Goal: Information Seeking & Learning: Learn about a topic

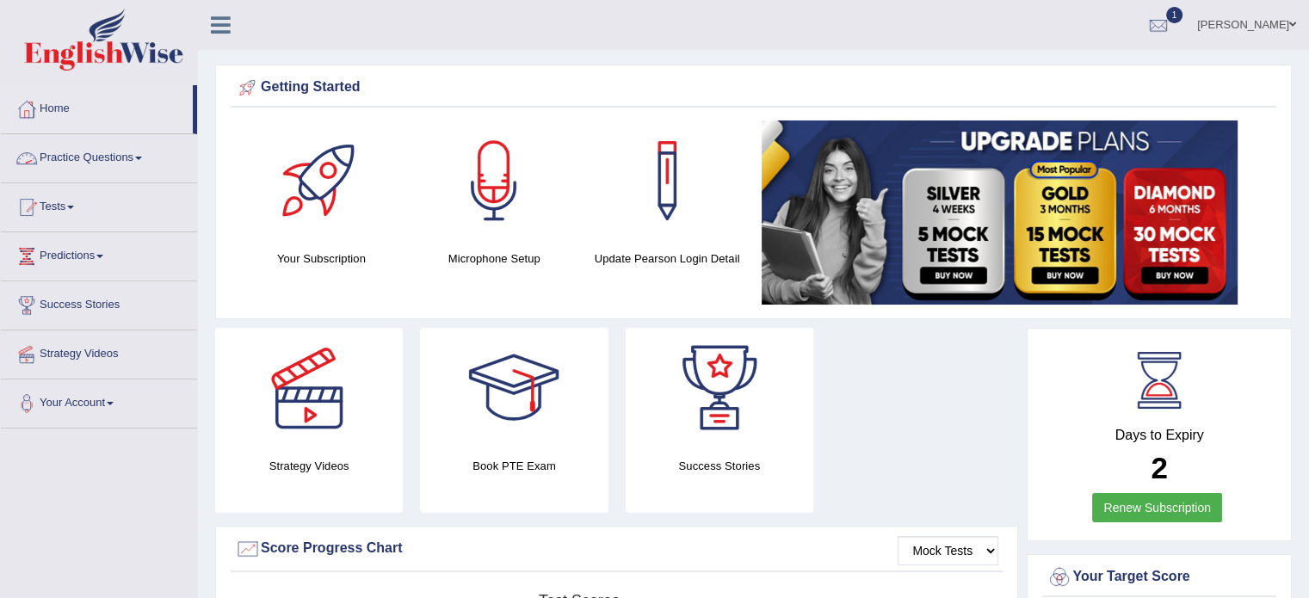
click at [134, 160] on link "Practice Questions" at bounding box center [99, 155] width 196 height 43
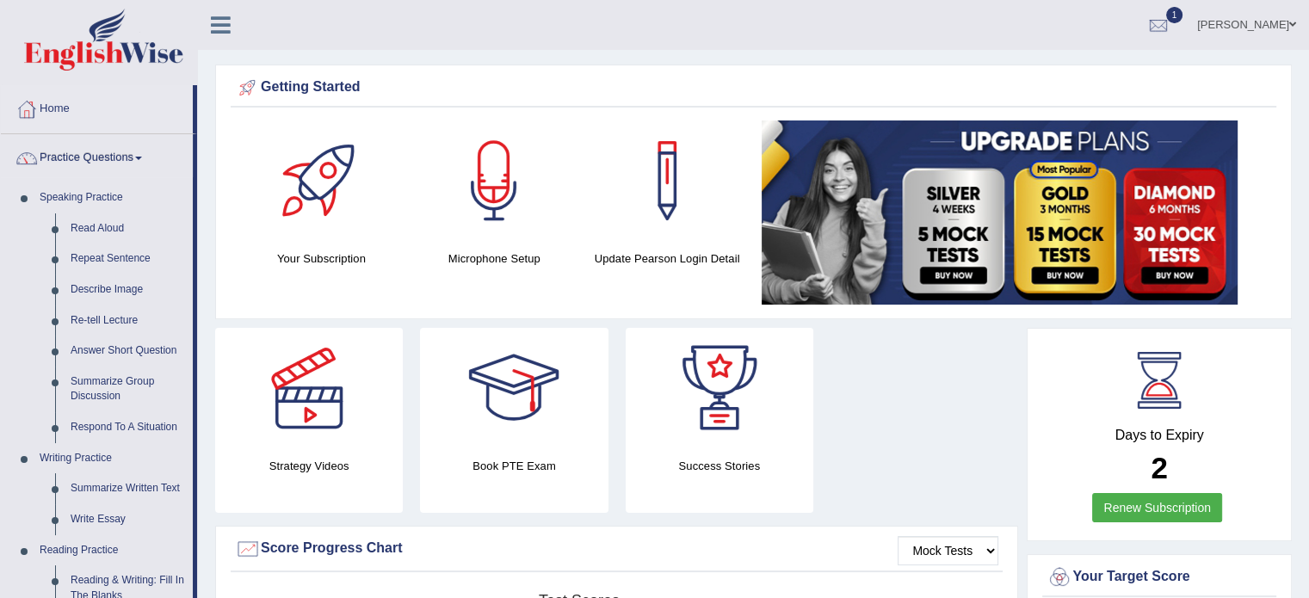
click at [134, 160] on link "Practice Questions" at bounding box center [97, 155] width 192 height 43
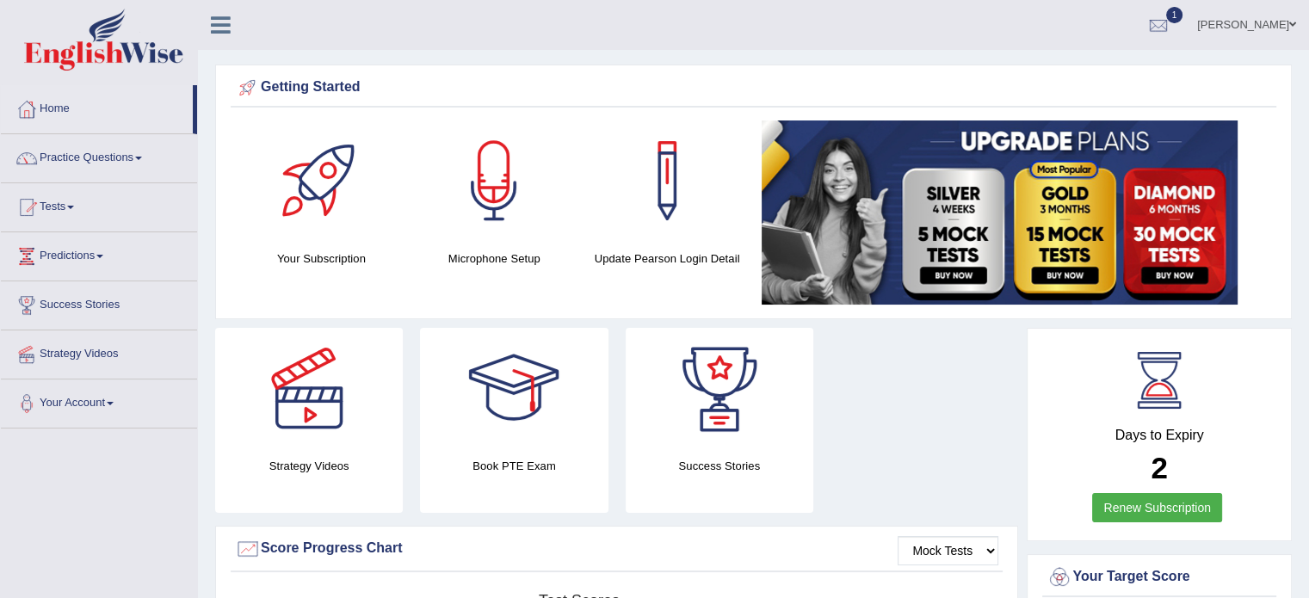
click at [1108, 505] on link "Renew Subscription" at bounding box center [1157, 507] width 130 height 29
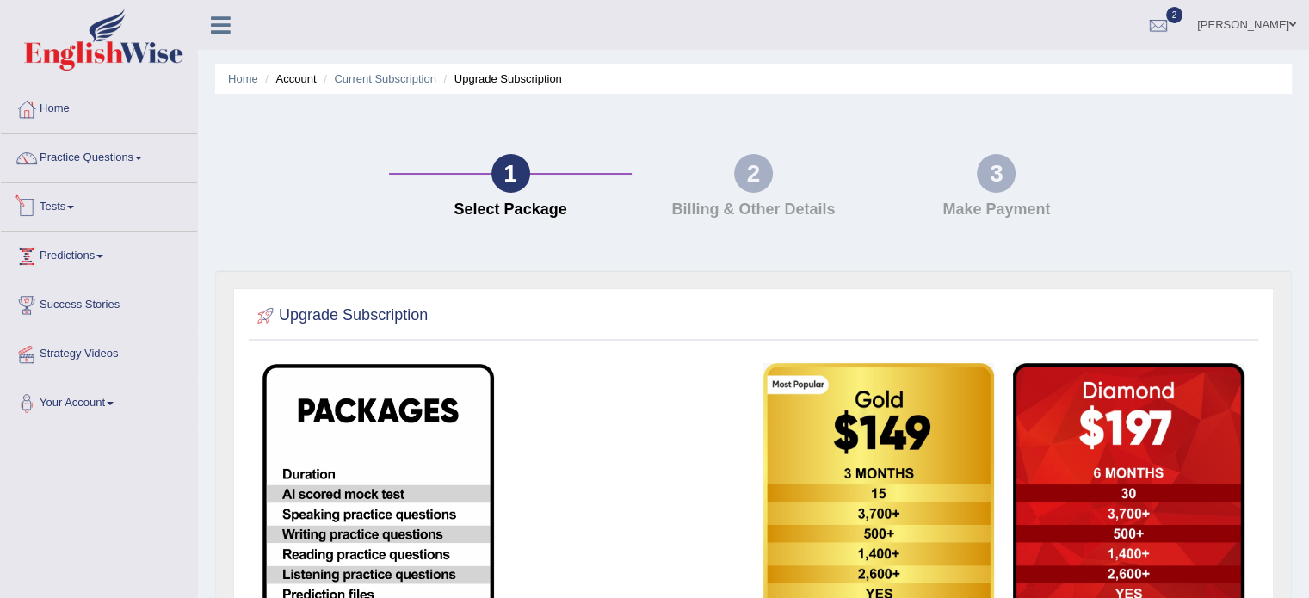
click at [56, 199] on link "Tests" at bounding box center [99, 204] width 196 height 43
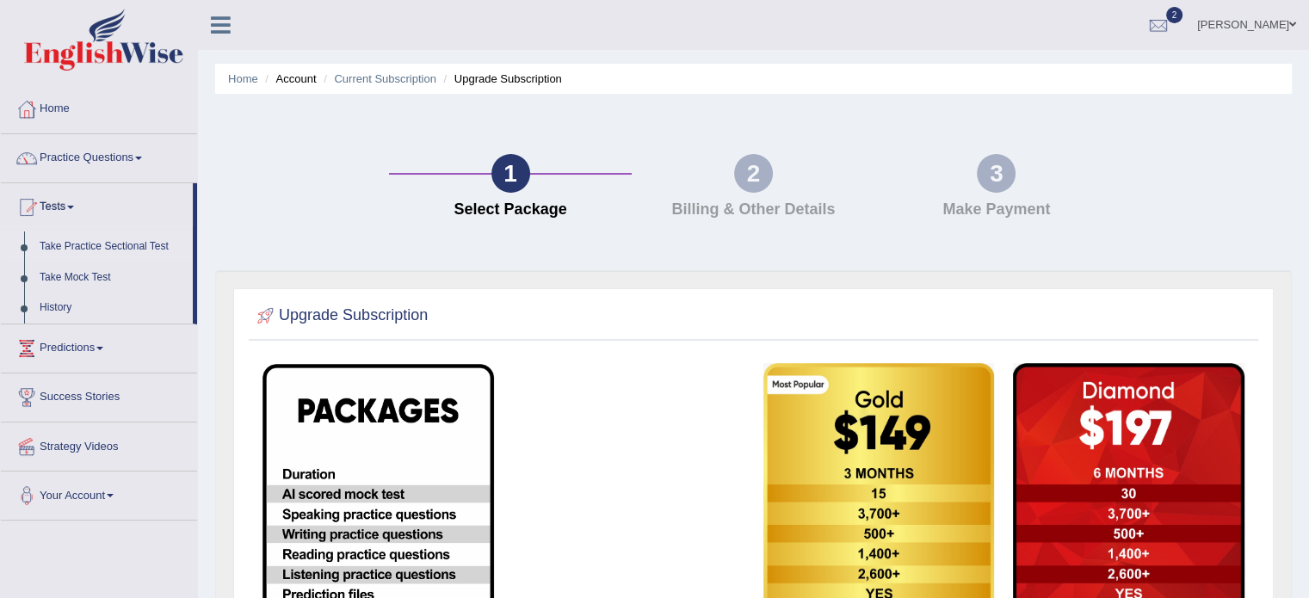
click at [113, 235] on link "Take Practice Sectional Test" at bounding box center [112, 246] width 161 height 31
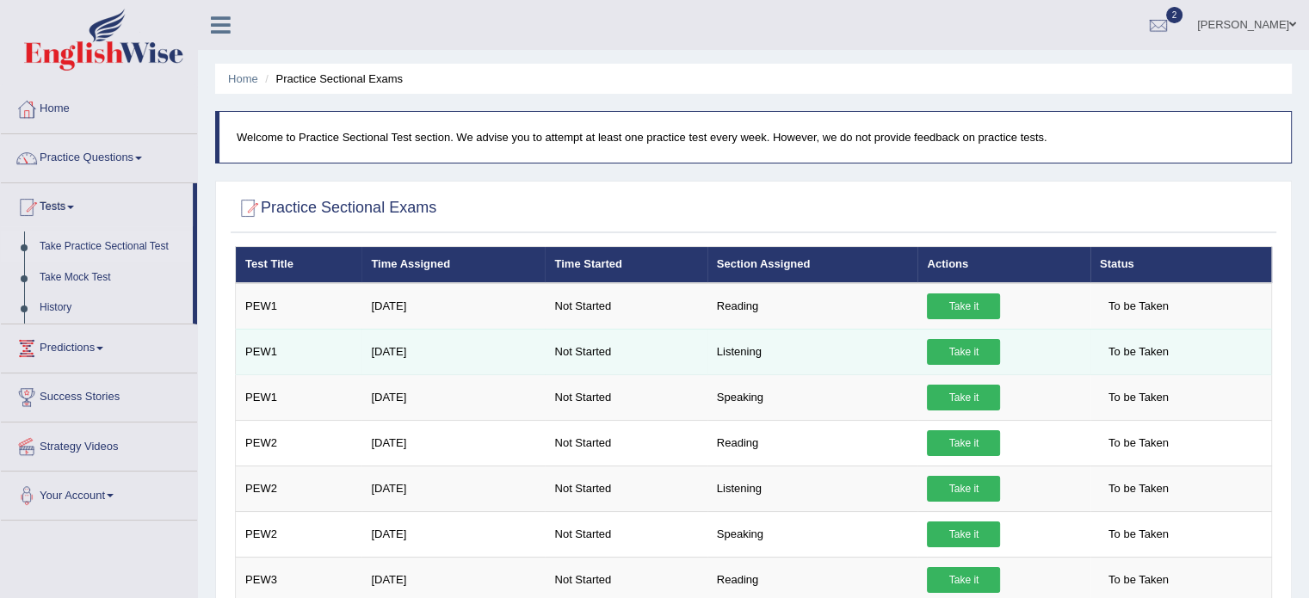
click at [968, 348] on link "Take it" at bounding box center [963, 352] width 73 height 26
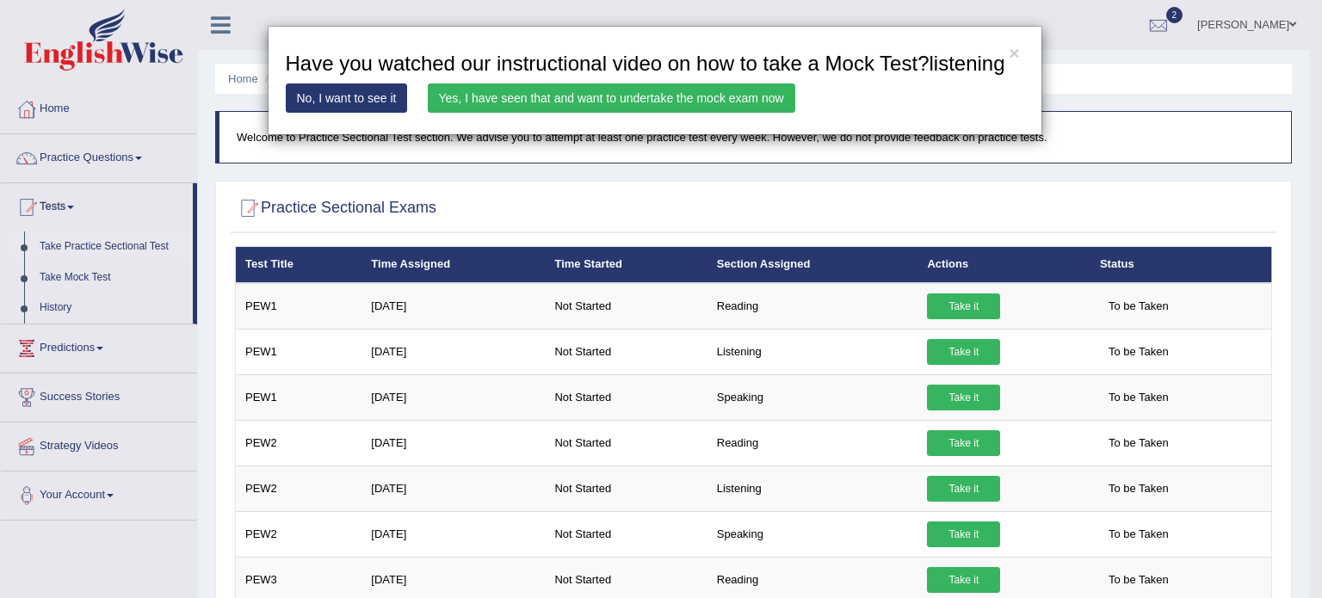
click at [1008, 56] on h3 "Have you watched our instructional video on how to take a Mock Test?listening" at bounding box center [655, 63] width 738 height 22
click at [379, 113] on link "No, I want to see it" at bounding box center [347, 97] width 122 height 29
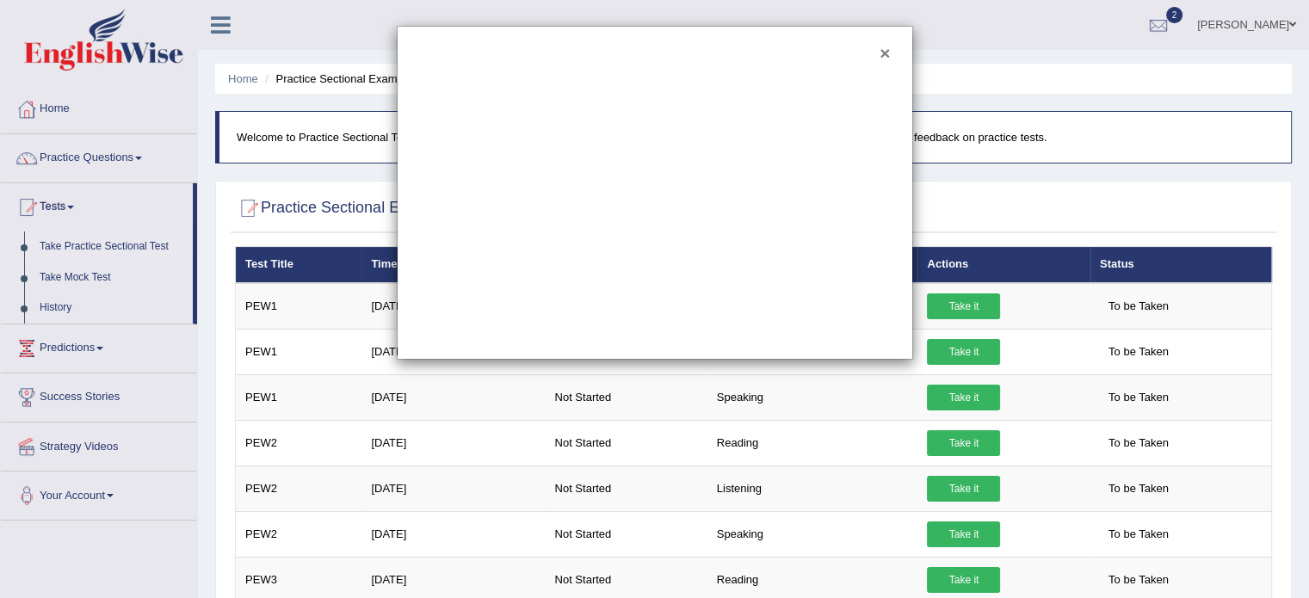
click at [881, 54] on button "×" at bounding box center [884, 53] width 10 height 18
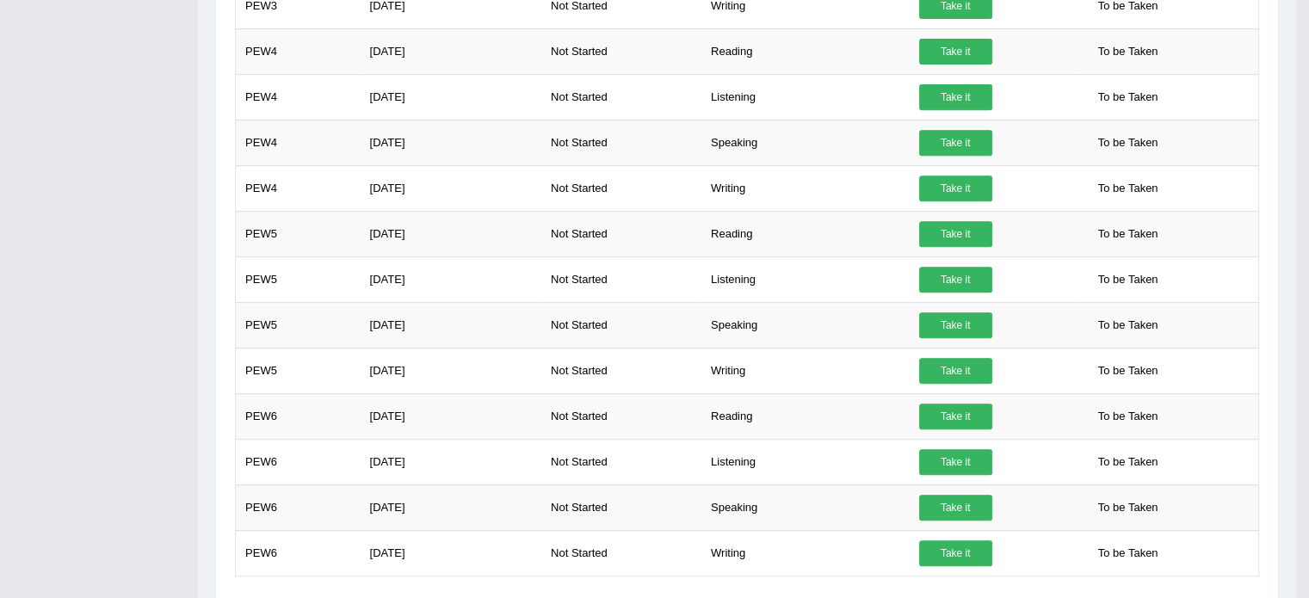
scroll to position [771, 0]
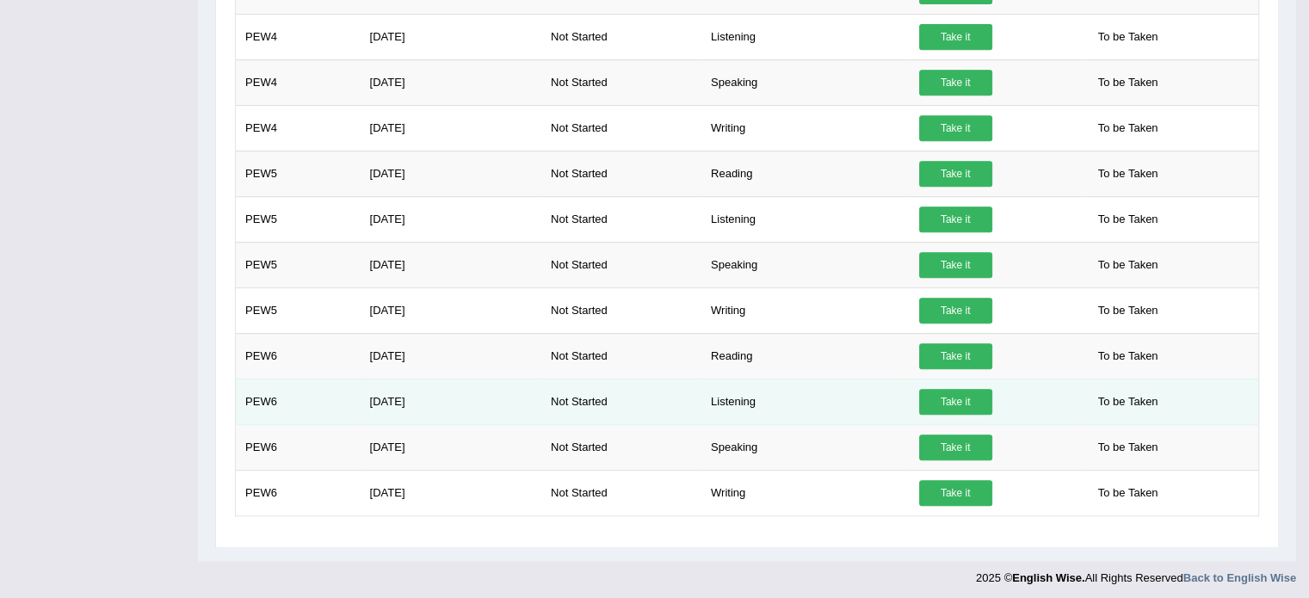
click at [948, 393] on link "Take it" at bounding box center [955, 402] width 73 height 26
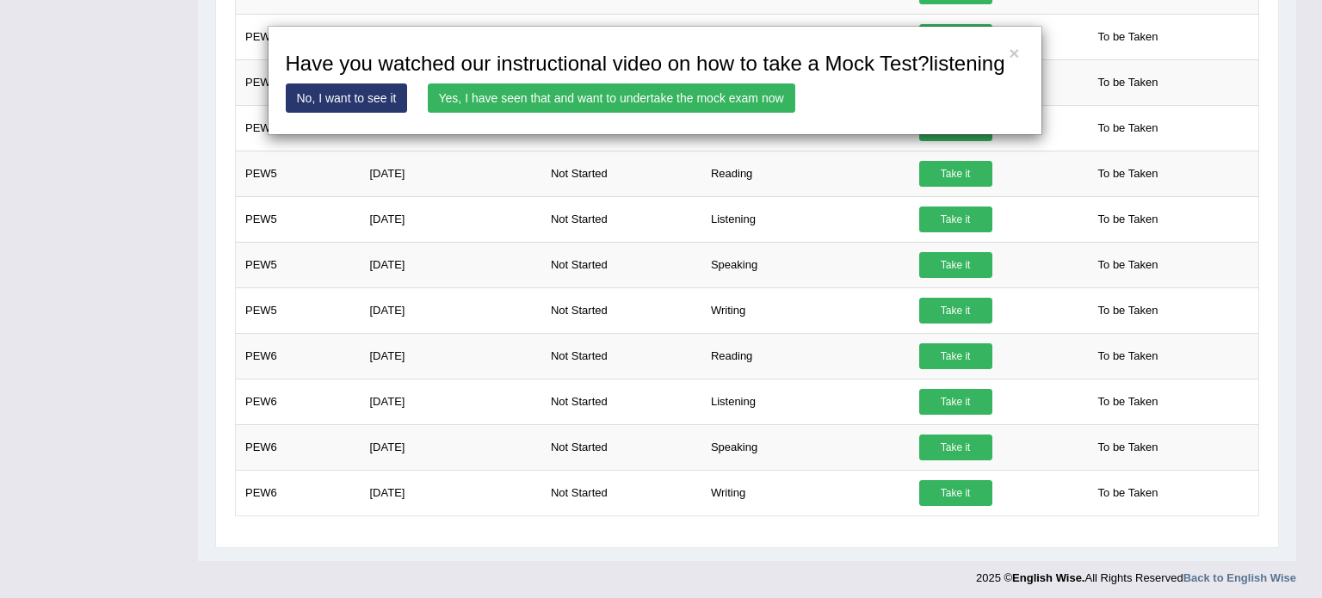
click at [365, 113] on link "No, I want to see it" at bounding box center [347, 97] width 122 height 29
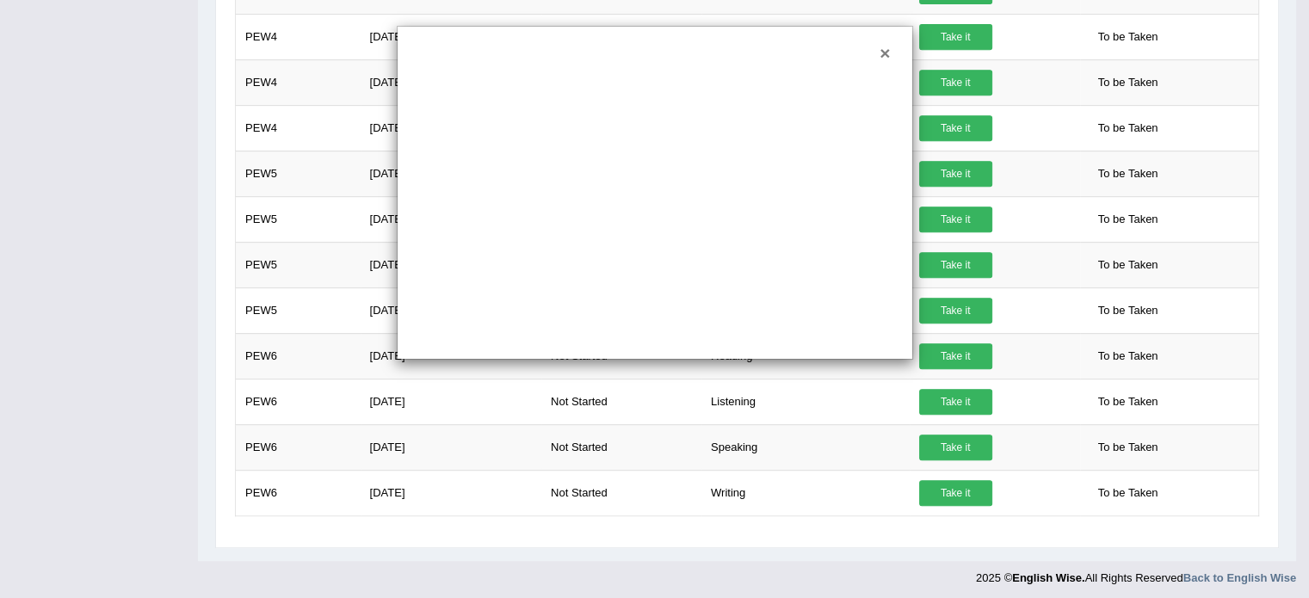
click at [884, 52] on button "×" at bounding box center [884, 53] width 10 height 18
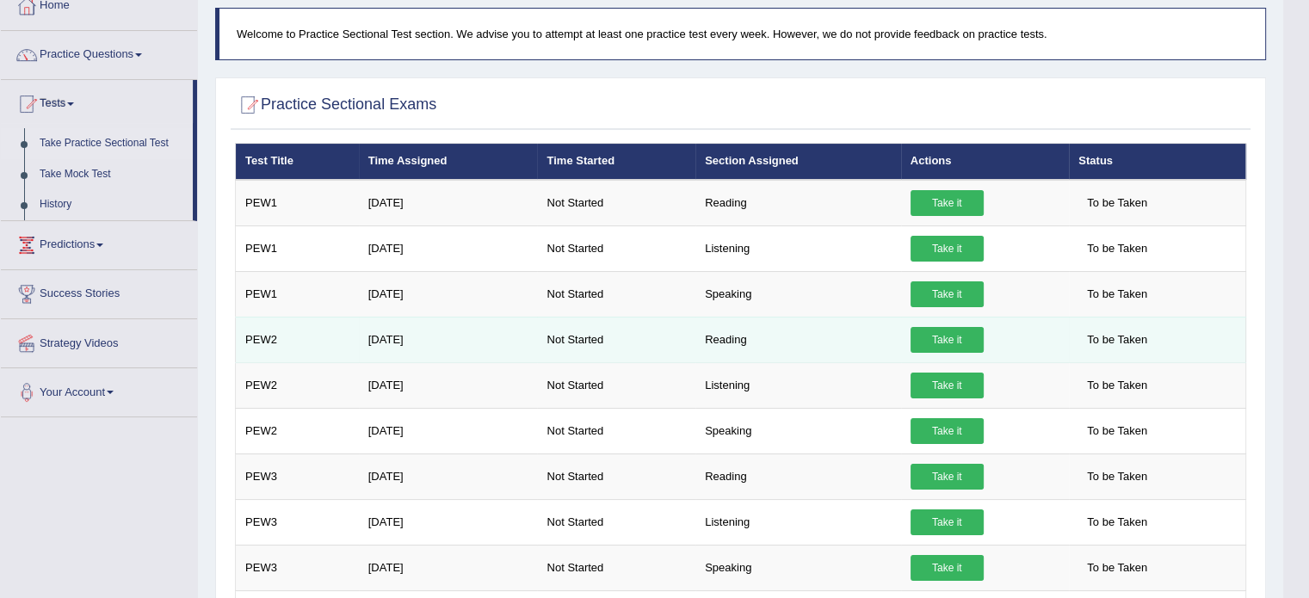
scroll to position [0, 0]
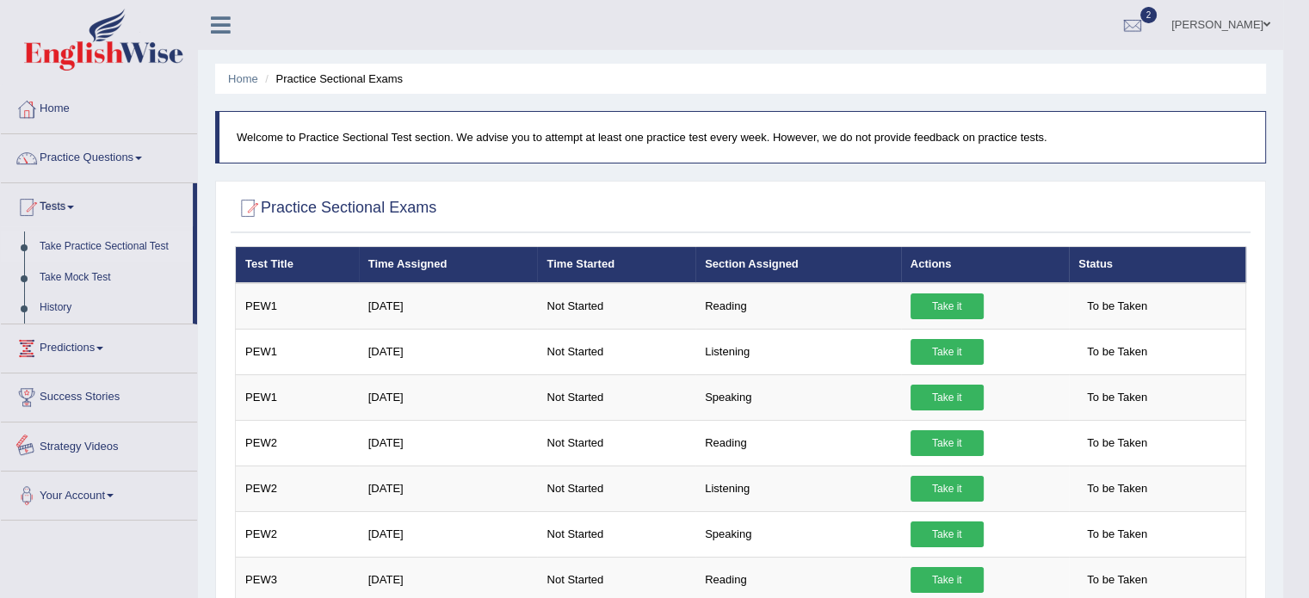
click at [79, 439] on link "Strategy Videos" at bounding box center [99, 443] width 196 height 43
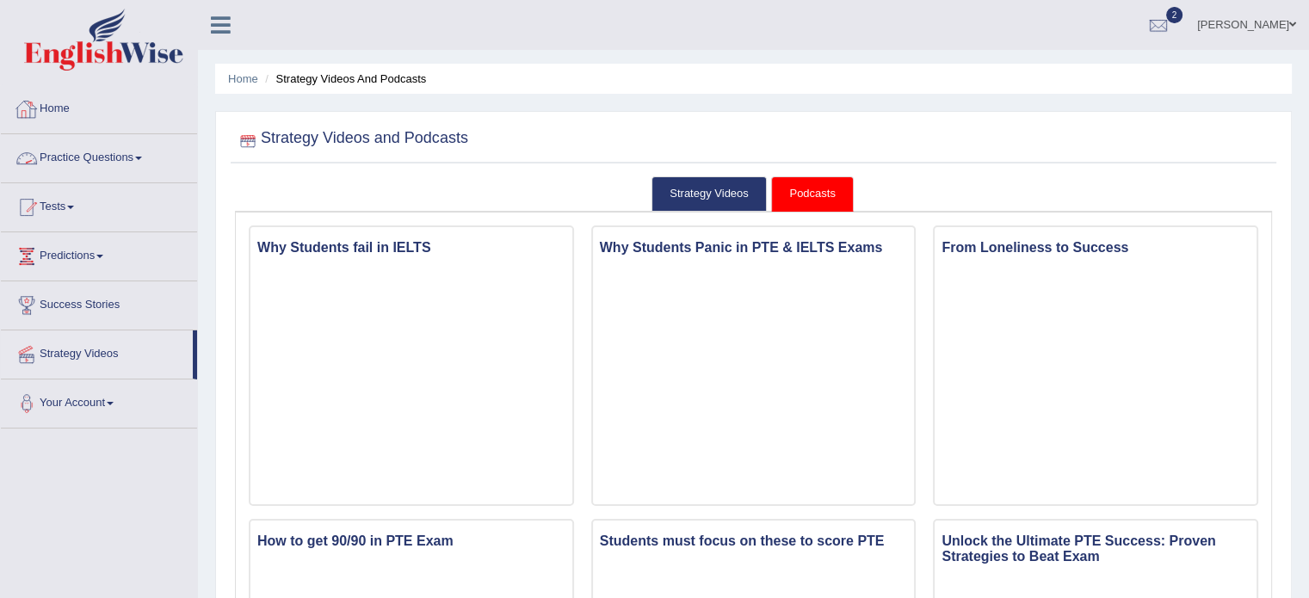
click at [96, 163] on link "Practice Questions" at bounding box center [99, 155] width 196 height 43
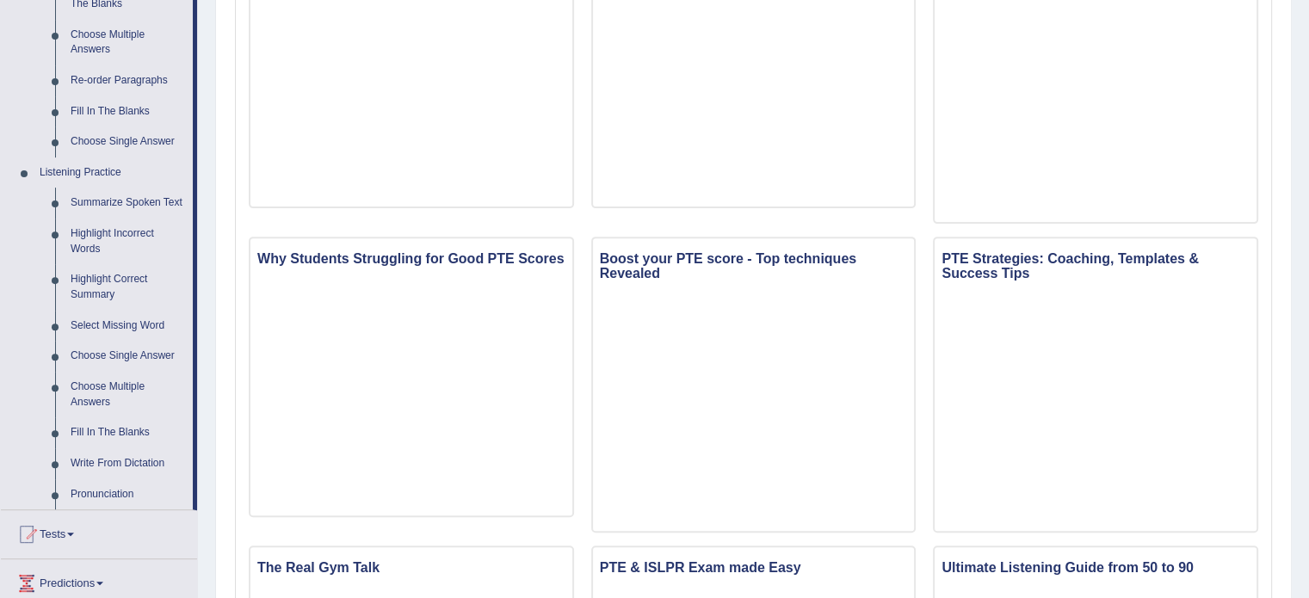
scroll to position [594, 0]
click at [120, 461] on link "Write From Dictation" at bounding box center [128, 462] width 130 height 31
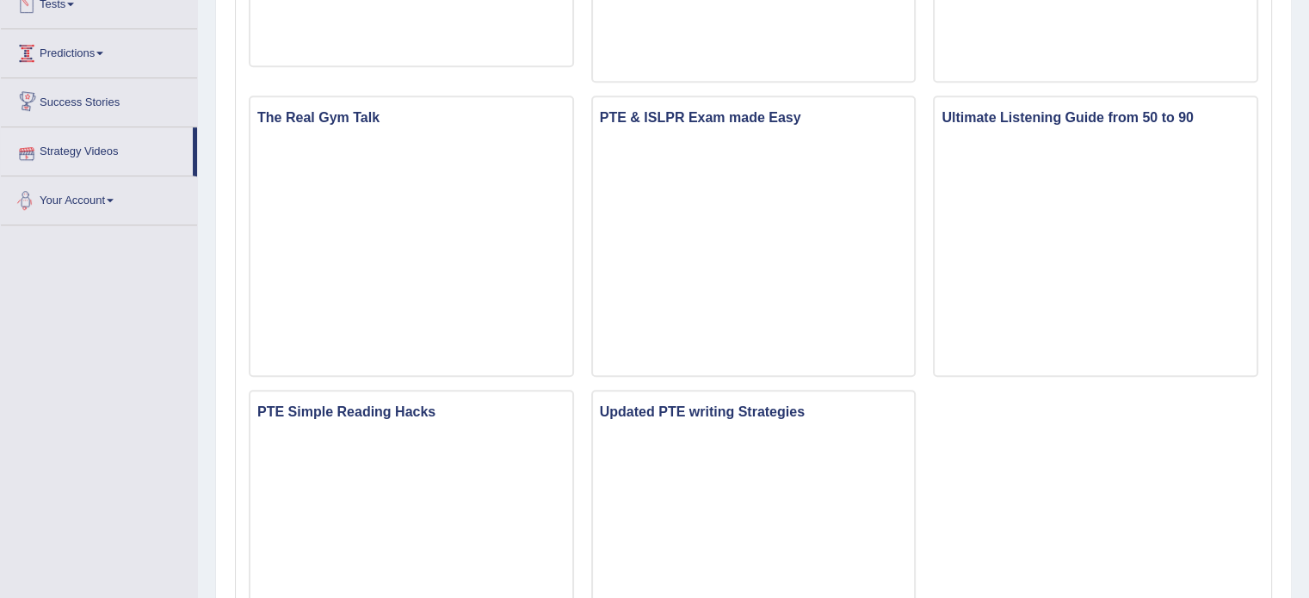
scroll to position [902, 0]
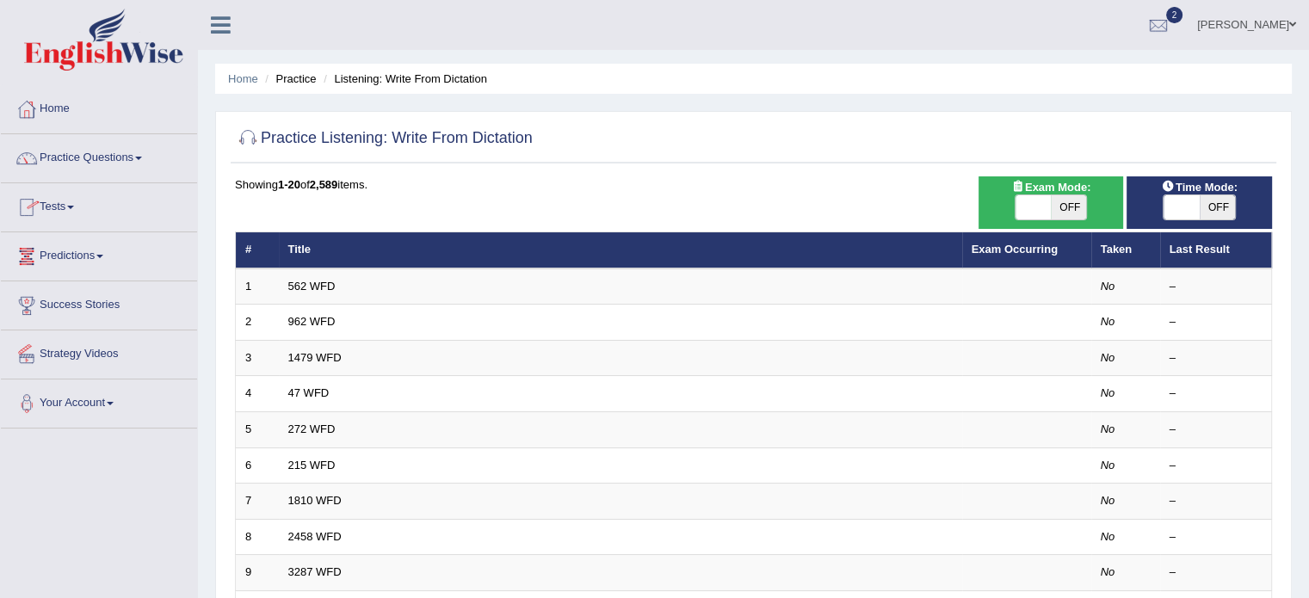
click at [78, 199] on link "Tests" at bounding box center [99, 204] width 196 height 43
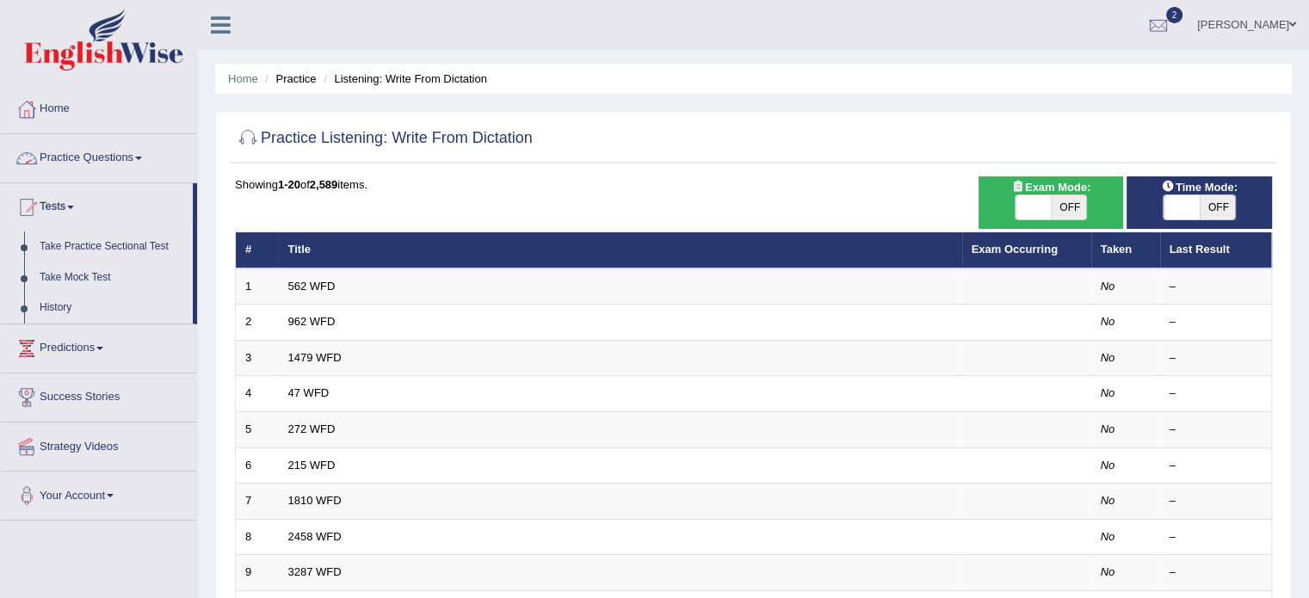
click at [88, 161] on link "Practice Questions" at bounding box center [99, 155] width 196 height 43
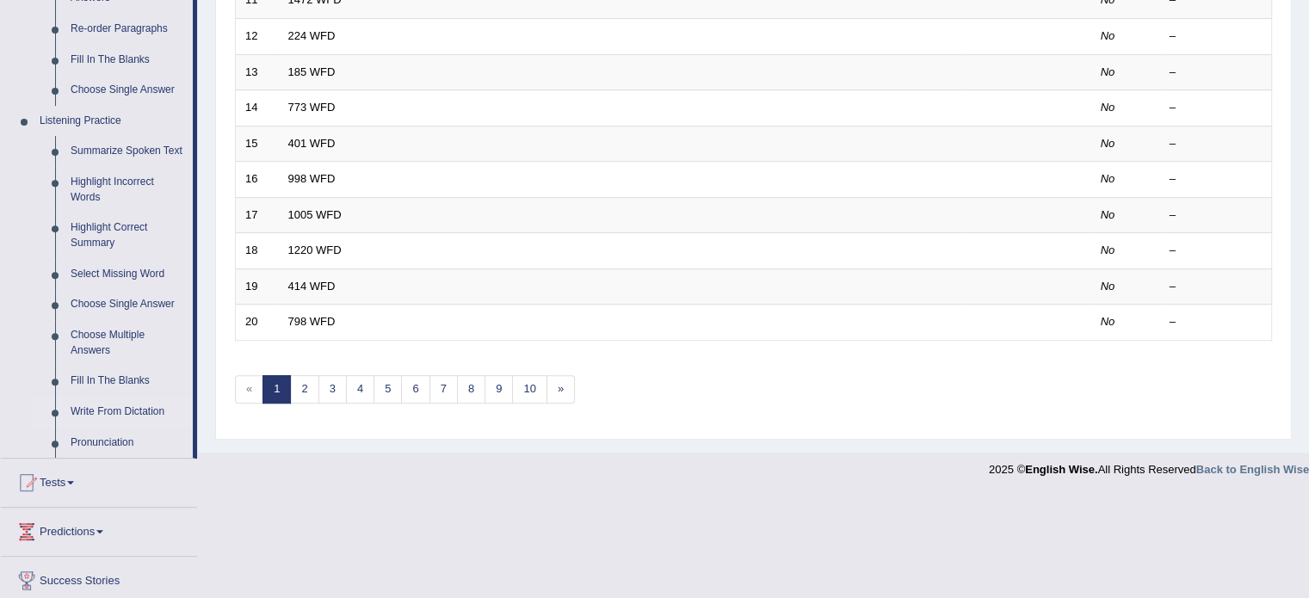
scroll to position [695, 0]
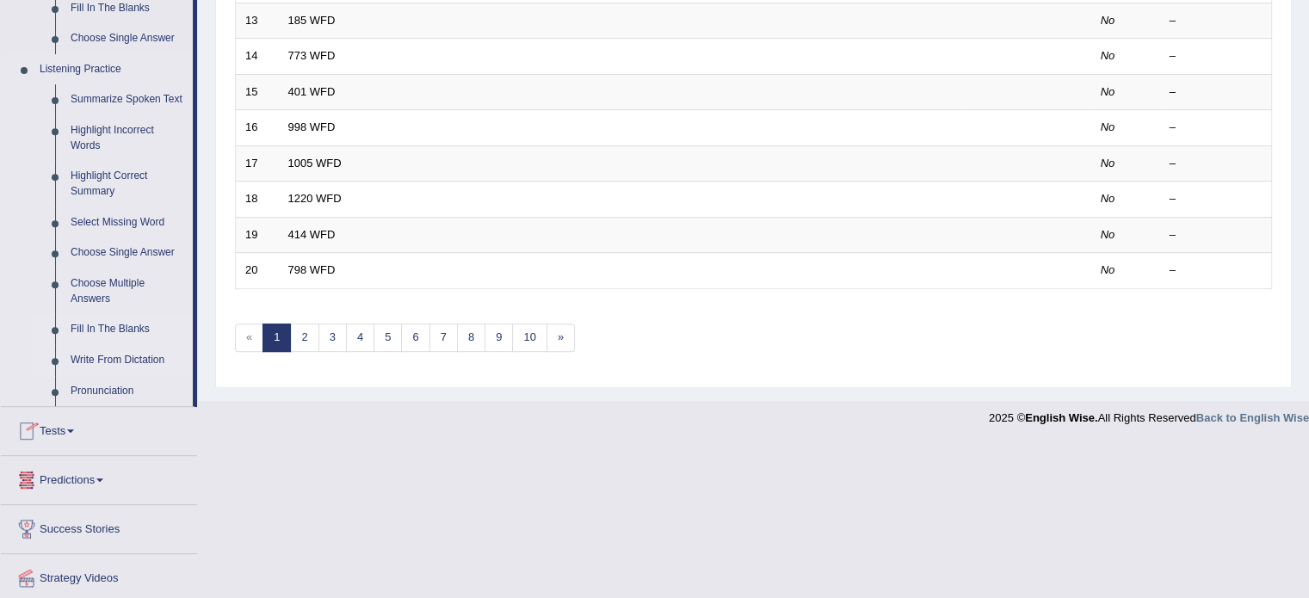
click at [127, 330] on link "Fill In The Blanks" at bounding box center [128, 329] width 130 height 31
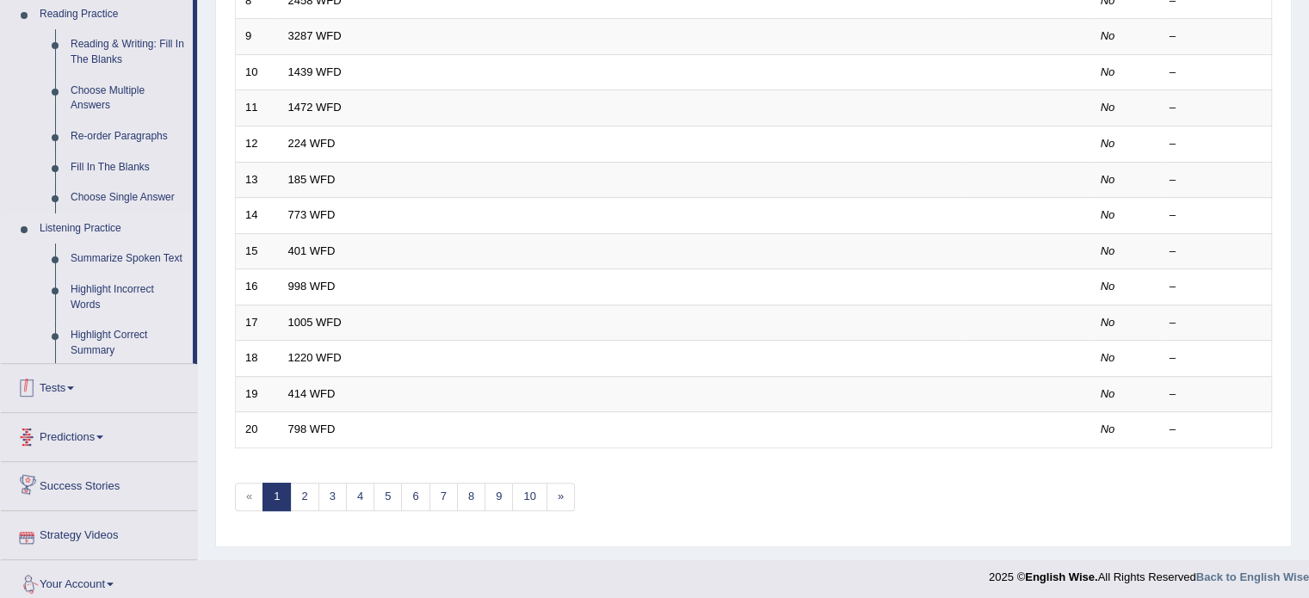
scroll to position [609, 0]
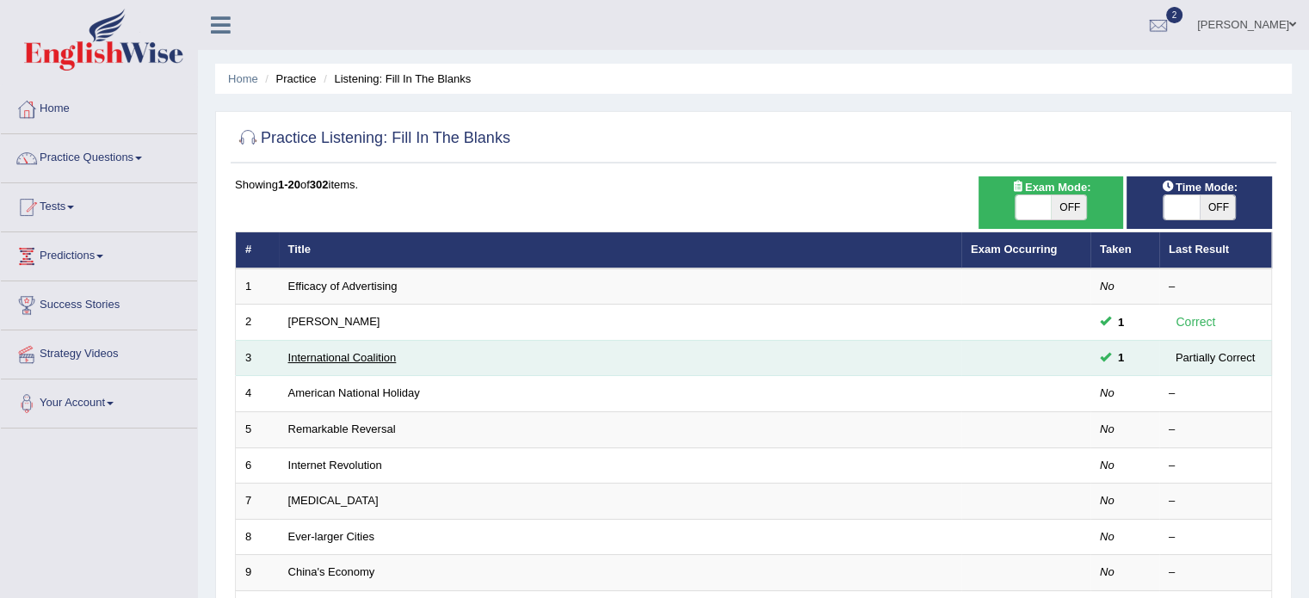
click at [327, 356] on link "International Coalition" at bounding box center [342, 357] width 108 height 13
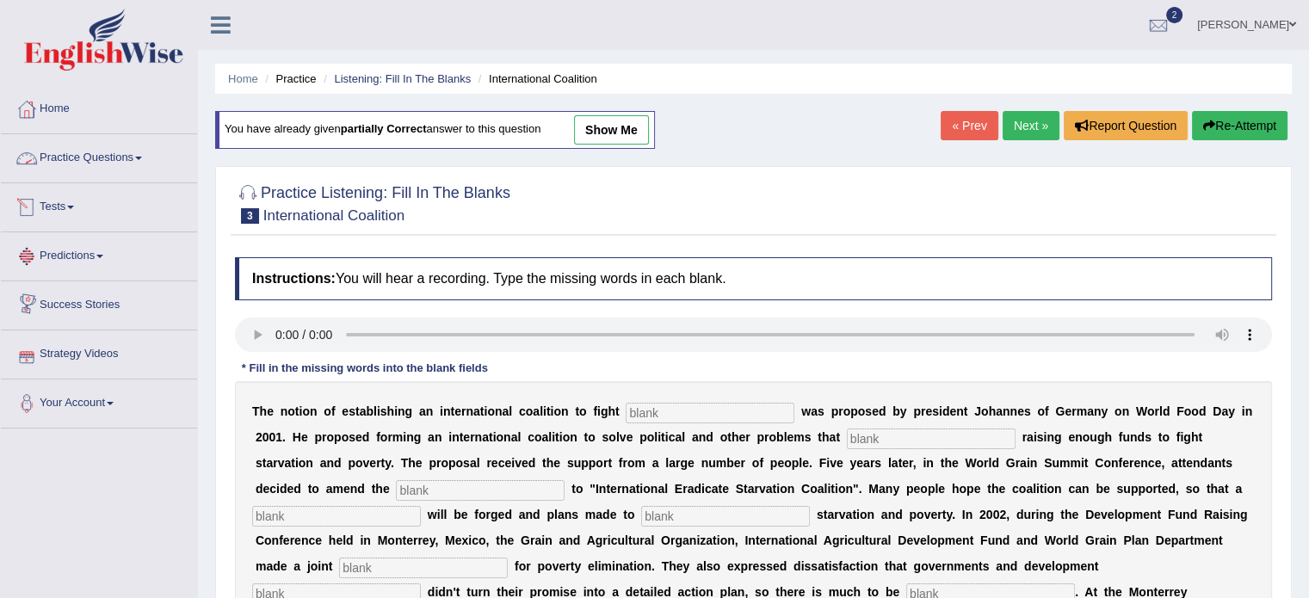
click at [93, 156] on link "Practice Questions" at bounding box center [99, 155] width 196 height 43
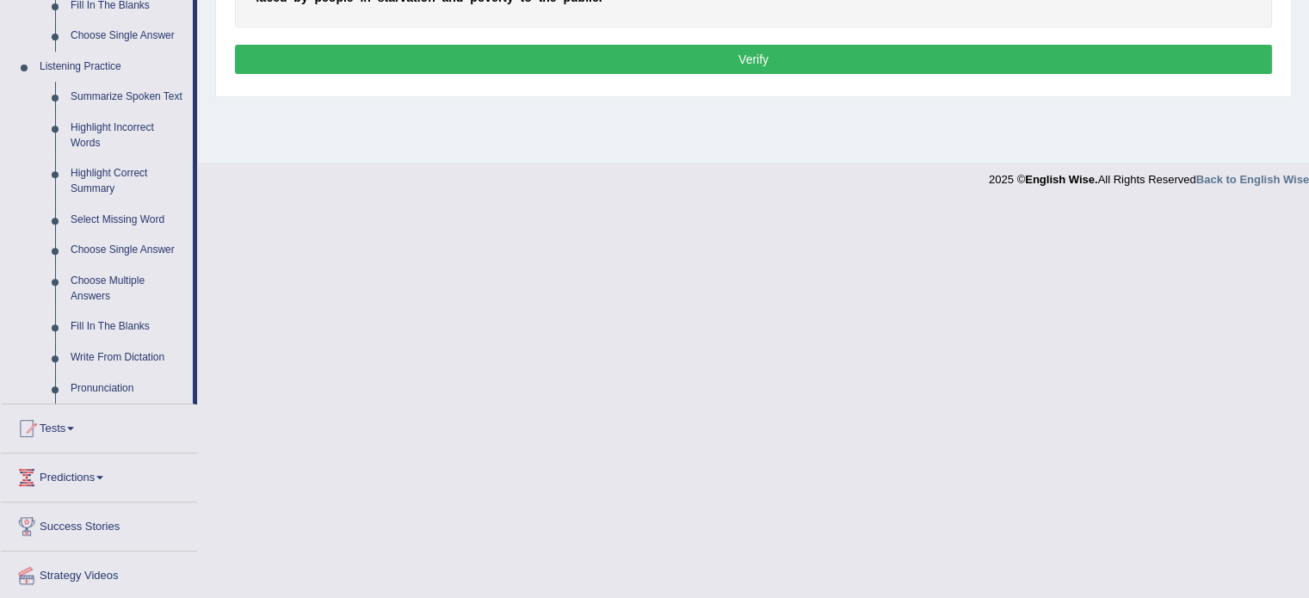
scroll to position [716, 0]
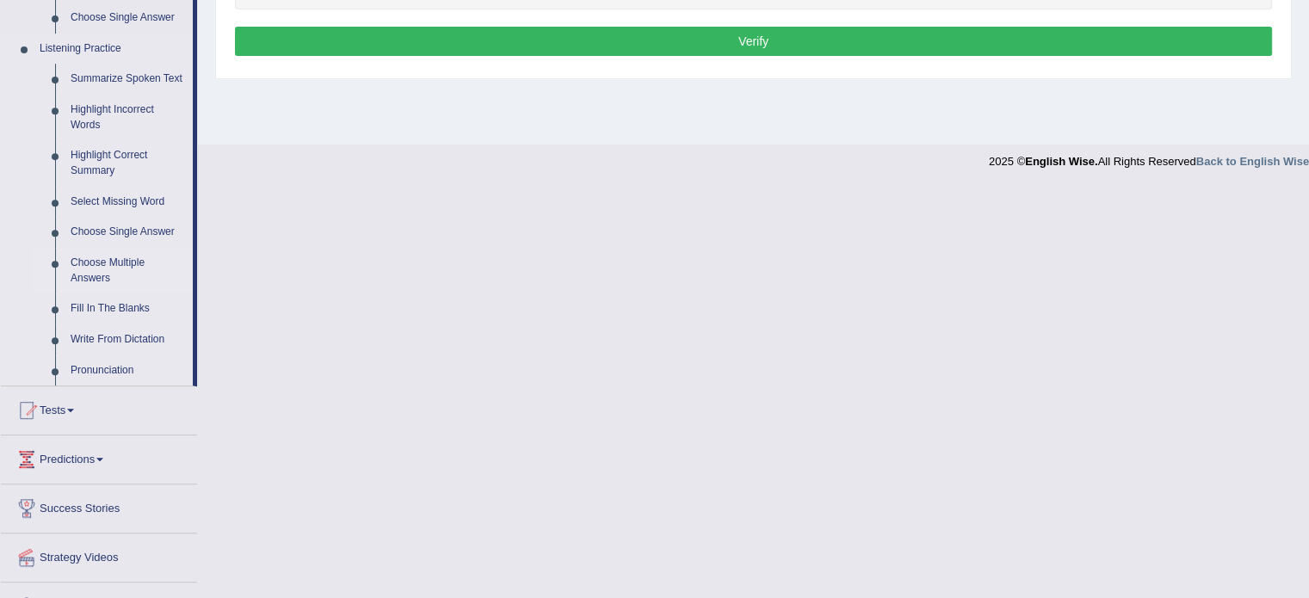
click at [108, 264] on link "Choose Multiple Answers" at bounding box center [128, 271] width 130 height 46
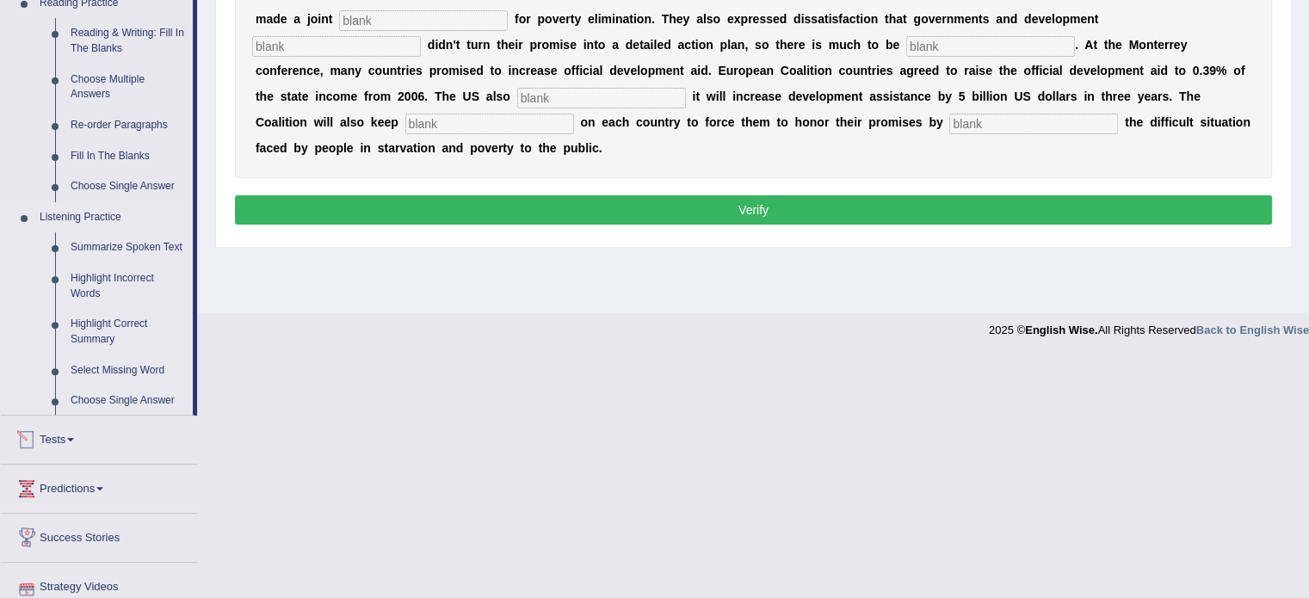
scroll to position [440, 0]
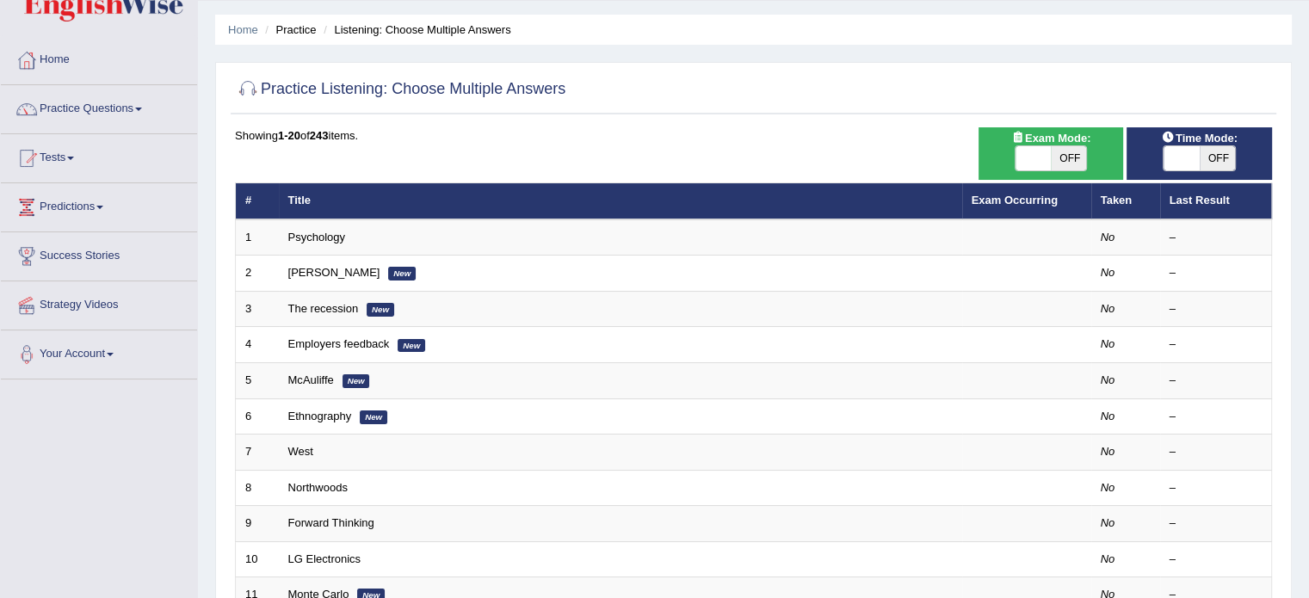
scroll to position [44, 0]
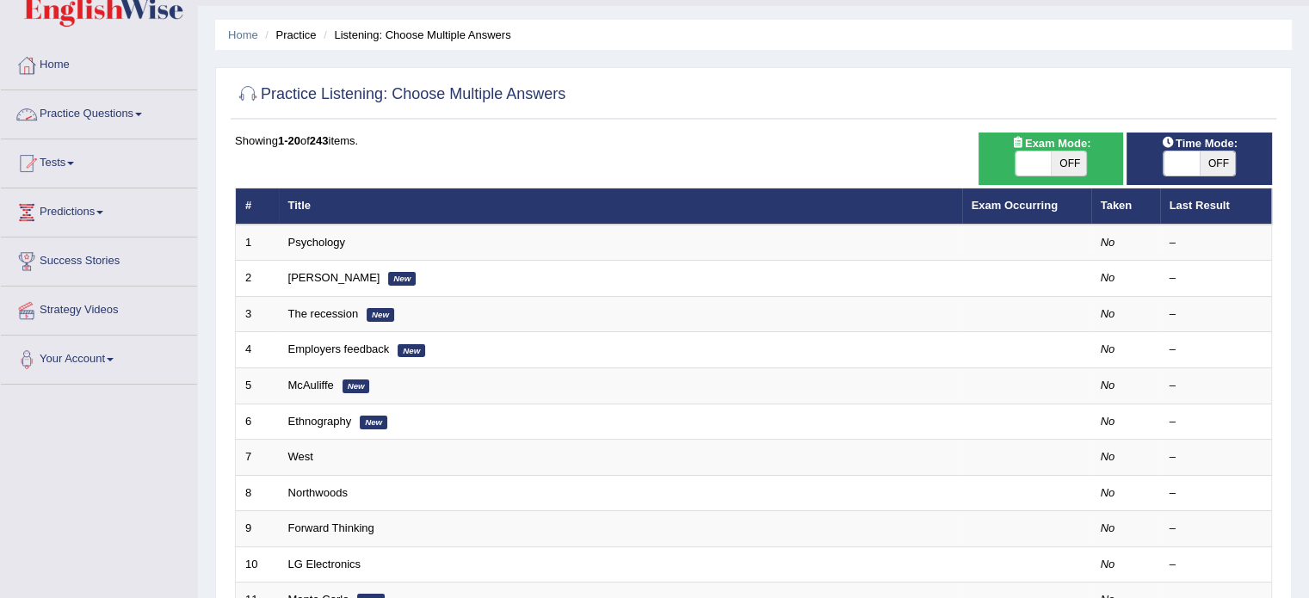
click at [88, 111] on link "Practice Questions" at bounding box center [99, 111] width 196 height 43
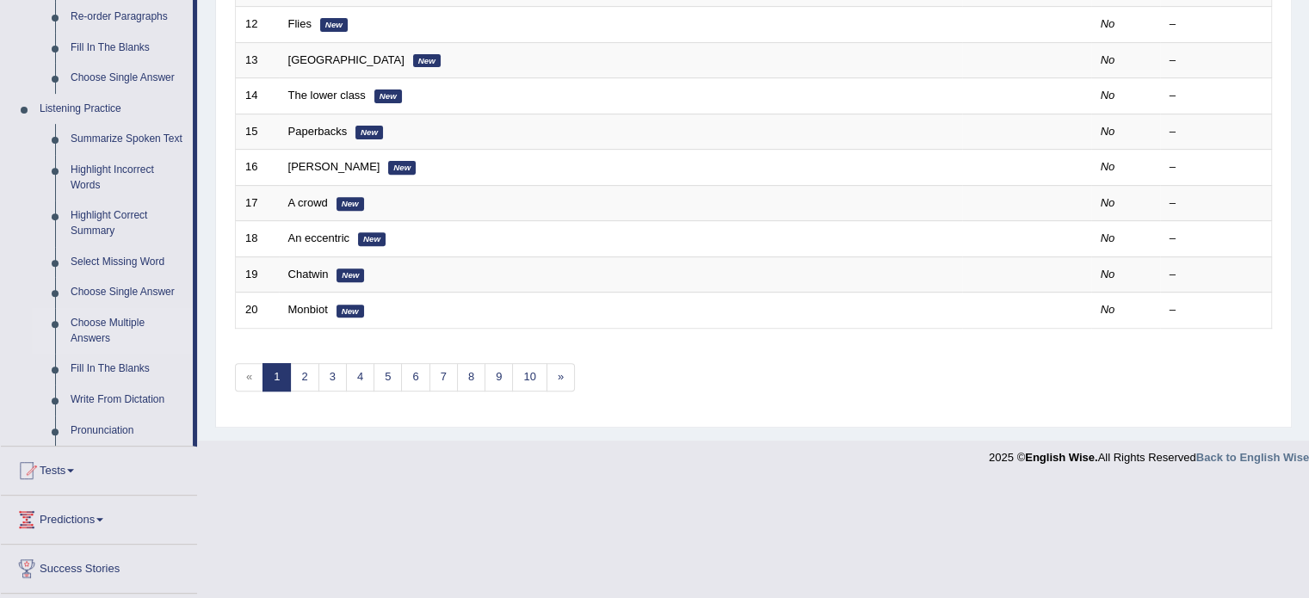
scroll to position [749, 0]
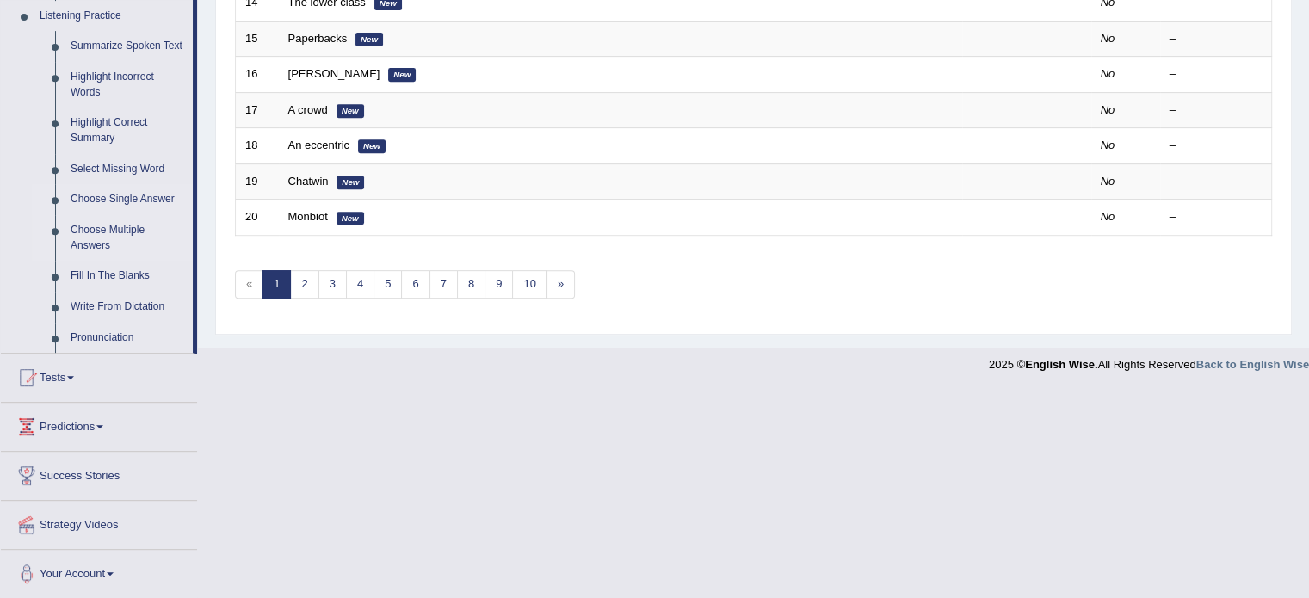
click at [135, 204] on link "Choose Single Answer" at bounding box center [128, 199] width 130 height 31
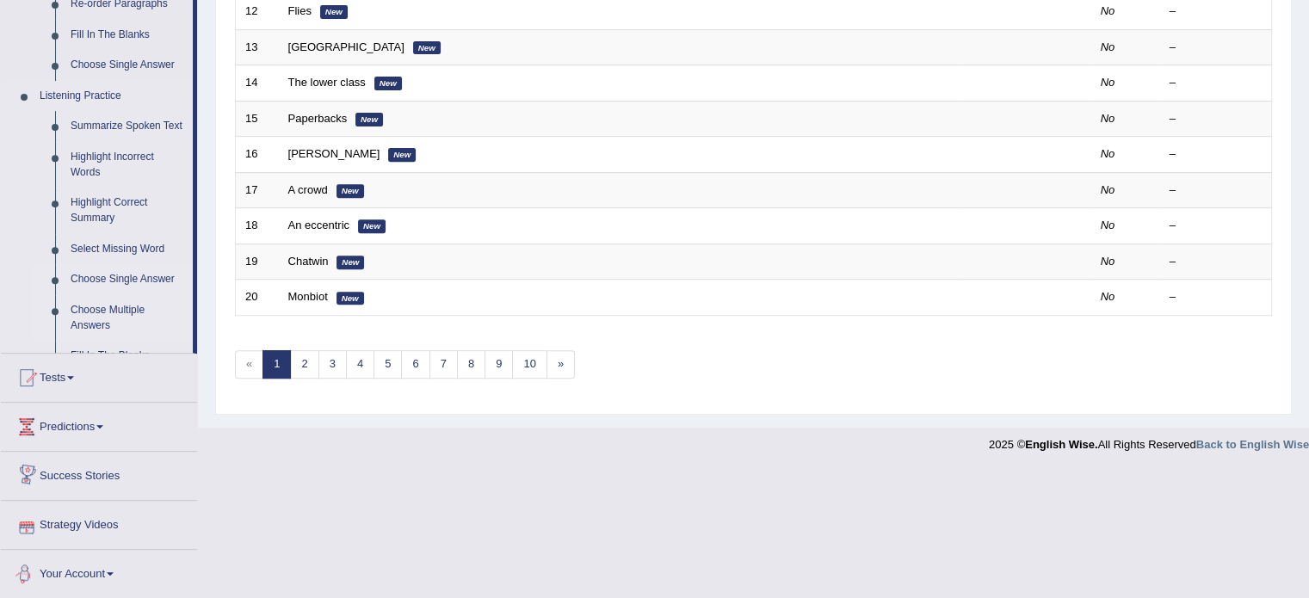
scroll to position [536, 0]
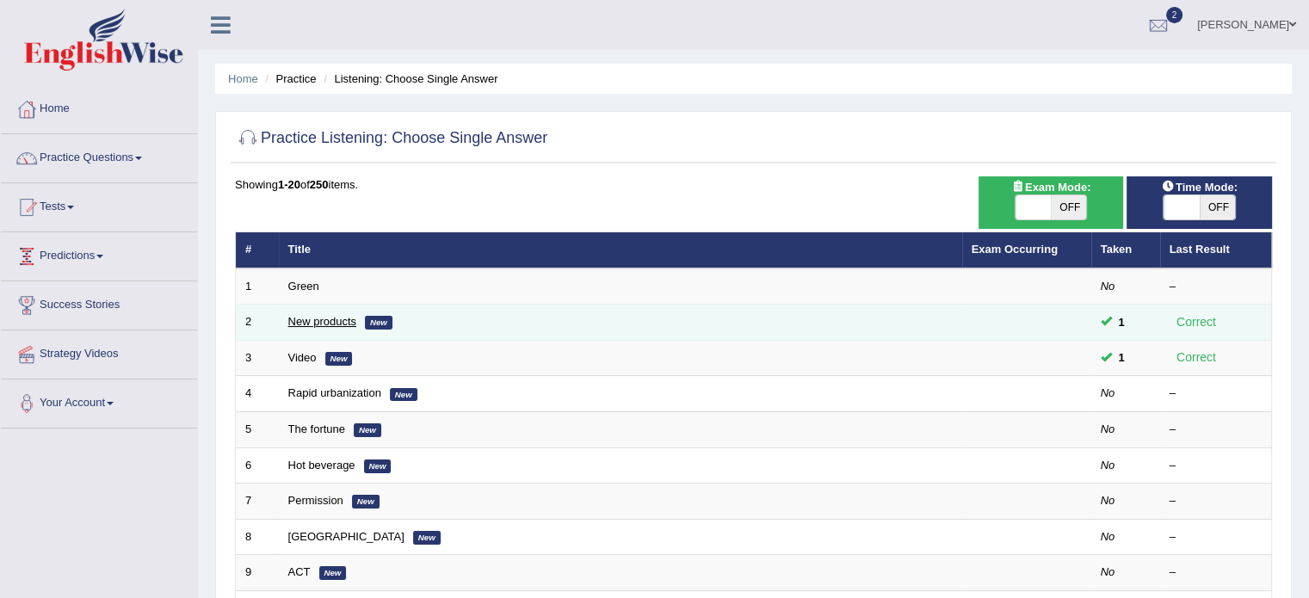
click at [313, 318] on link "New products" at bounding box center [322, 321] width 68 height 13
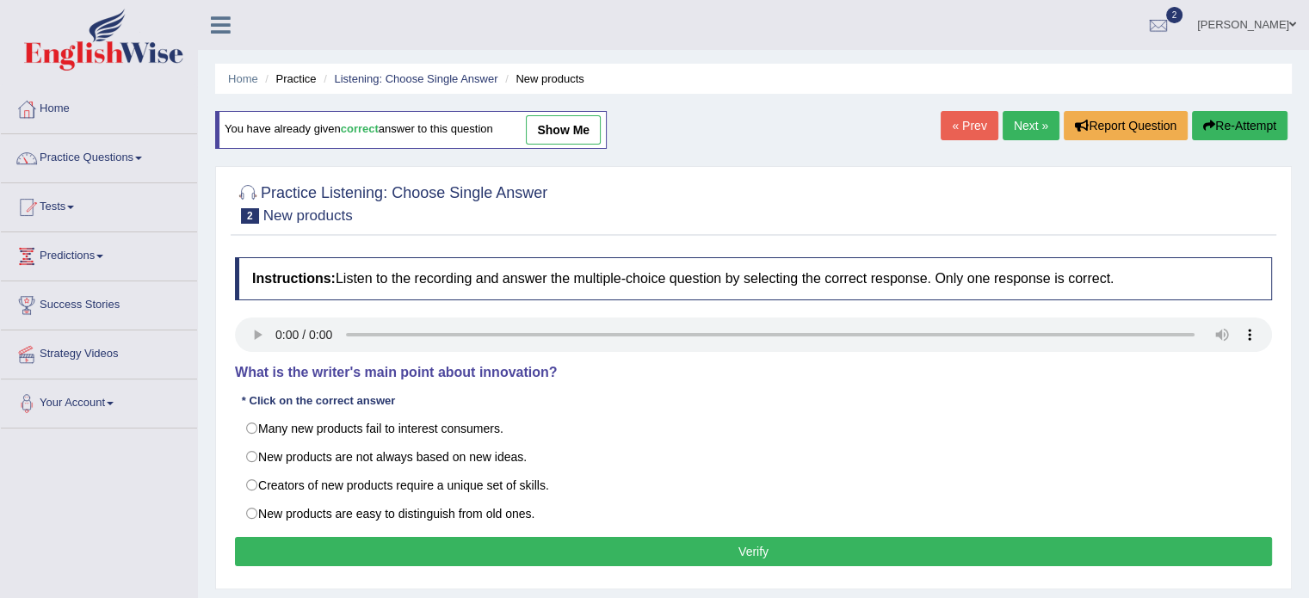
click at [573, 136] on link "show me" at bounding box center [563, 129] width 75 height 29
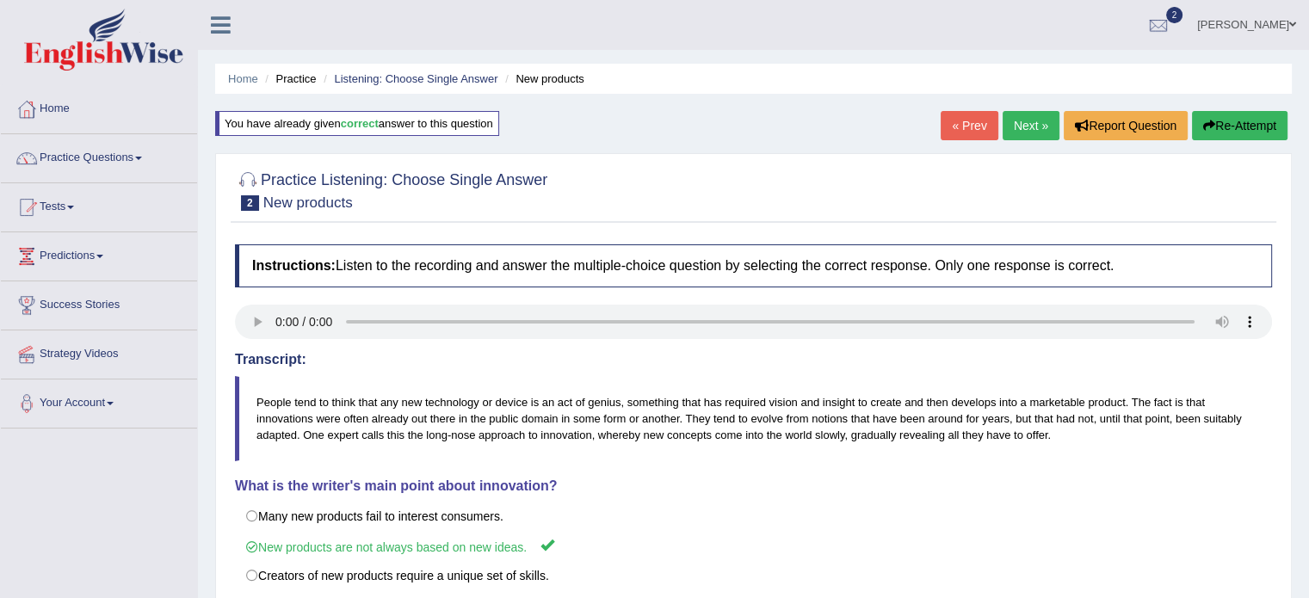
click at [1030, 129] on link "Next »" at bounding box center [1030, 125] width 57 height 29
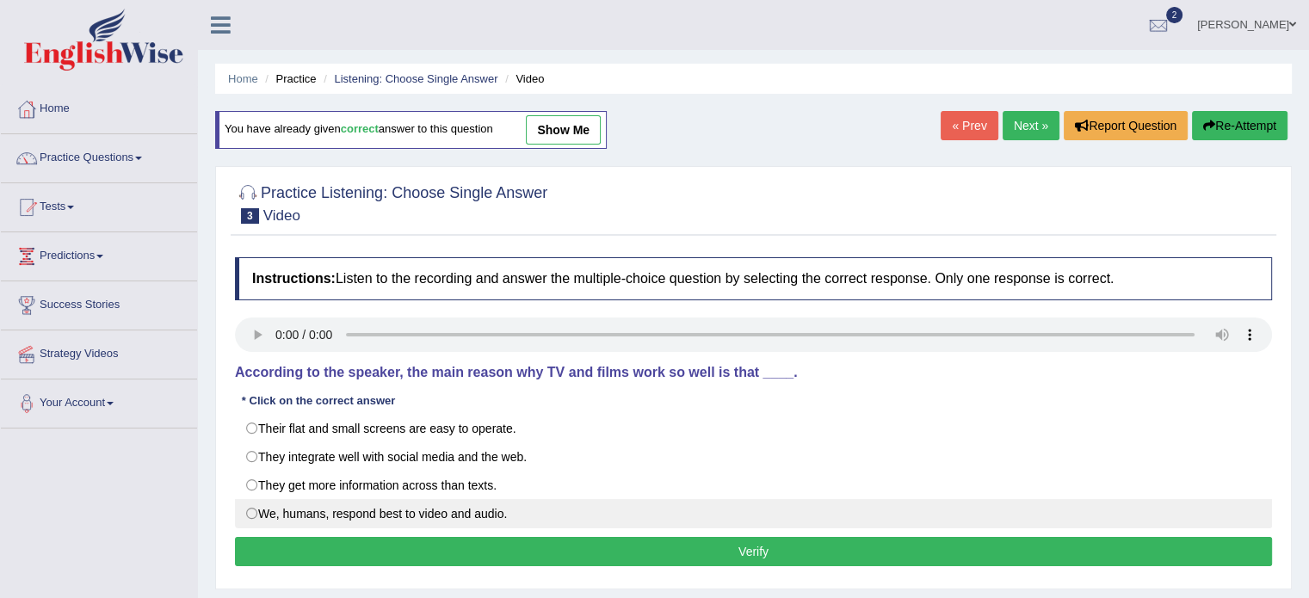
click at [336, 515] on label "We, humans, respond best to video and audio." at bounding box center [753, 513] width 1037 height 29
radio input "true"
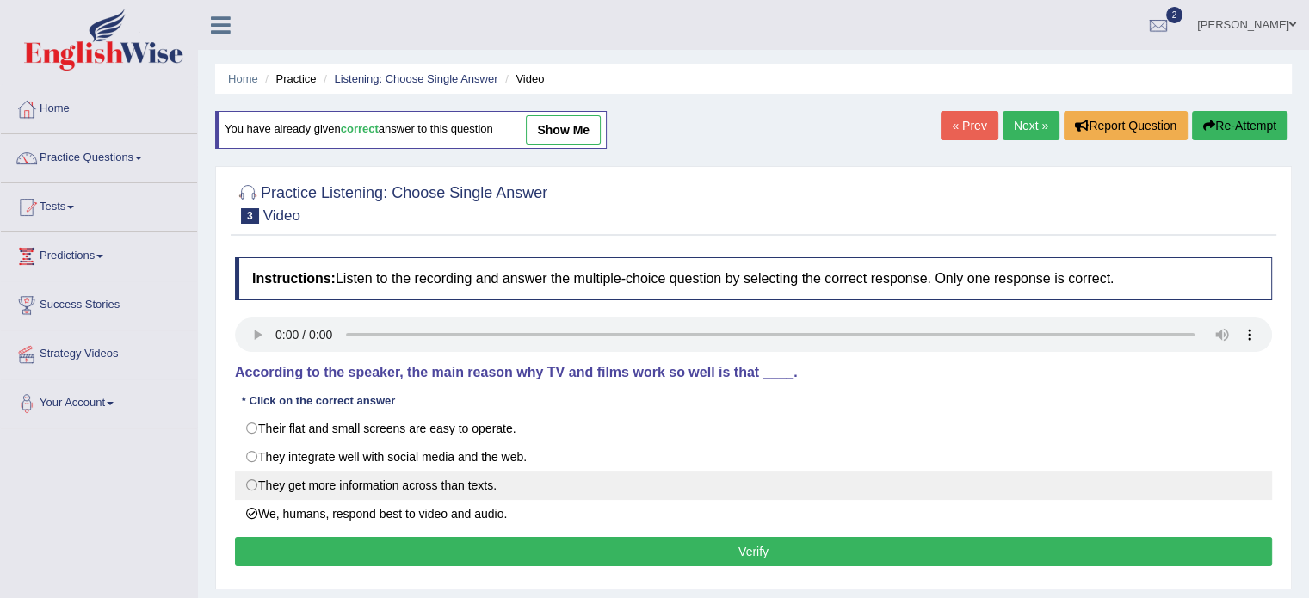
click at [342, 484] on label "They get more information across than texts." at bounding box center [753, 485] width 1037 height 29
radio input "true"
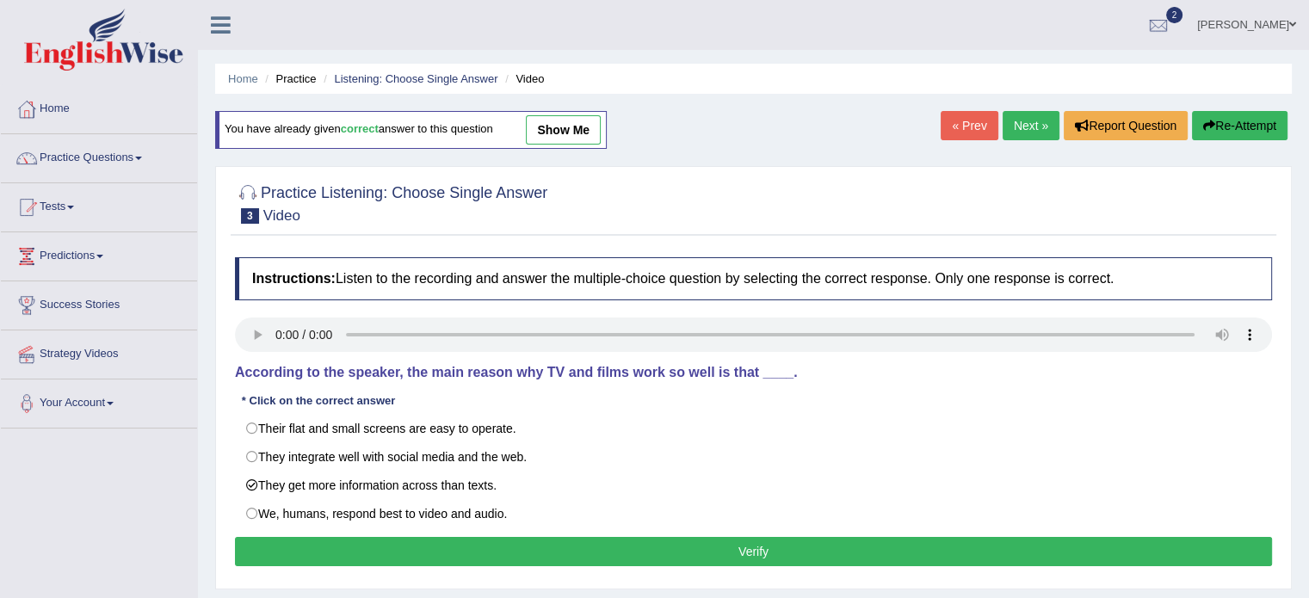
click at [317, 540] on button "Verify" at bounding box center [753, 551] width 1037 height 29
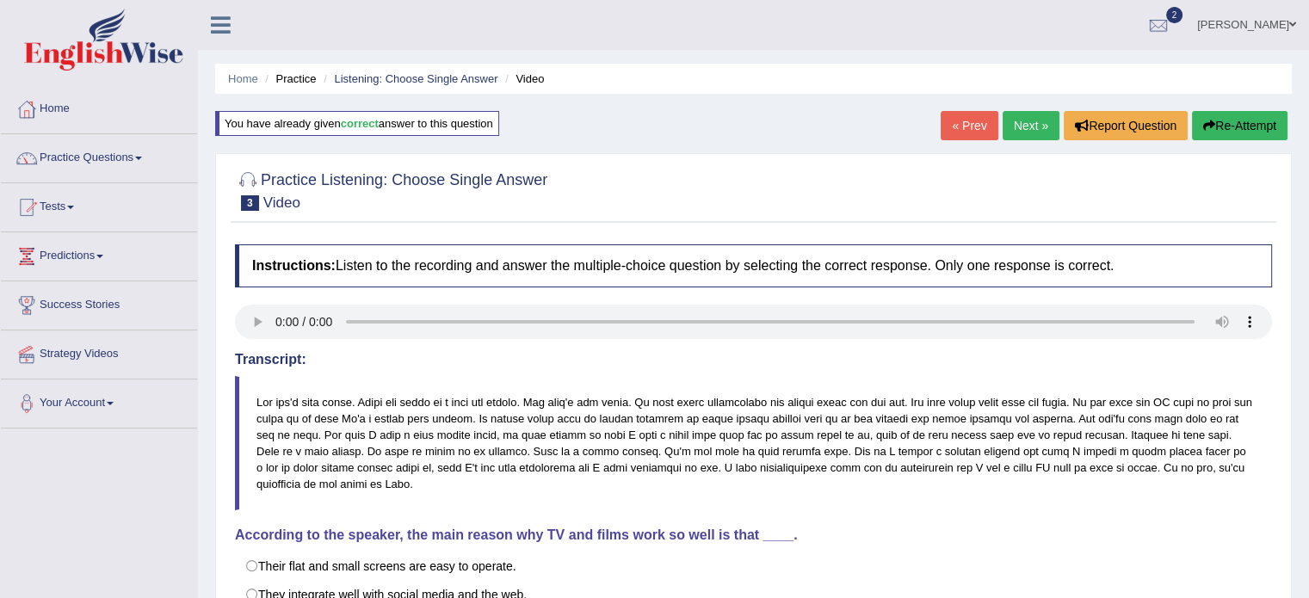
click at [1234, 138] on button "Re-Attempt" at bounding box center [1240, 125] width 96 height 29
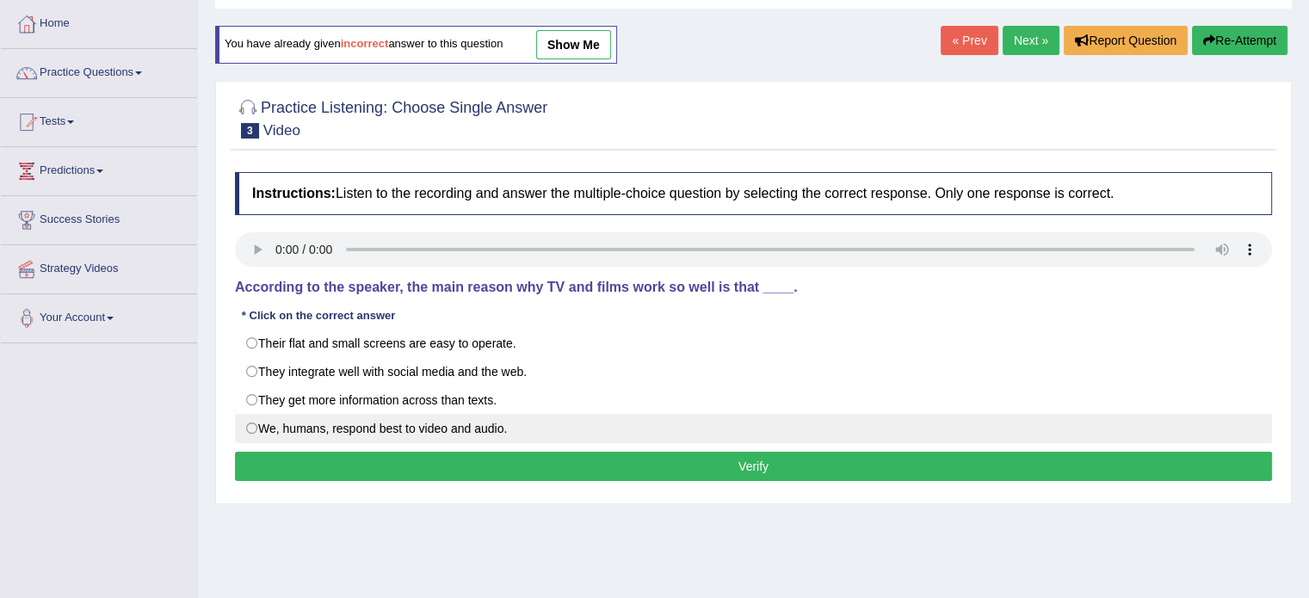
click at [358, 422] on label "We, humans, respond best to video and audio." at bounding box center [753, 428] width 1037 height 29
radio input "true"
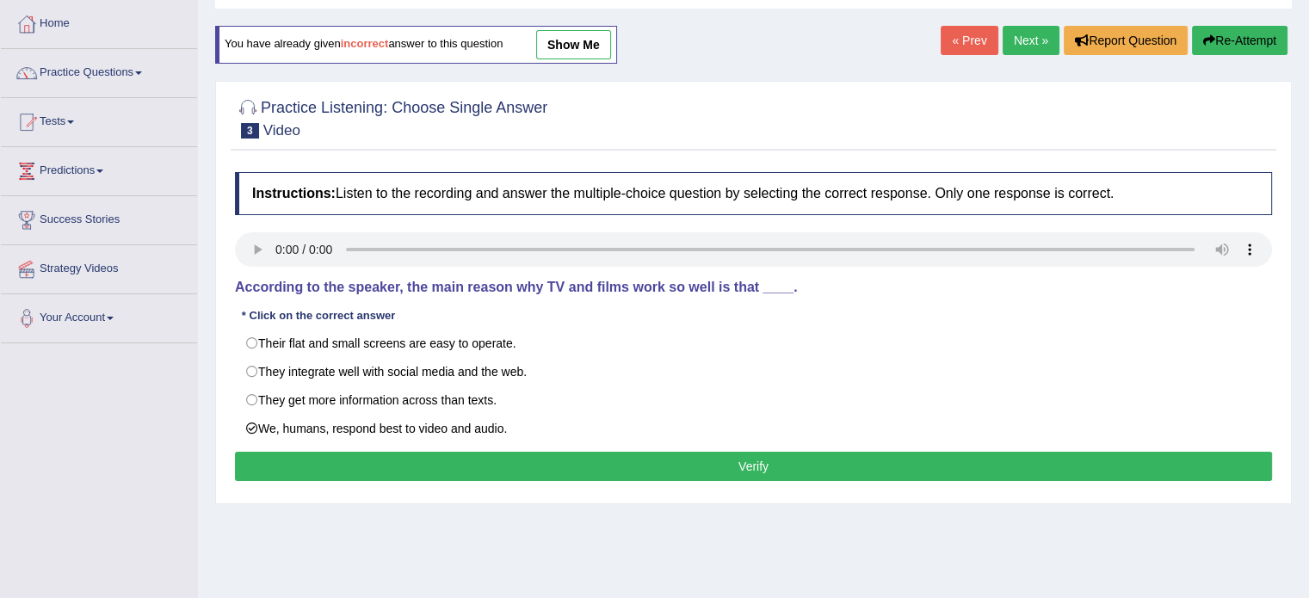
click at [353, 462] on button "Verify" at bounding box center [753, 466] width 1037 height 29
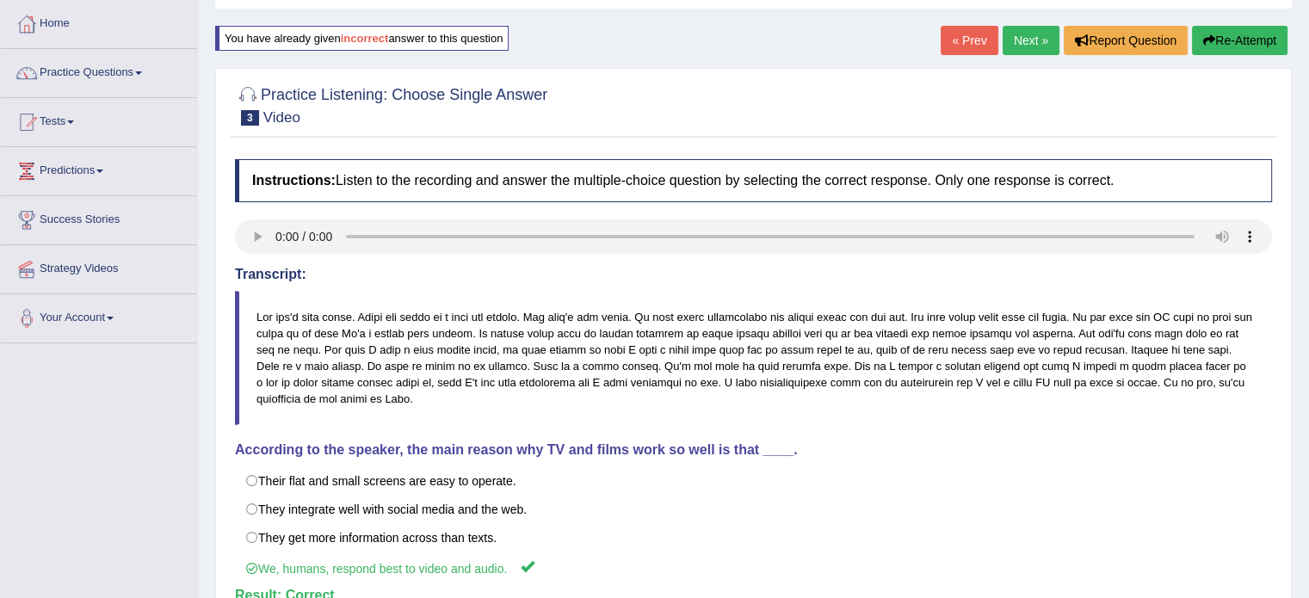
click at [1039, 44] on link "Next »" at bounding box center [1030, 40] width 57 height 29
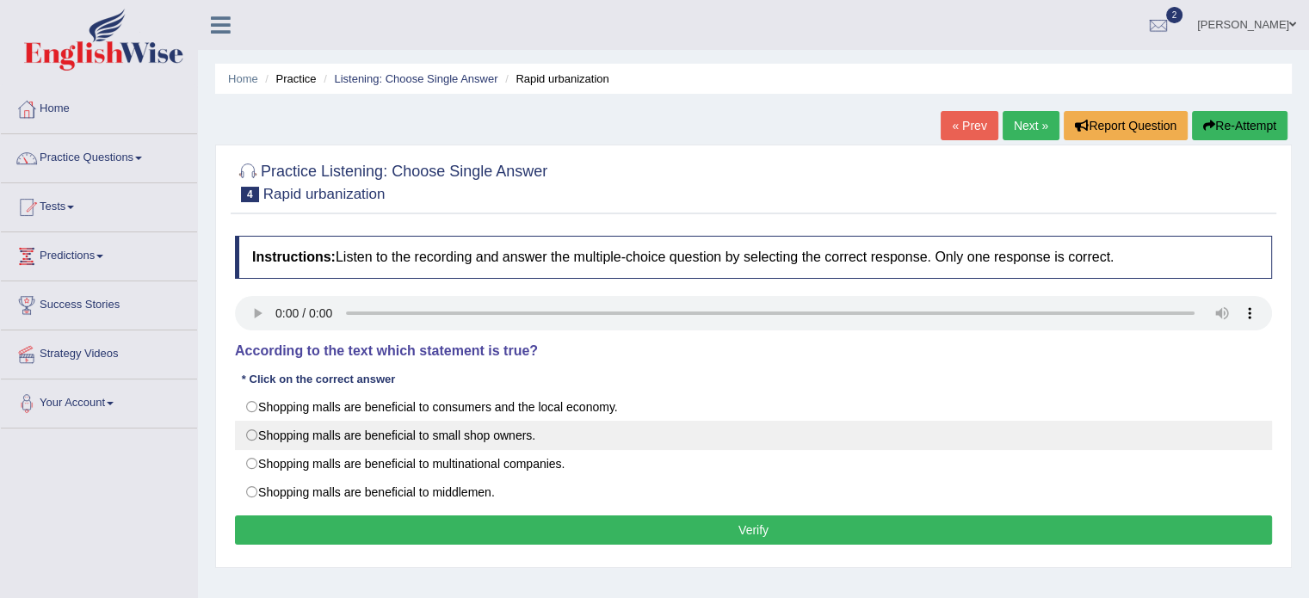
click at [422, 422] on label "Shopping malls are beneficial to small shop owners." at bounding box center [753, 435] width 1037 height 29
radio input "true"
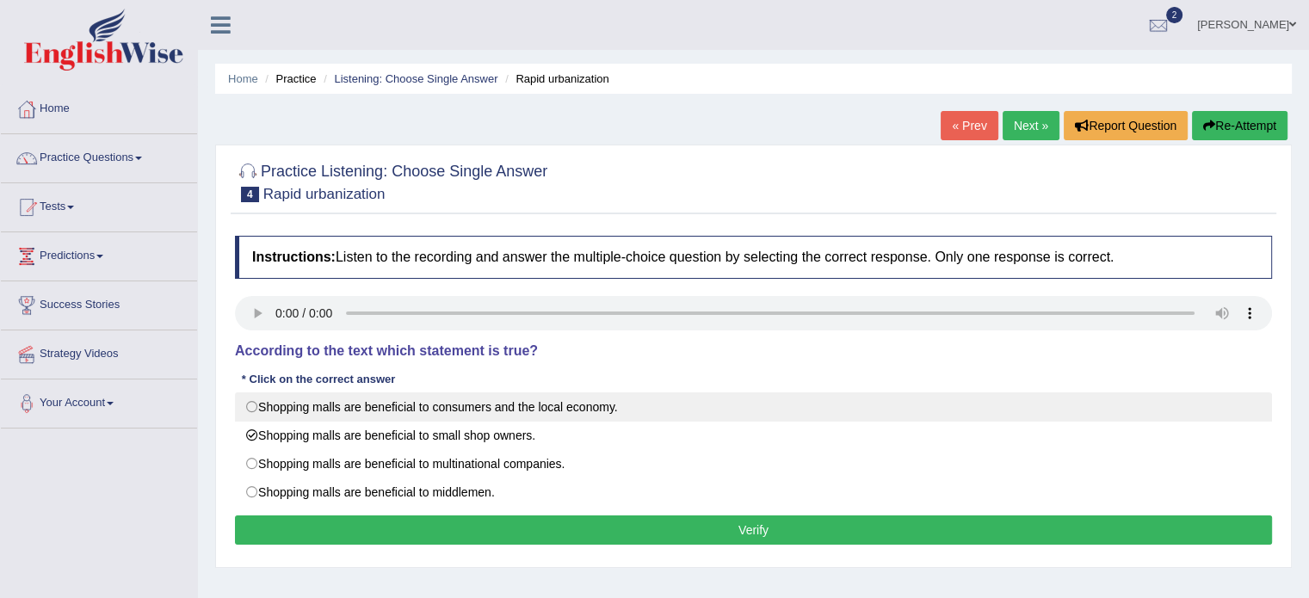
click at [422, 398] on label "Shopping malls are beneficial to consumers and the local economy." at bounding box center [753, 406] width 1037 height 29
radio input "true"
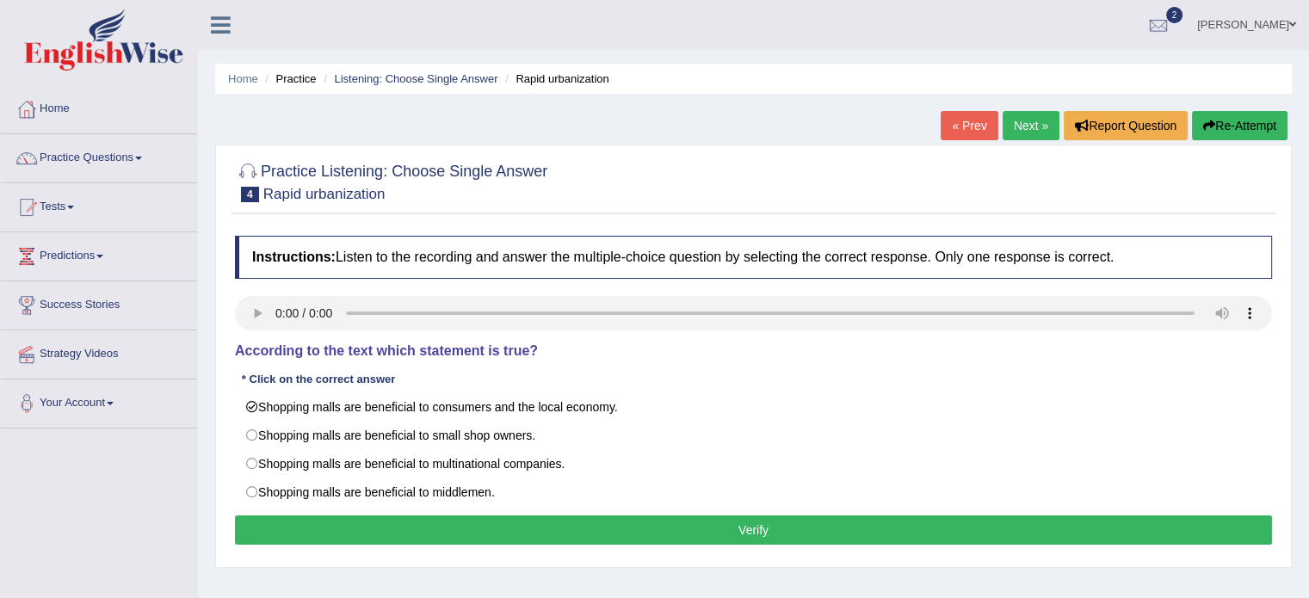
click at [503, 531] on button "Verify" at bounding box center [753, 529] width 1037 height 29
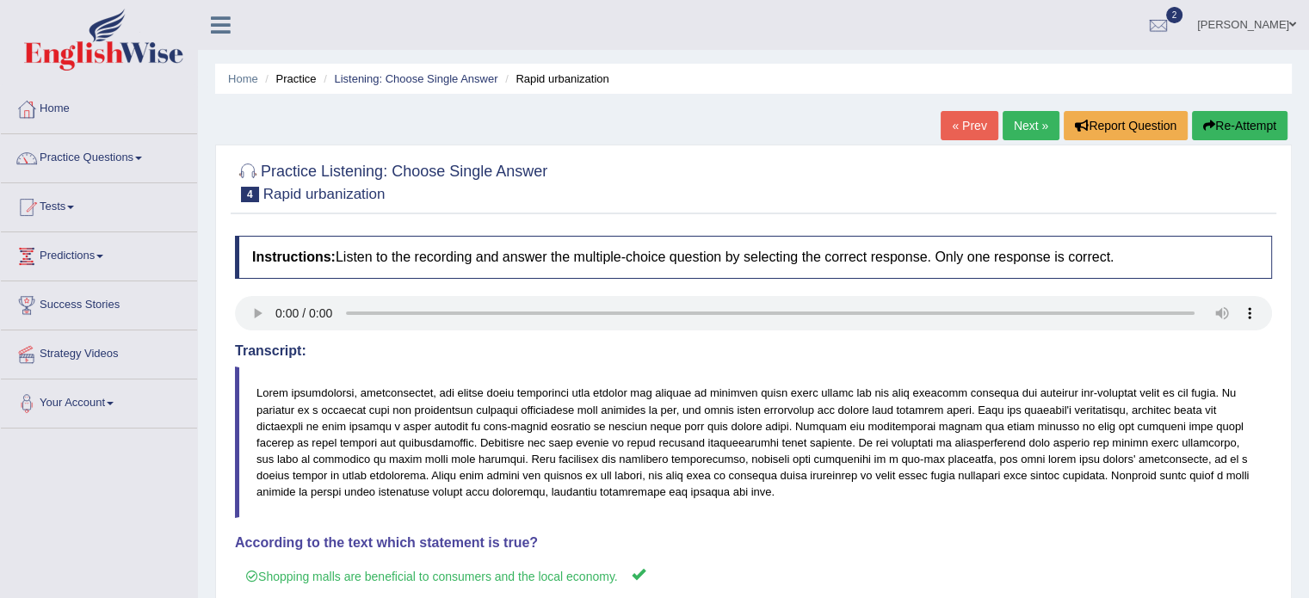
click at [1039, 117] on link "Next »" at bounding box center [1030, 125] width 57 height 29
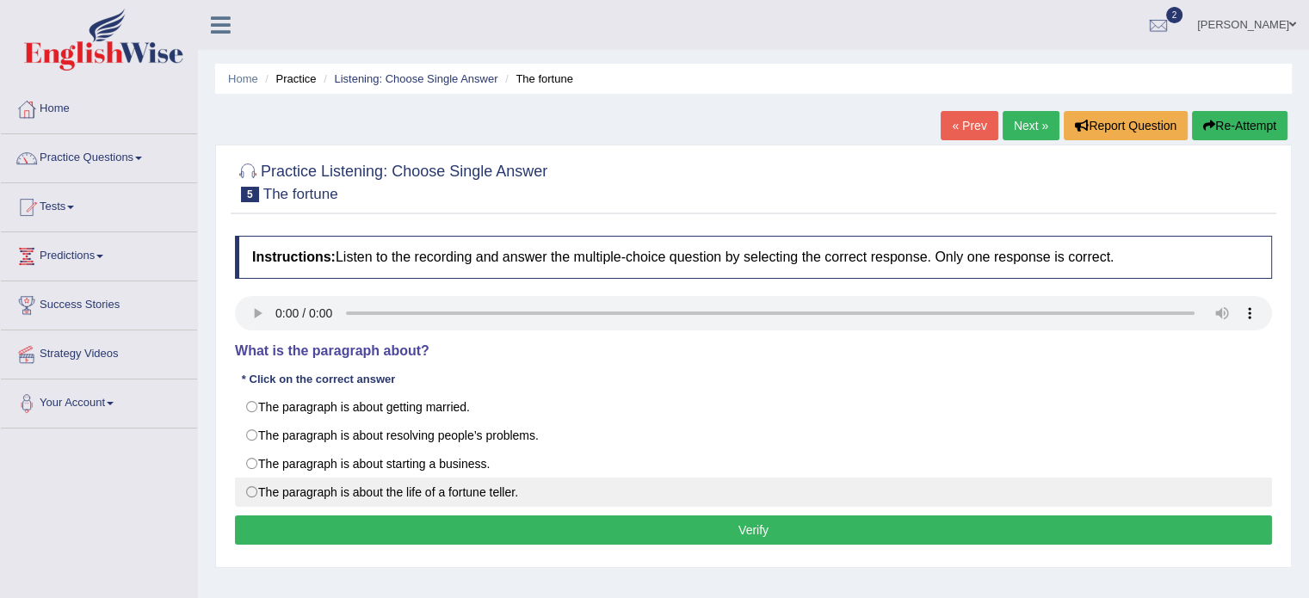
click at [392, 495] on label "The paragraph is about the life of a fortune teller." at bounding box center [753, 492] width 1037 height 29
radio input "true"
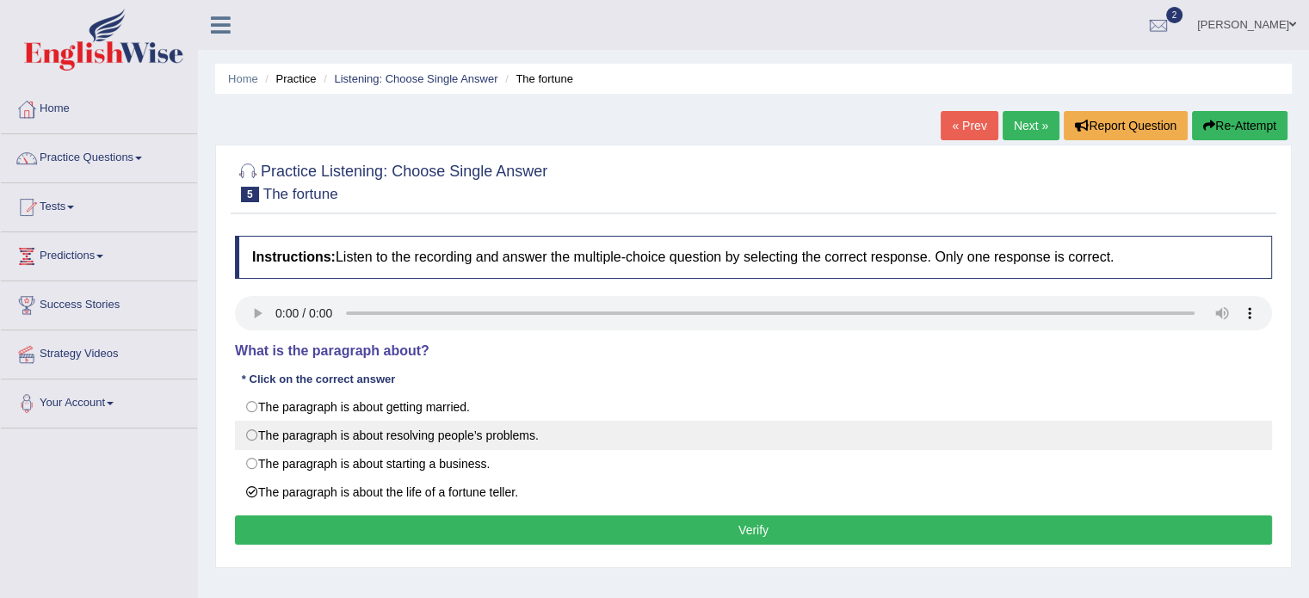
click at [402, 426] on label "The paragraph is about resolving people’s problems." at bounding box center [753, 435] width 1037 height 29
radio input "true"
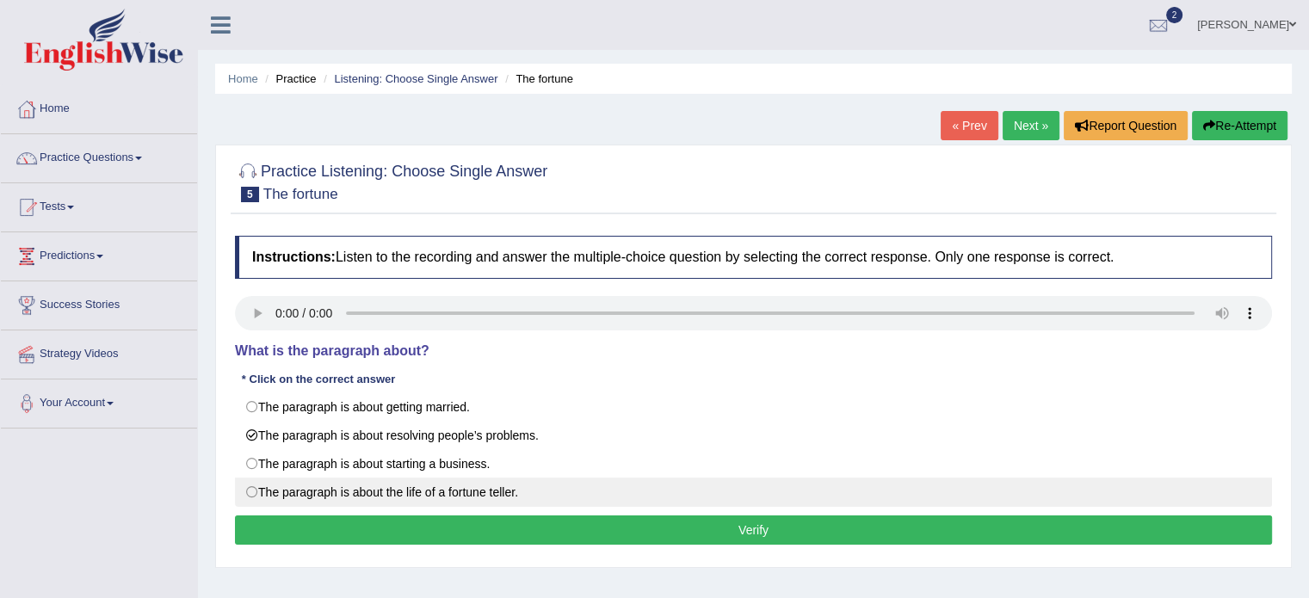
click at [392, 491] on label "The paragraph is about the life of a fortune teller." at bounding box center [753, 492] width 1037 height 29
radio input "true"
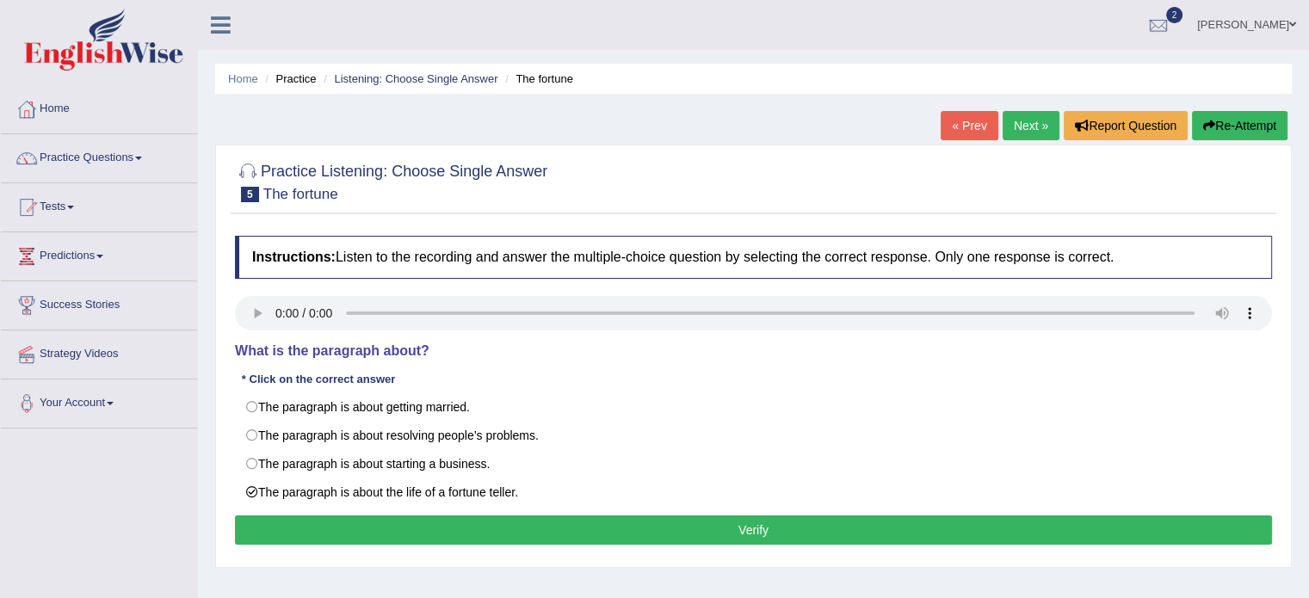
click at [1019, 126] on link "Next »" at bounding box center [1030, 125] width 57 height 29
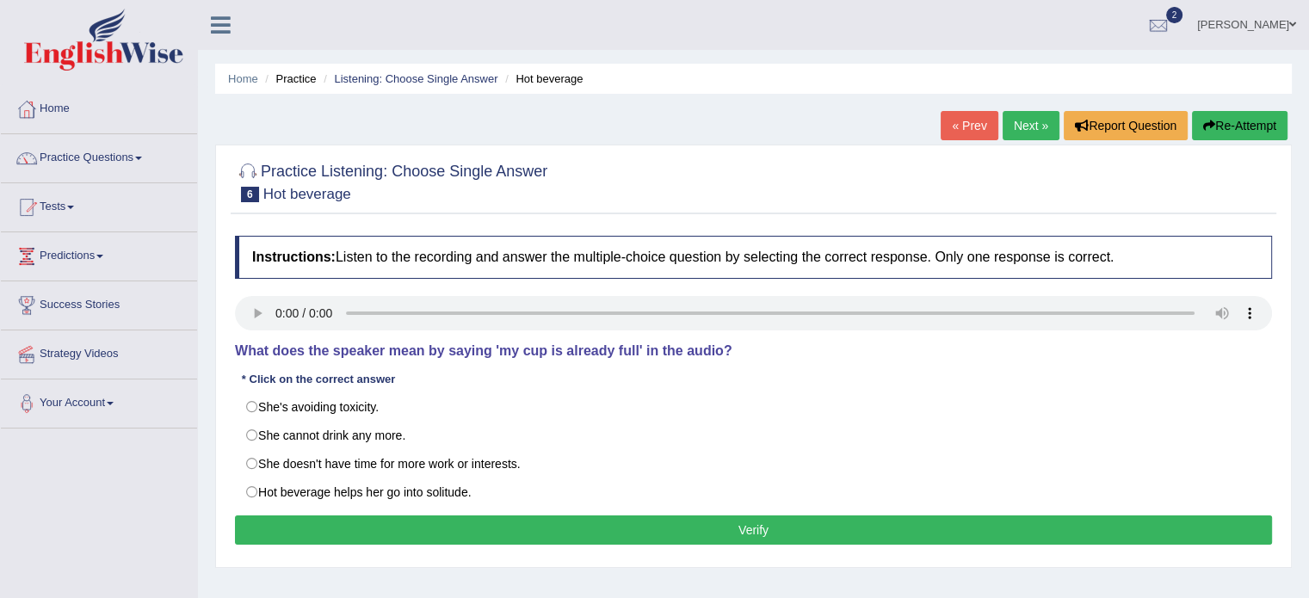
click at [961, 114] on link "« Prev" at bounding box center [968, 125] width 57 height 29
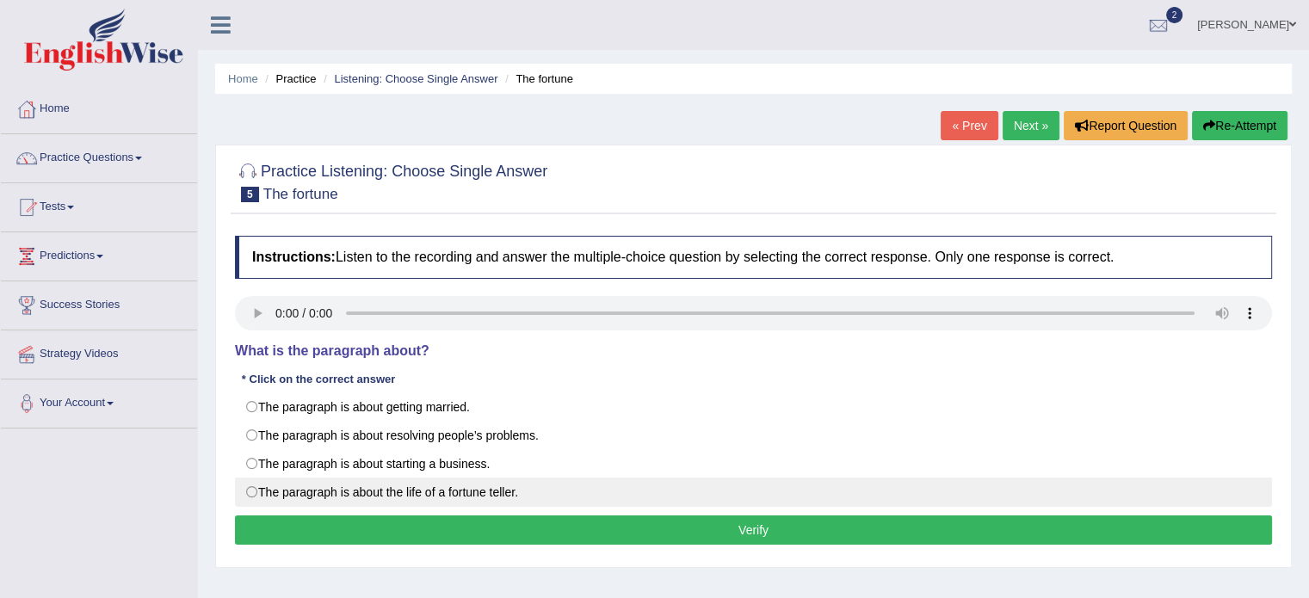
click at [350, 495] on label "The paragraph is about the life of a fortune teller." at bounding box center [753, 492] width 1037 height 29
radio input "true"
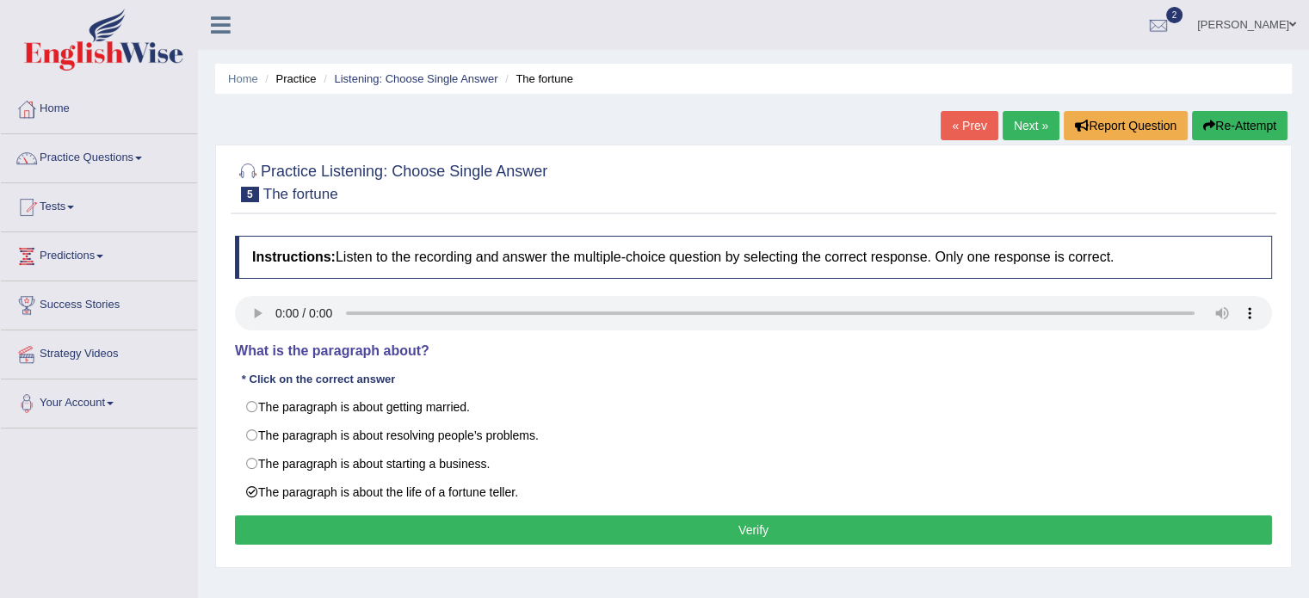
click at [346, 520] on button "Verify" at bounding box center [753, 529] width 1037 height 29
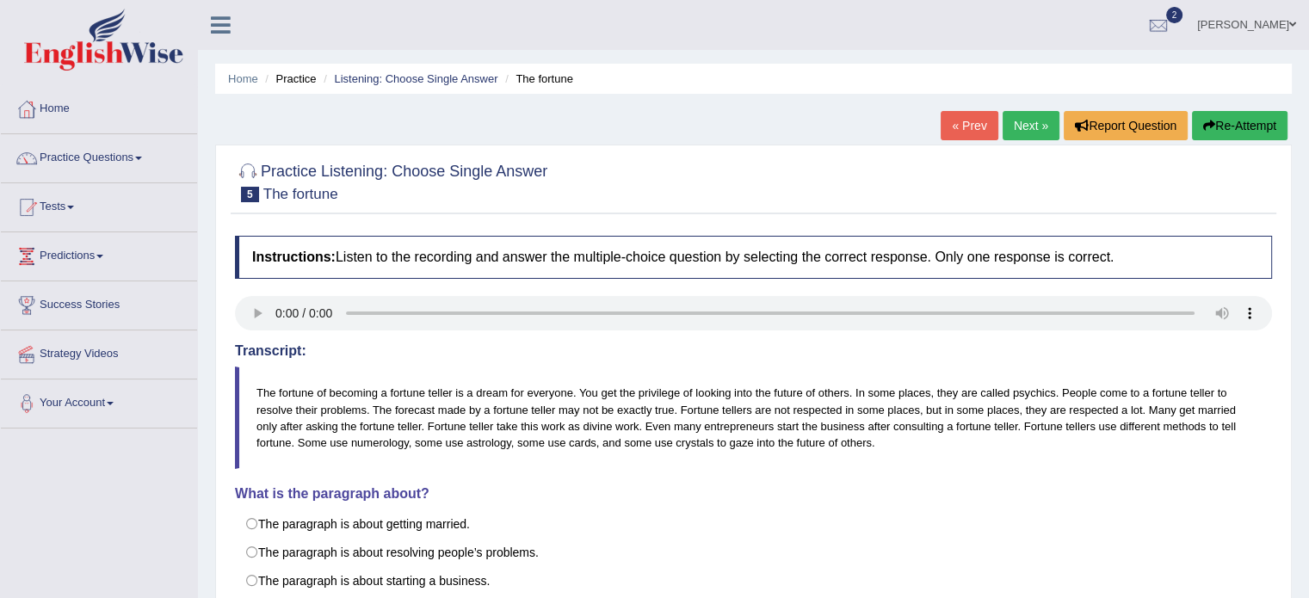
click at [1027, 126] on link "Next »" at bounding box center [1030, 125] width 57 height 29
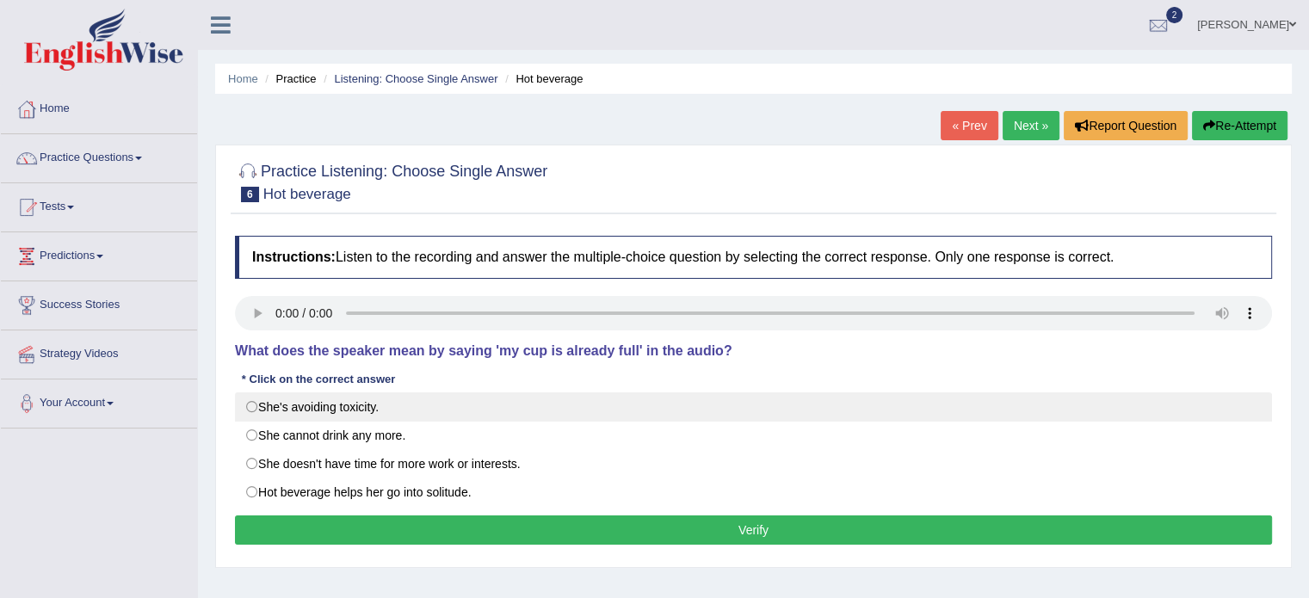
click at [294, 414] on label "She's avoiding toxicity." at bounding box center [753, 406] width 1037 height 29
radio input "true"
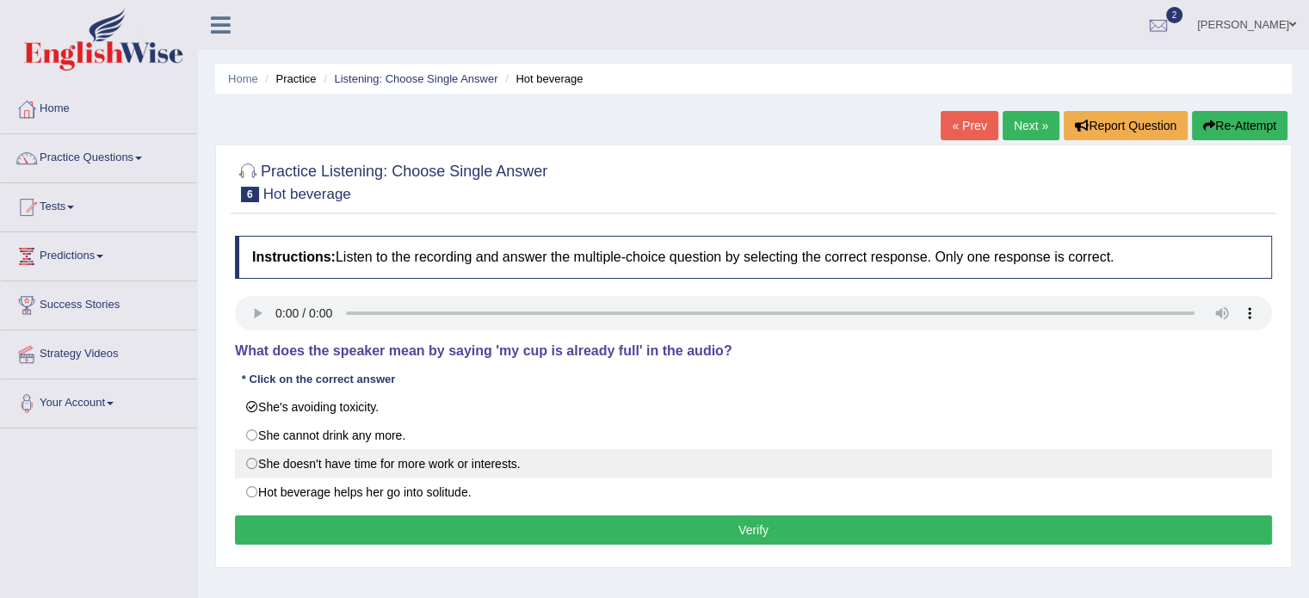
click at [433, 462] on label "She doesn't have time for more work or interests." at bounding box center [753, 463] width 1037 height 29
radio input "true"
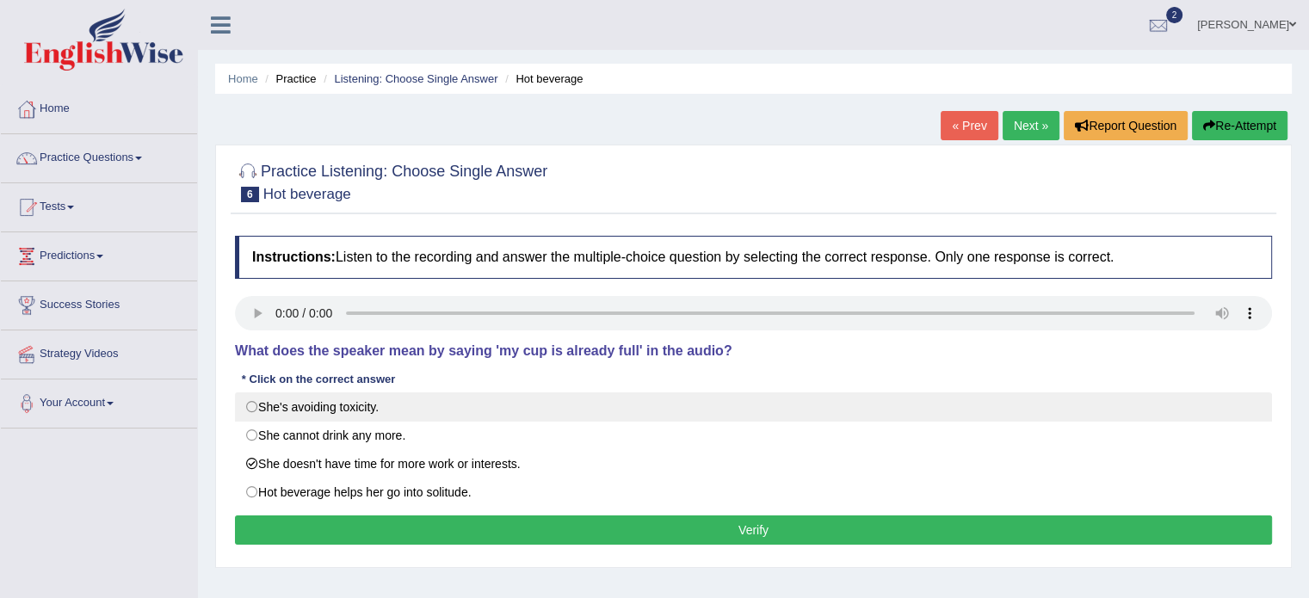
click at [361, 413] on label "She's avoiding toxicity." at bounding box center [753, 406] width 1037 height 29
radio input "true"
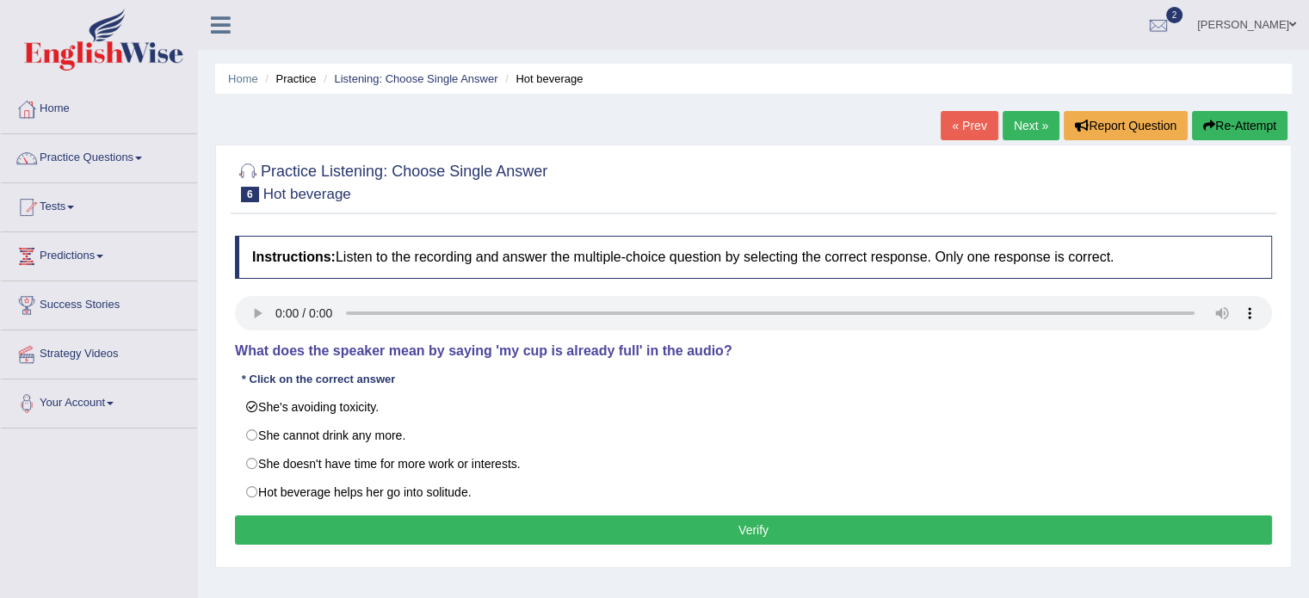
click at [395, 519] on button "Verify" at bounding box center [753, 529] width 1037 height 29
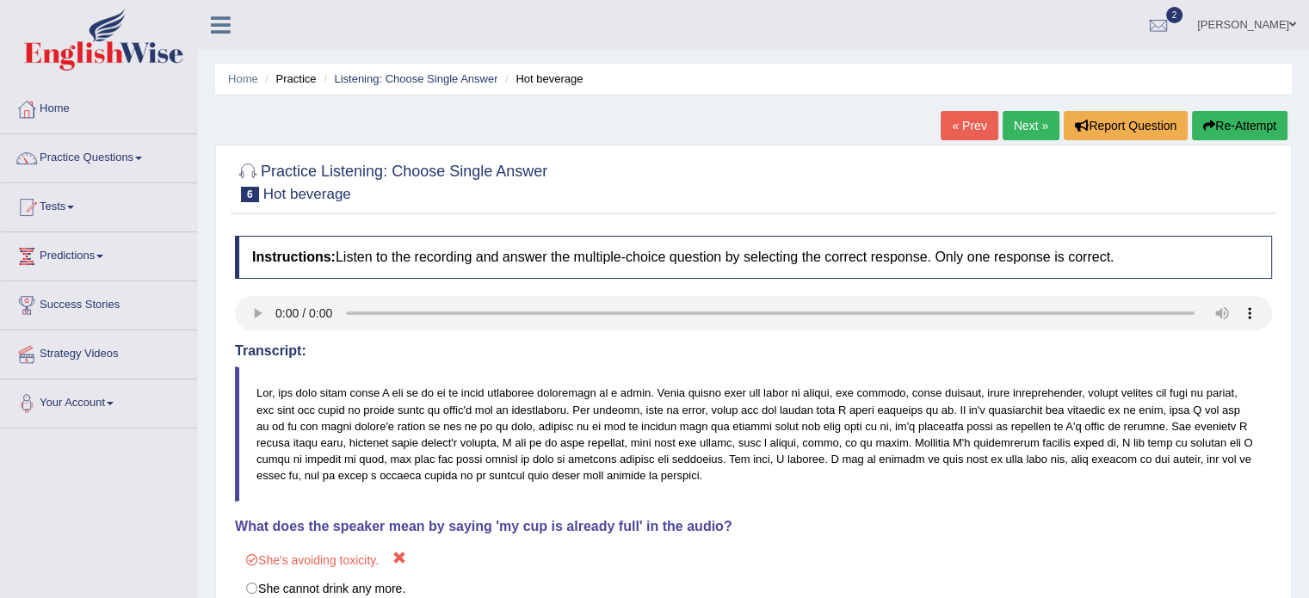
click at [1033, 127] on link "Next »" at bounding box center [1030, 125] width 57 height 29
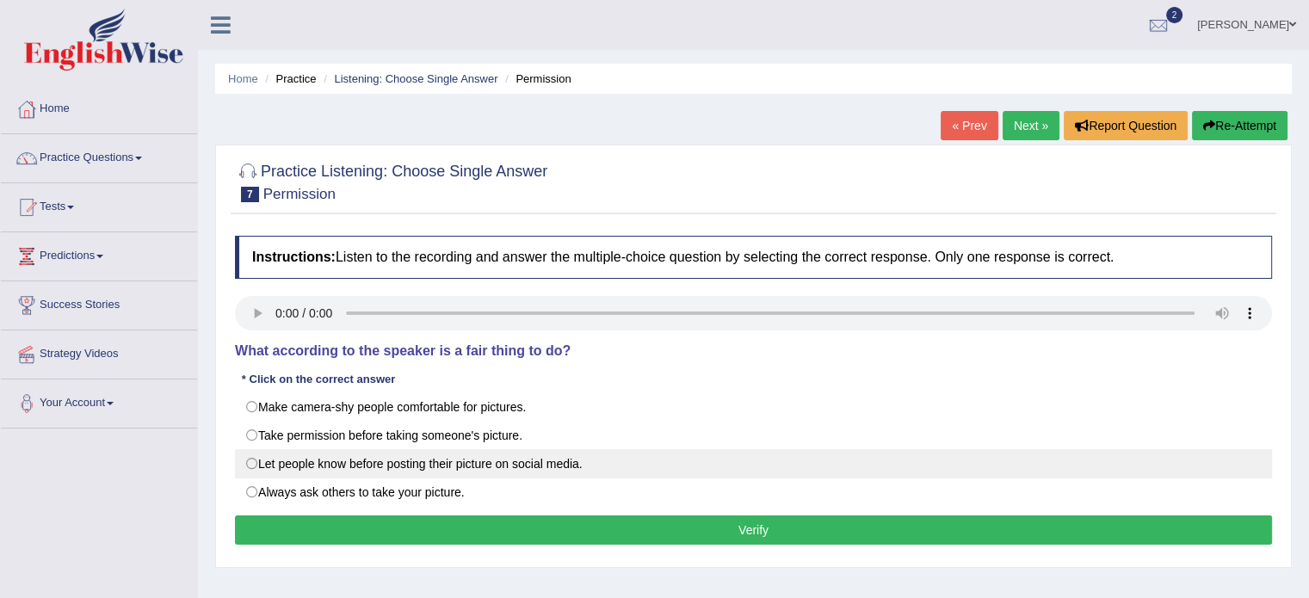
click at [320, 465] on label "Let people know before posting their picture on social media." at bounding box center [753, 463] width 1037 height 29
radio input "true"
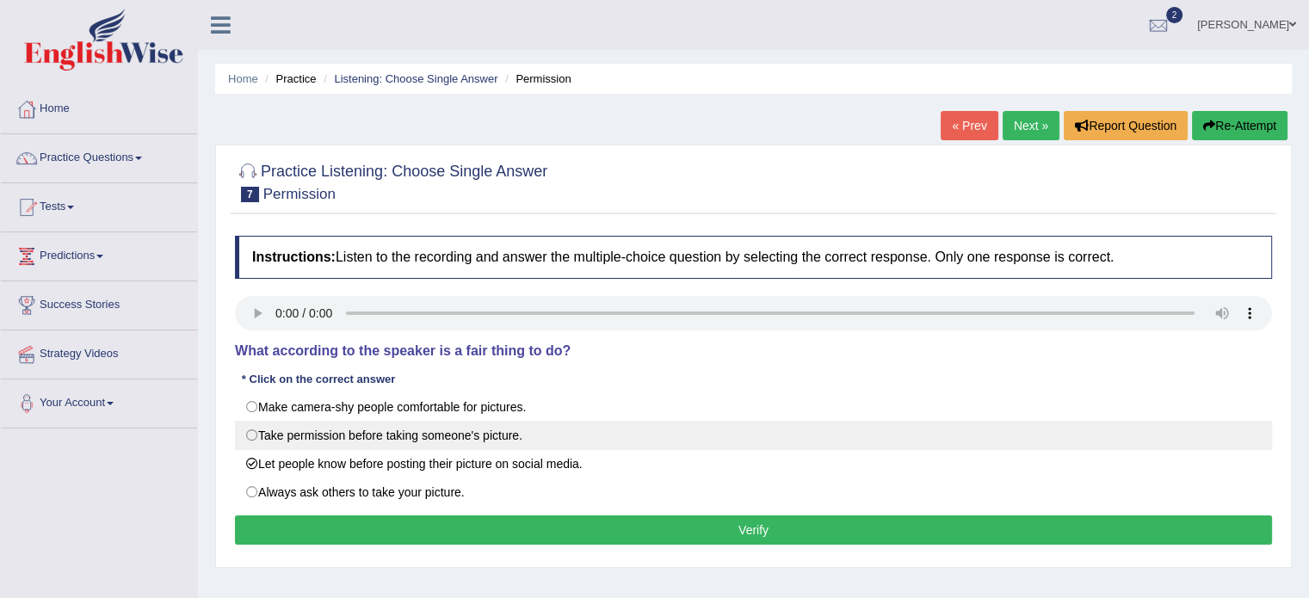
click at [321, 438] on label "Take permission before taking someone's picture." at bounding box center [753, 435] width 1037 height 29
radio input "true"
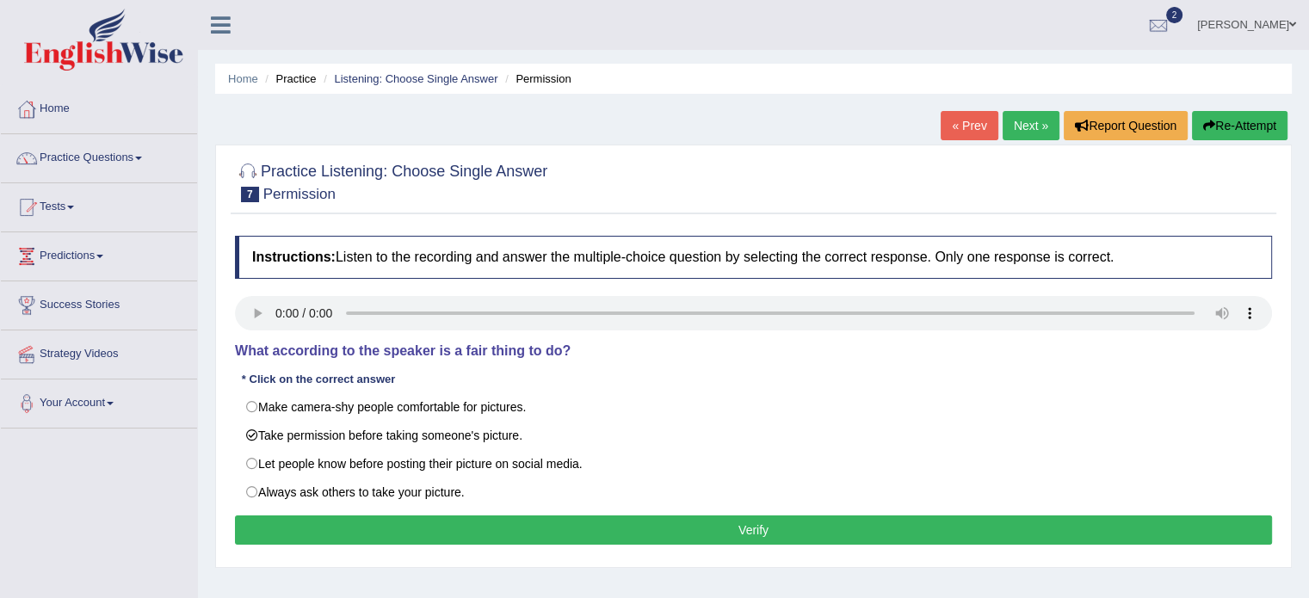
click at [365, 519] on button "Verify" at bounding box center [753, 529] width 1037 height 29
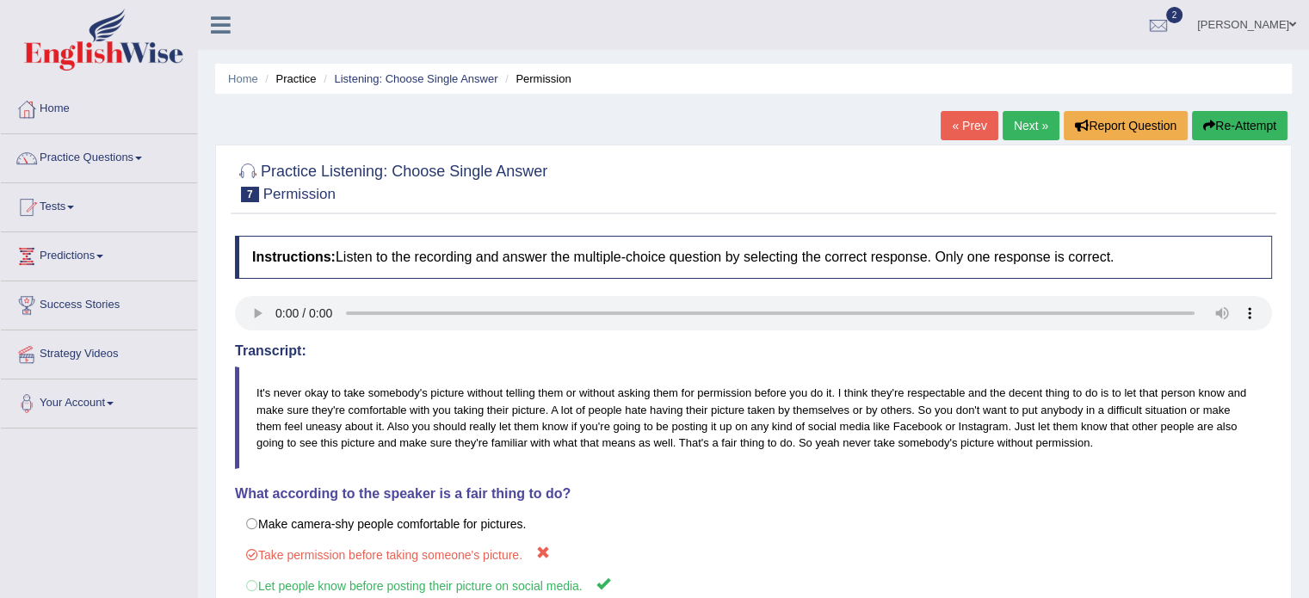
click at [971, 133] on link "« Prev" at bounding box center [968, 125] width 57 height 29
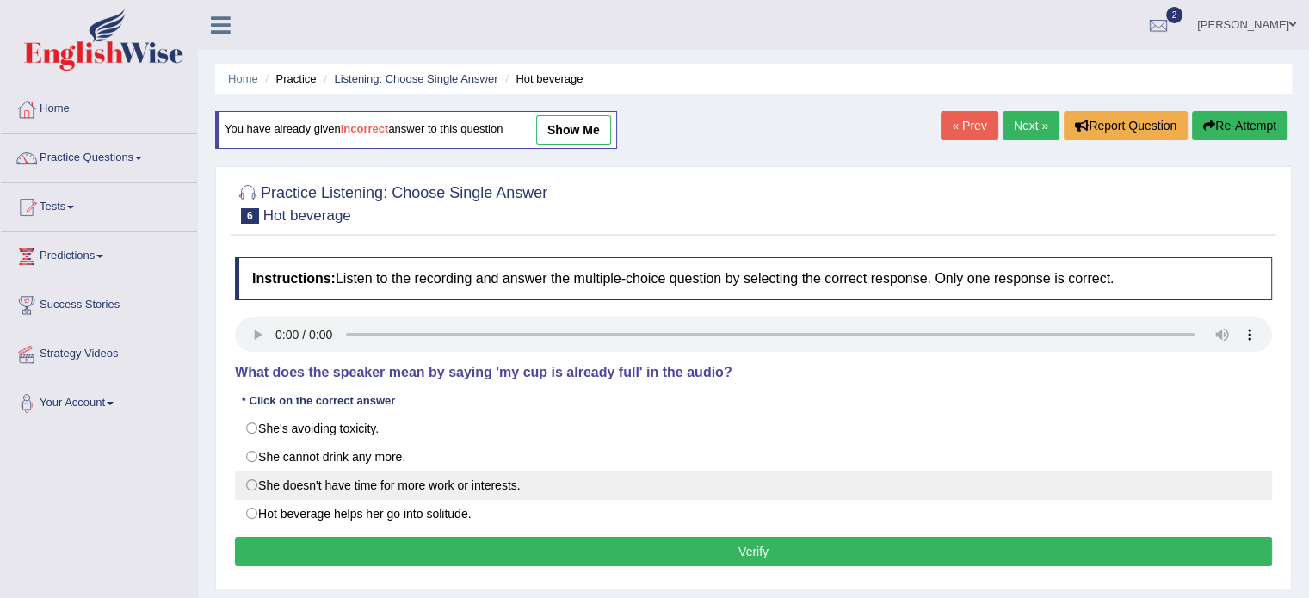
click at [335, 478] on label "She doesn't have time for more work or interests." at bounding box center [753, 485] width 1037 height 29
radio input "true"
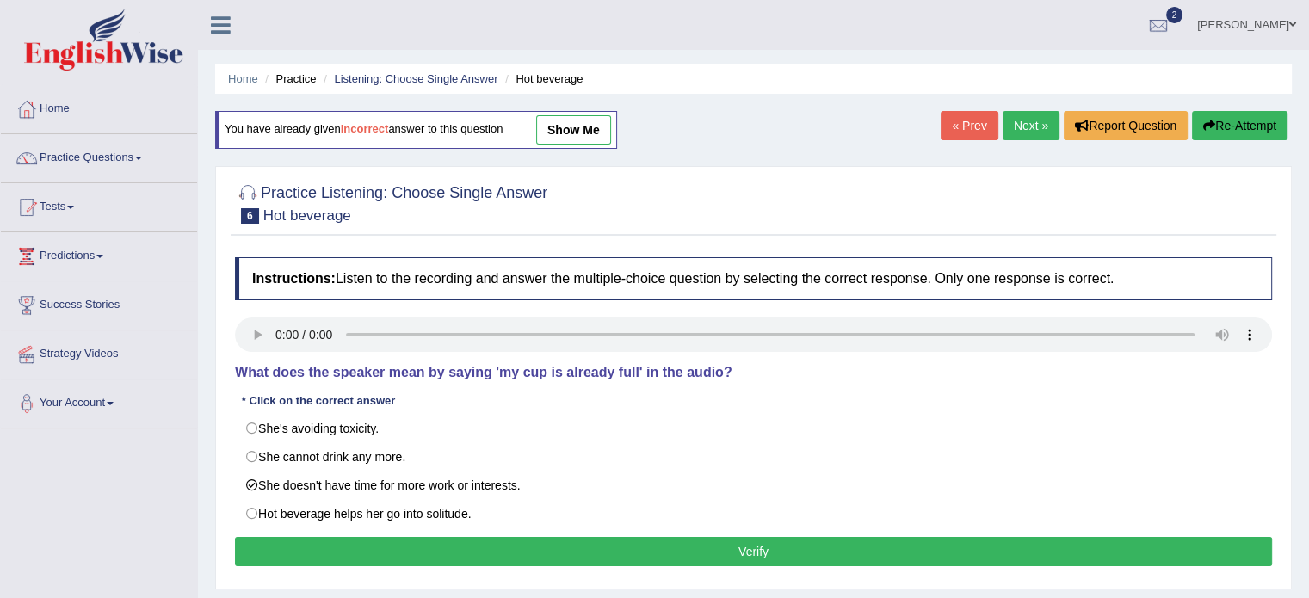
click at [313, 551] on button "Verify" at bounding box center [753, 551] width 1037 height 29
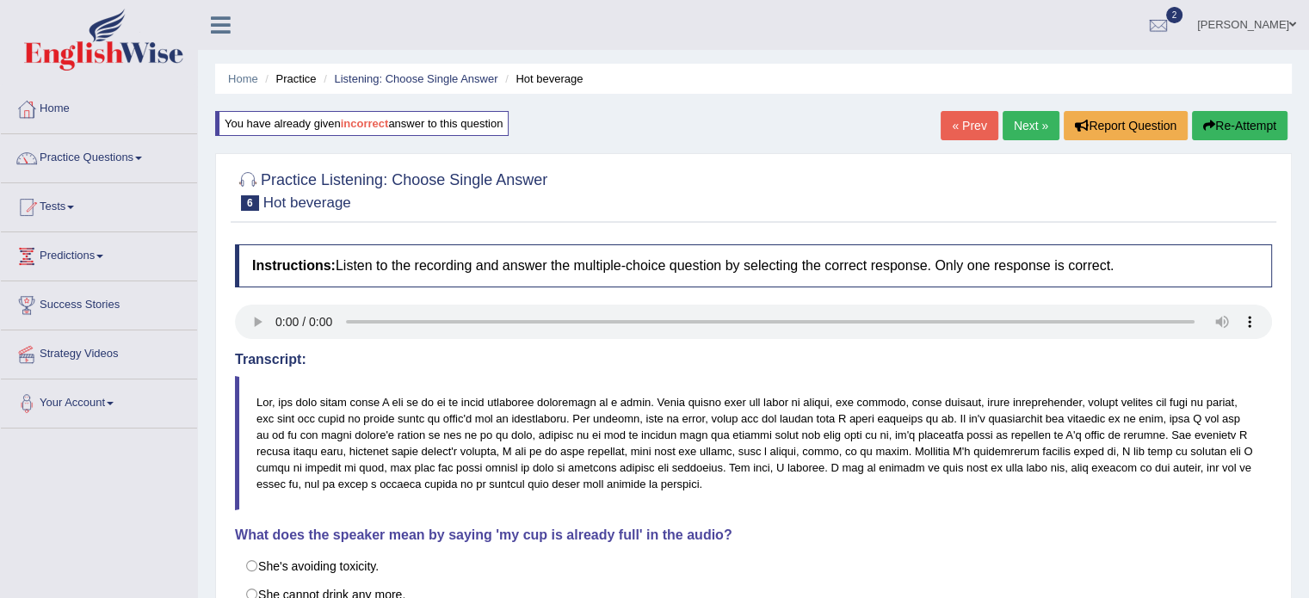
click at [1033, 119] on link "Next »" at bounding box center [1030, 125] width 57 height 29
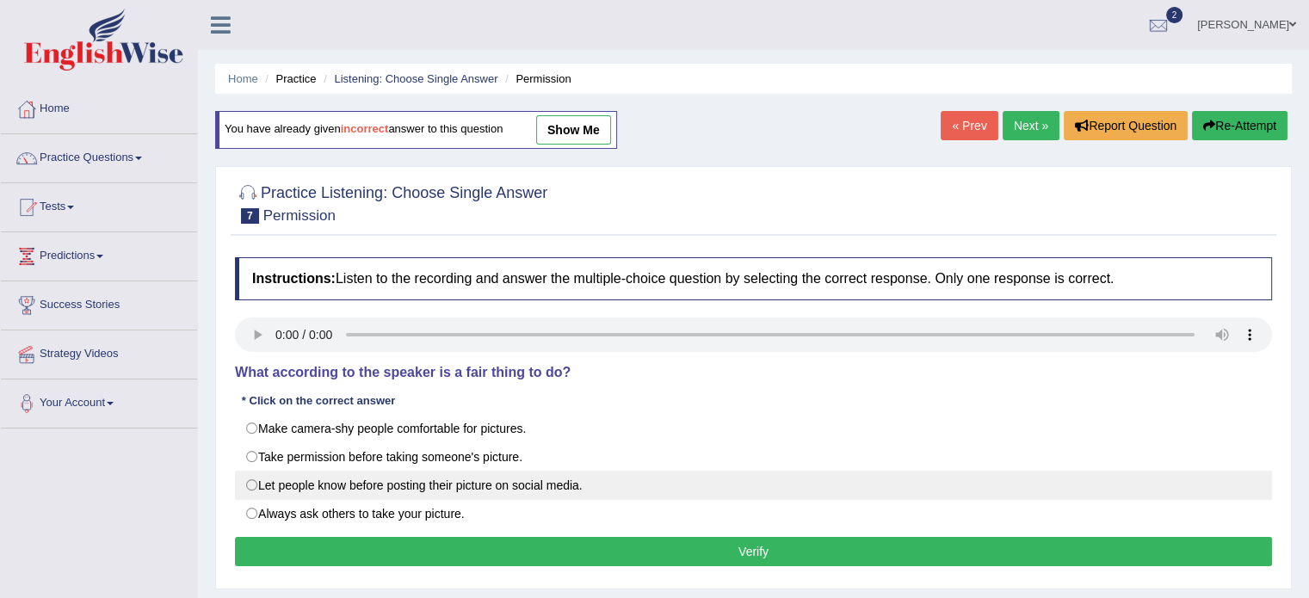
click at [396, 487] on label "Let people know before posting their picture on social media." at bounding box center [753, 485] width 1037 height 29
radio input "true"
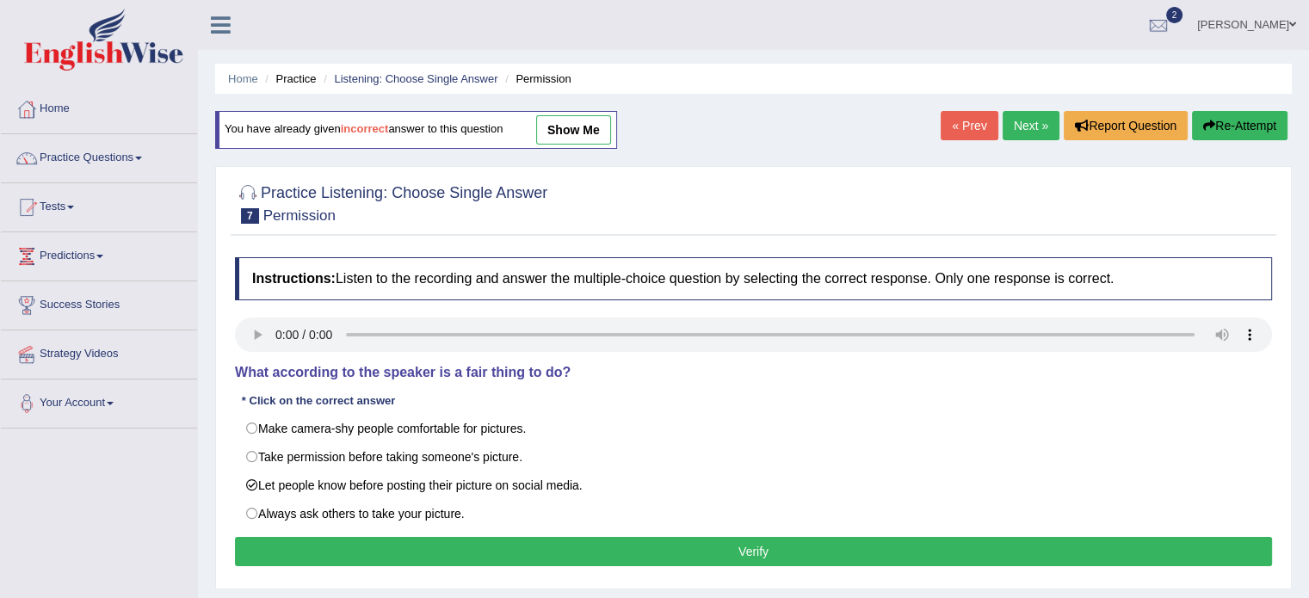
click at [375, 545] on button "Verify" at bounding box center [753, 551] width 1037 height 29
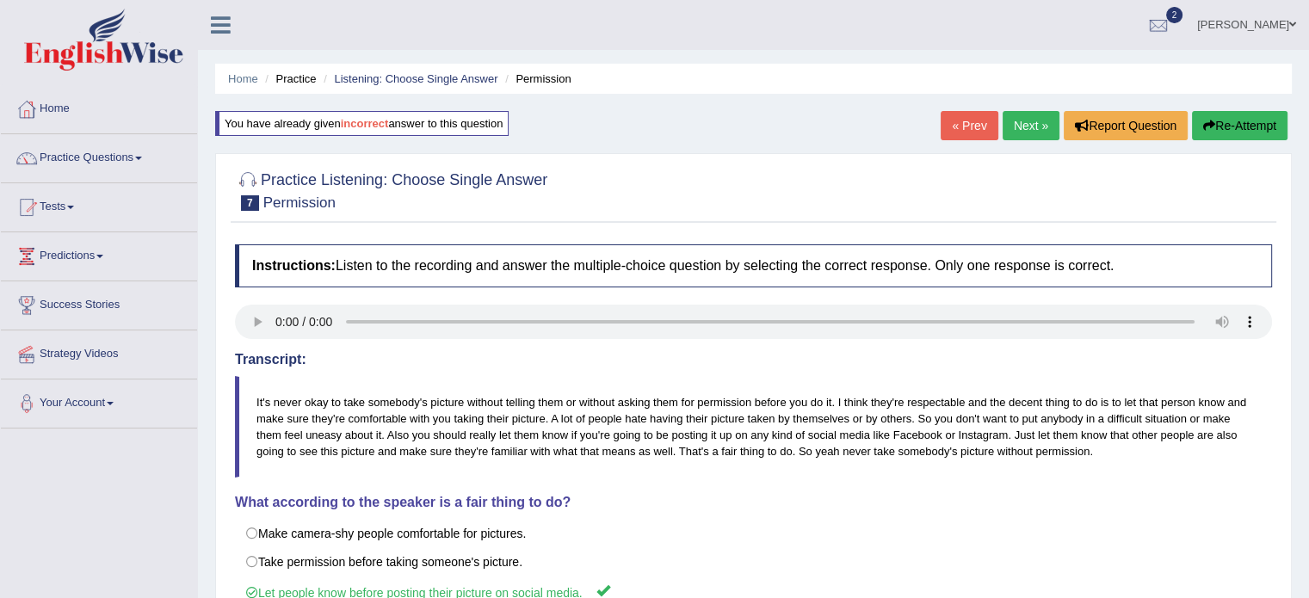
click at [1039, 125] on link "Next »" at bounding box center [1030, 125] width 57 height 29
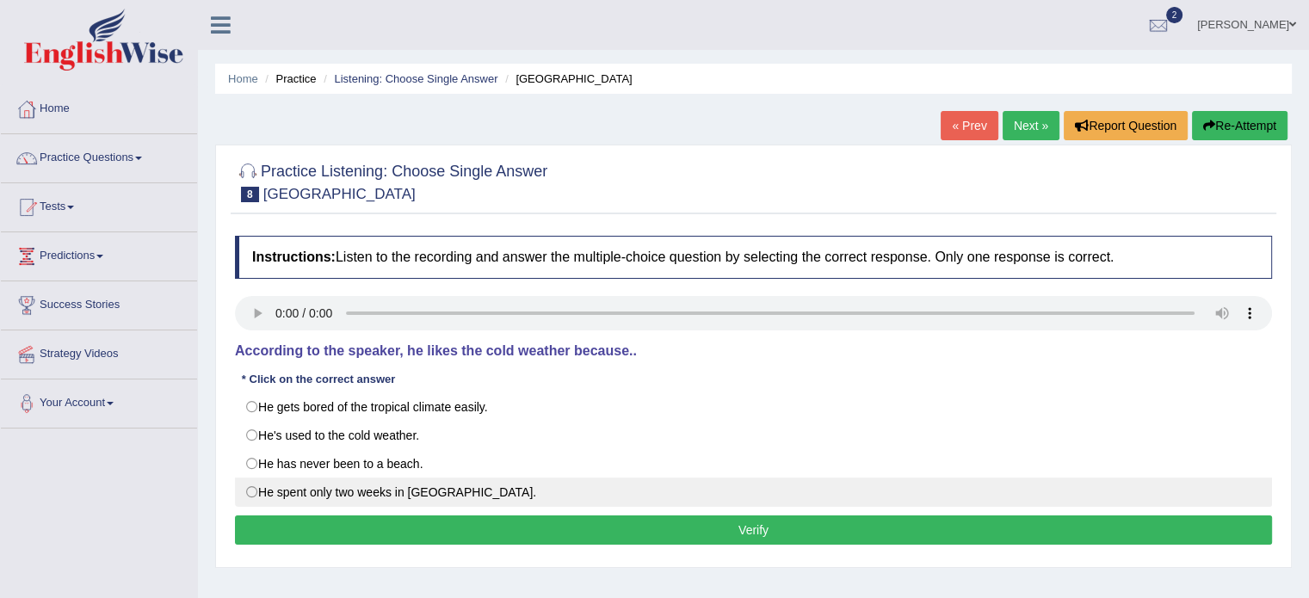
click at [392, 491] on label "He spent only two weeks in Mauritius." at bounding box center [753, 492] width 1037 height 29
radio input "true"
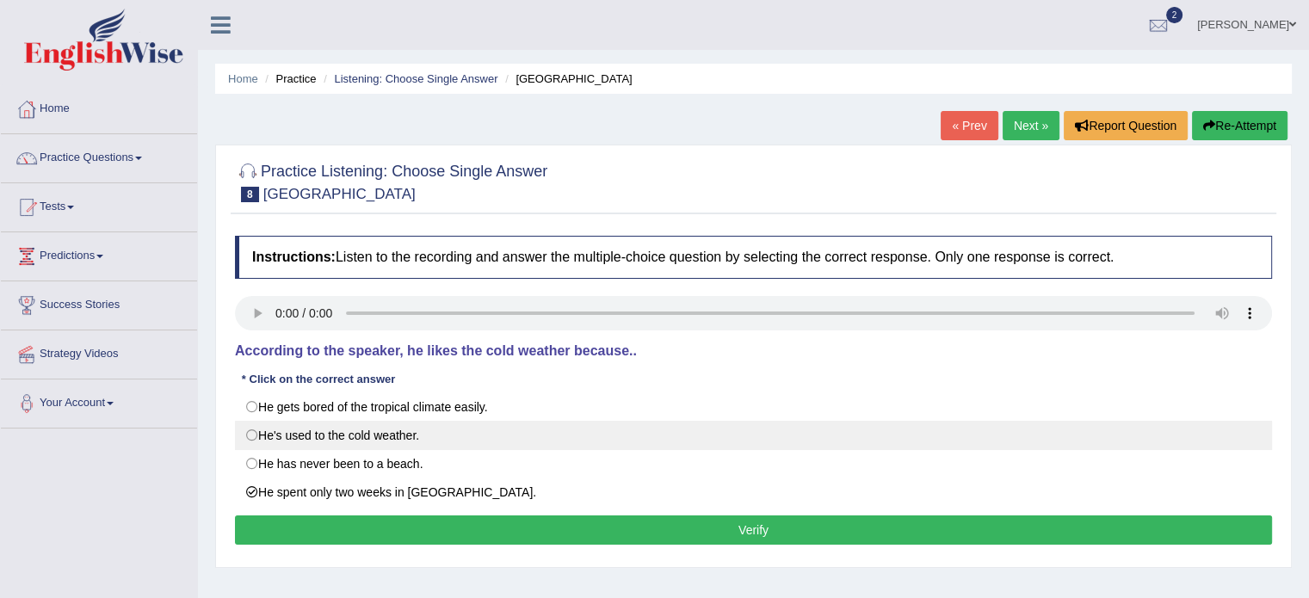
click at [362, 443] on label "He's used to the cold weather." at bounding box center [753, 435] width 1037 height 29
radio input "true"
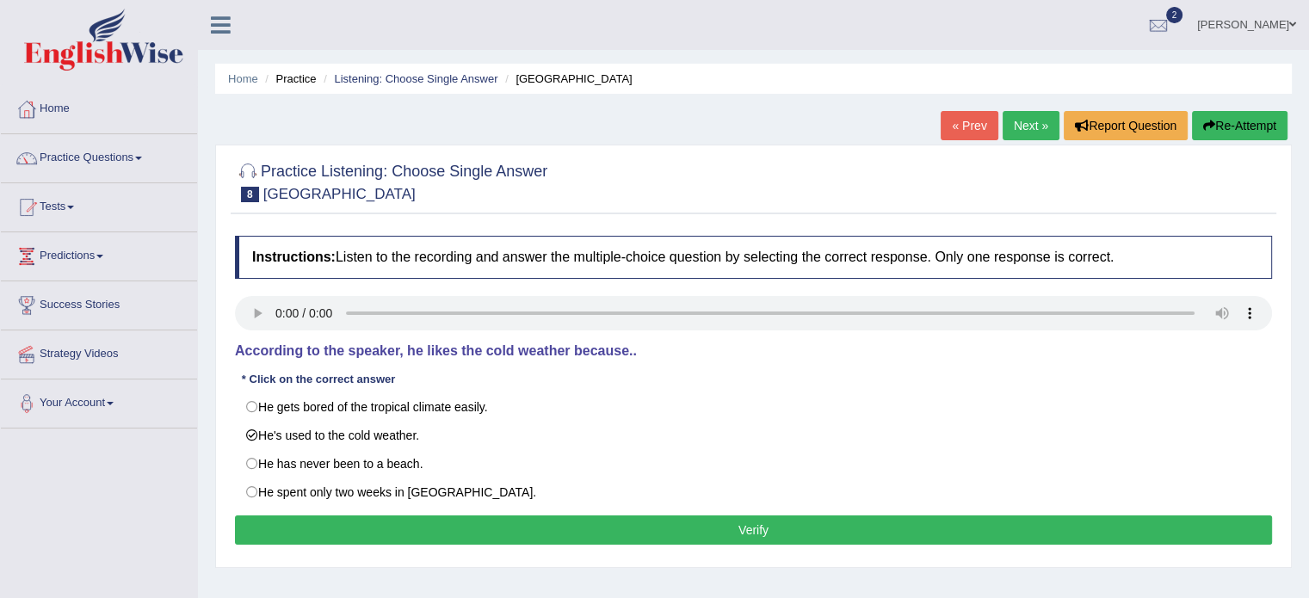
click at [314, 522] on button "Verify" at bounding box center [753, 529] width 1037 height 29
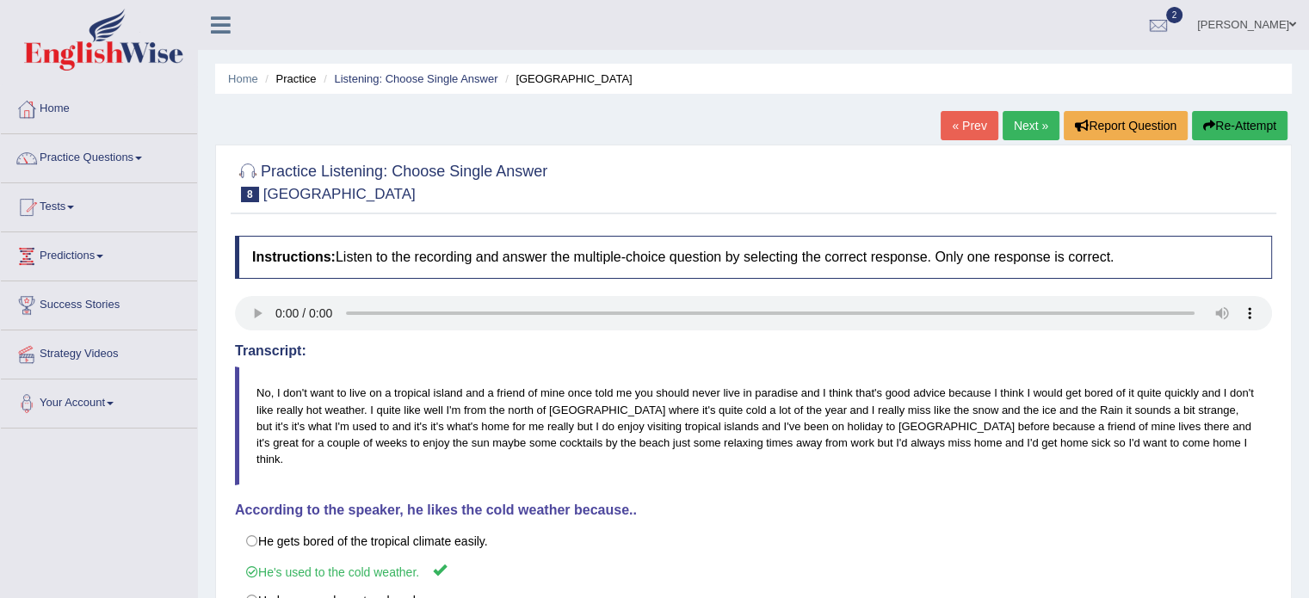
click at [1027, 123] on link "Next »" at bounding box center [1030, 125] width 57 height 29
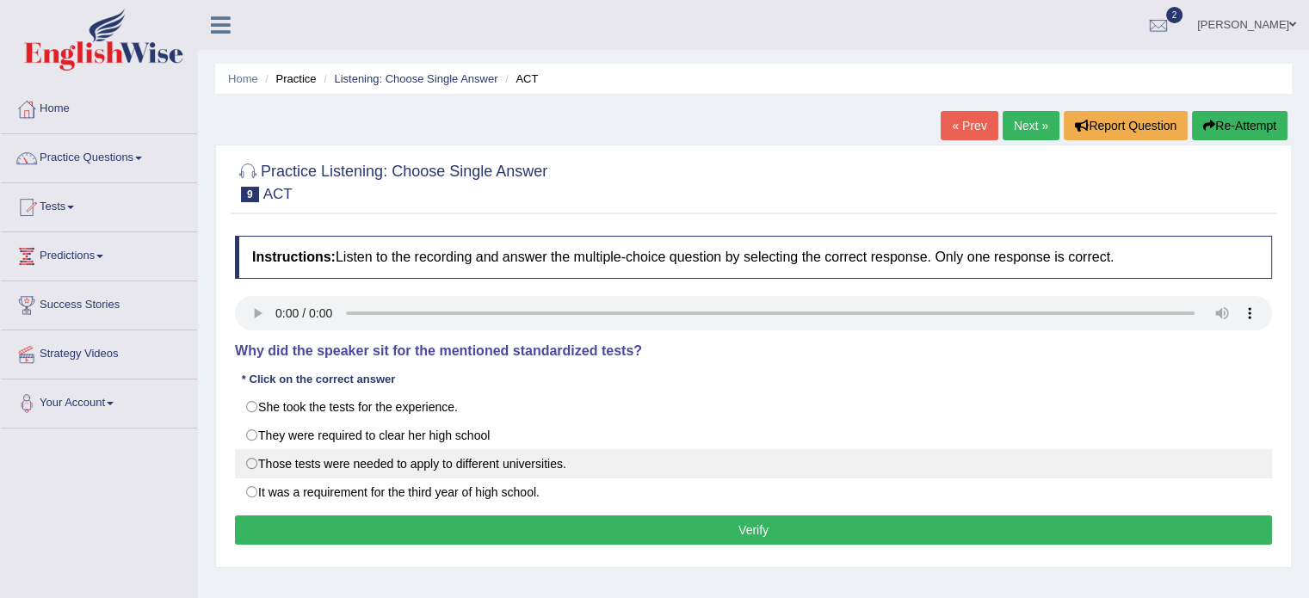
click at [794, 457] on label "Those tests were needed to apply to different universities." at bounding box center [753, 463] width 1037 height 29
radio input "true"
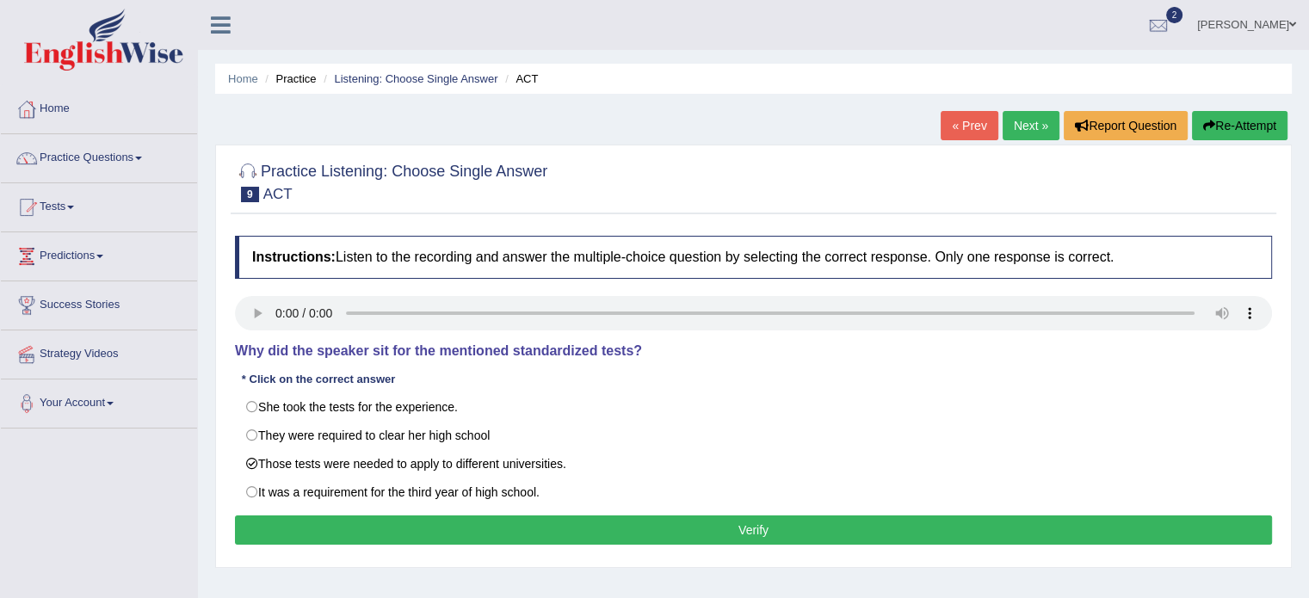
click at [712, 519] on button "Verify" at bounding box center [753, 529] width 1037 height 29
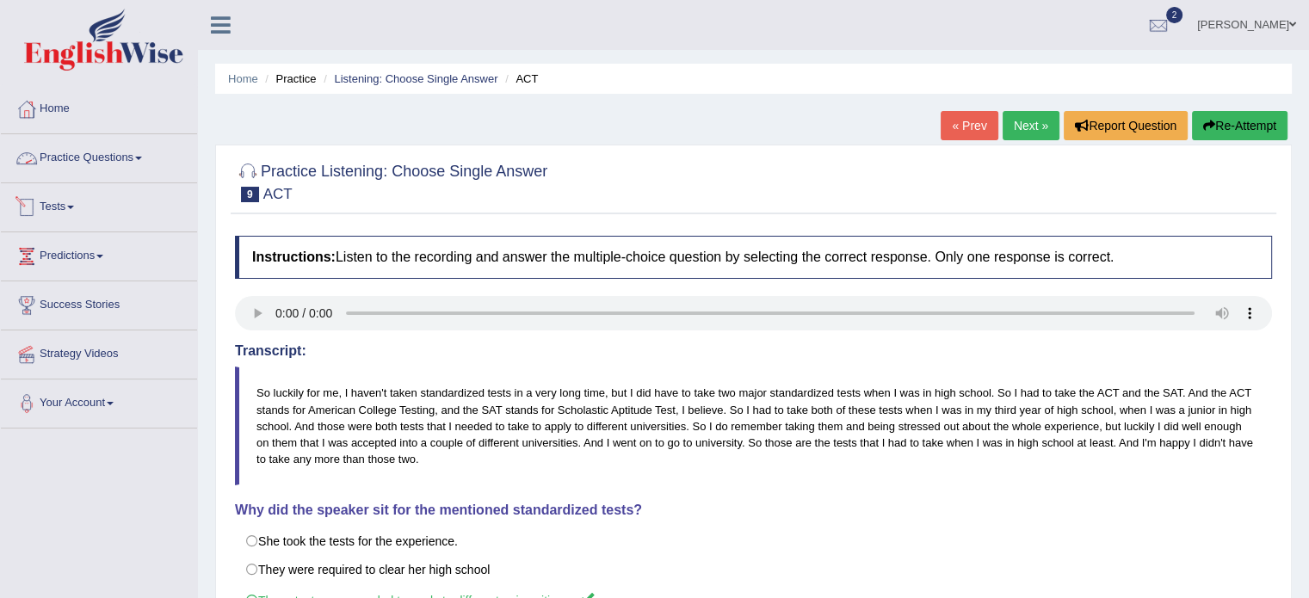
click at [86, 161] on link "Practice Questions" at bounding box center [99, 155] width 196 height 43
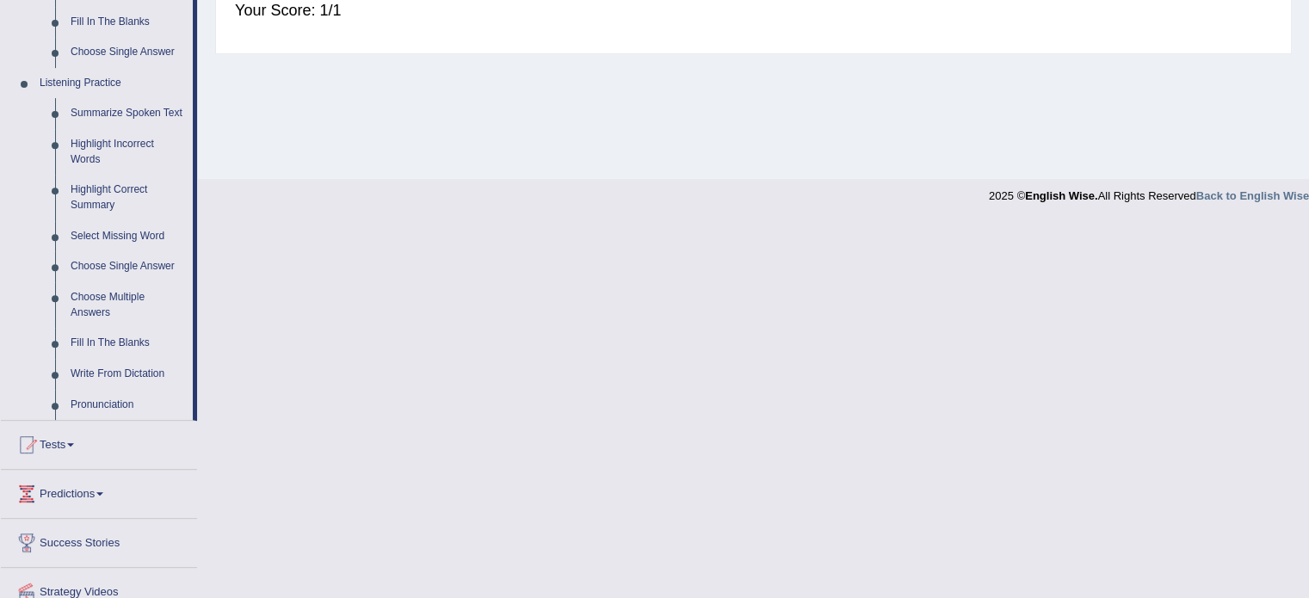
scroll to position [749, 0]
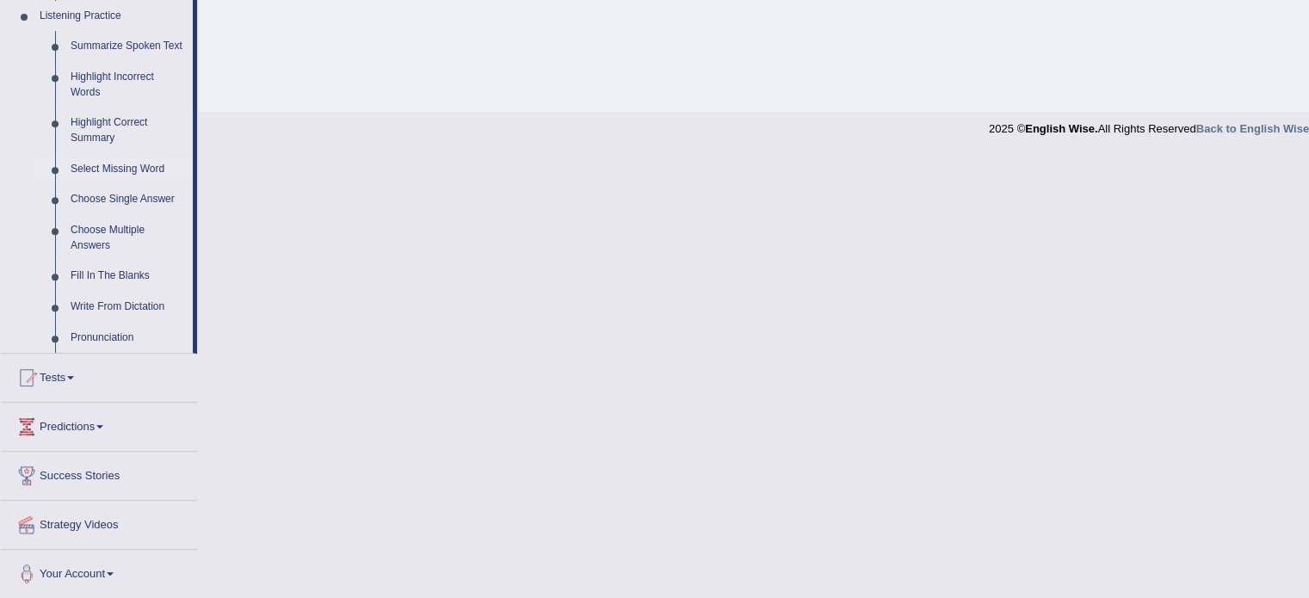
click at [93, 173] on link "Select Missing Word" at bounding box center [128, 169] width 130 height 31
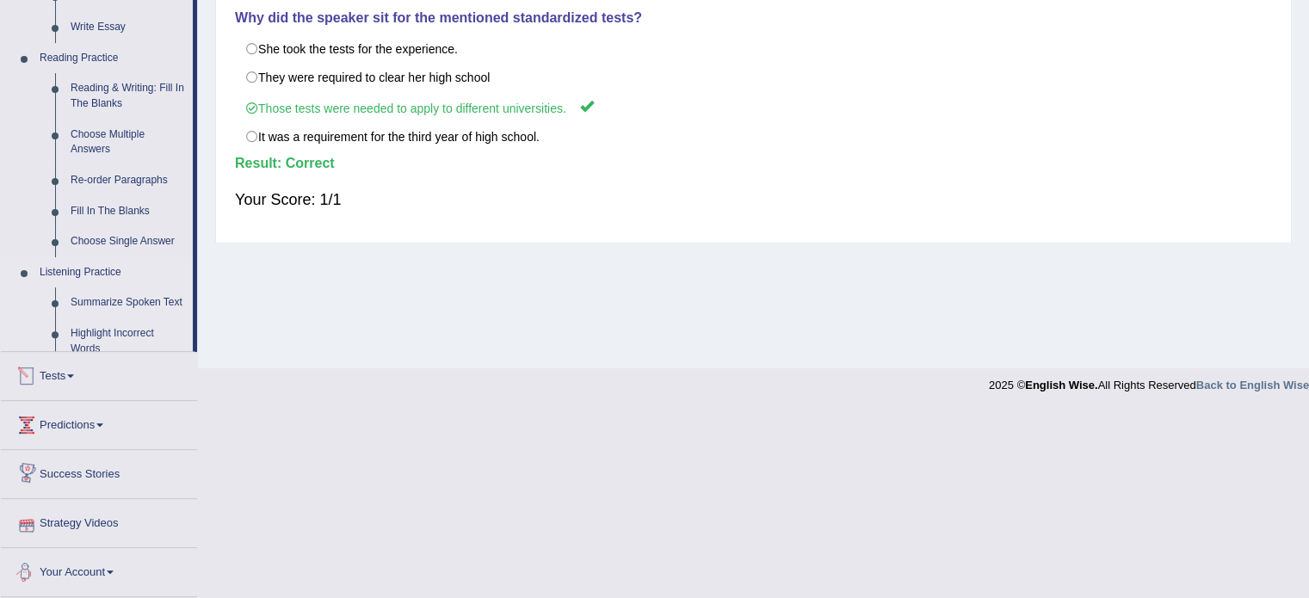
scroll to position [433, 0]
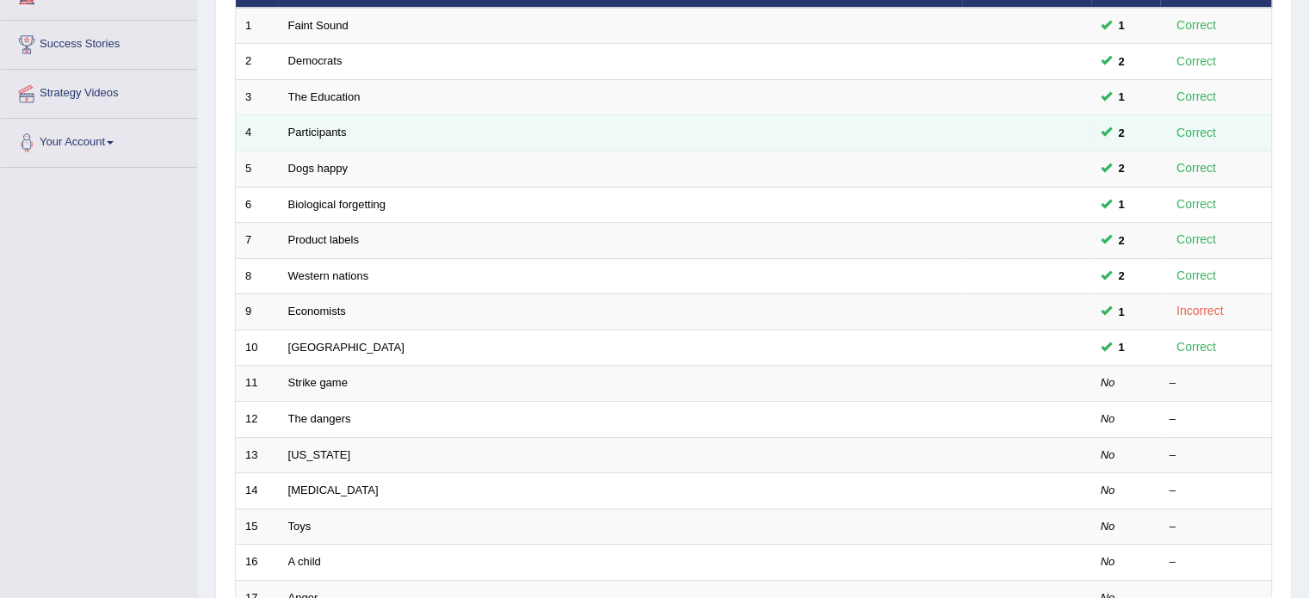
scroll to position [313, 0]
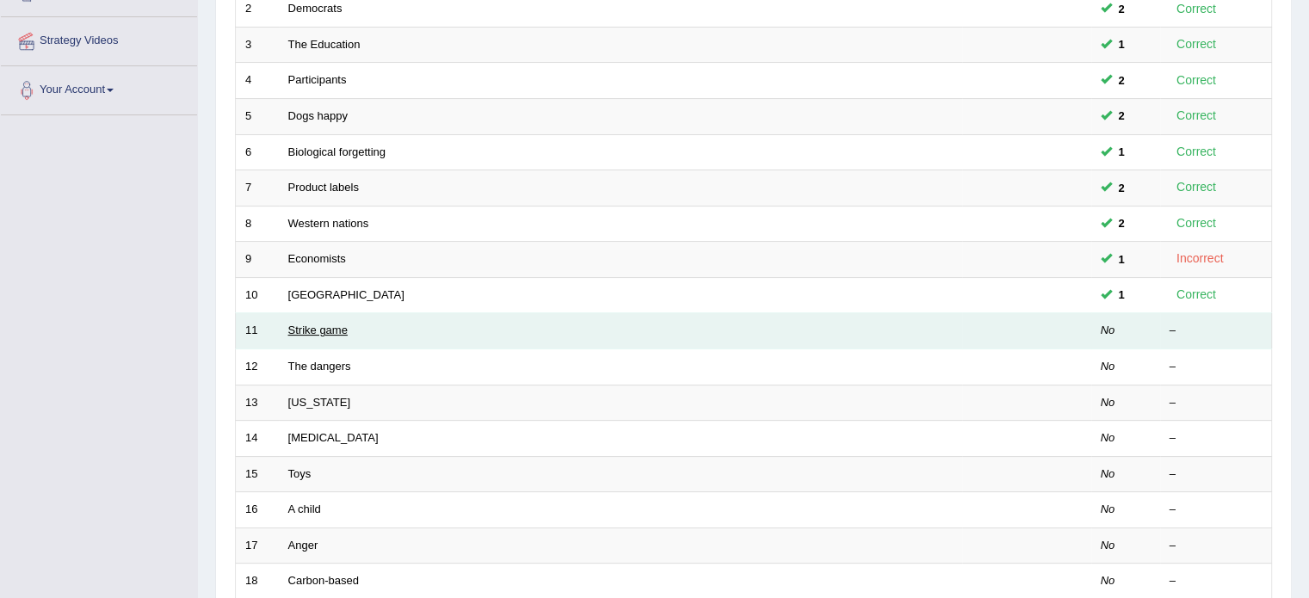
click at [311, 327] on link "Strike game" at bounding box center [317, 330] width 59 height 13
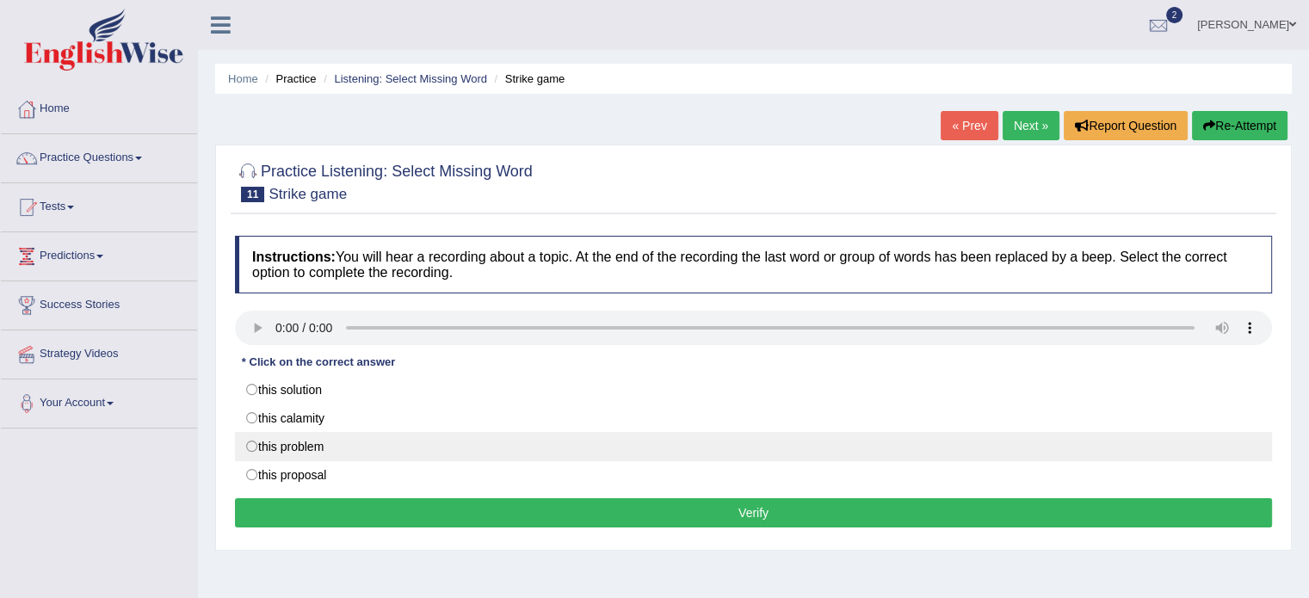
click at [266, 440] on label "this problem" at bounding box center [753, 446] width 1037 height 29
radio input "true"
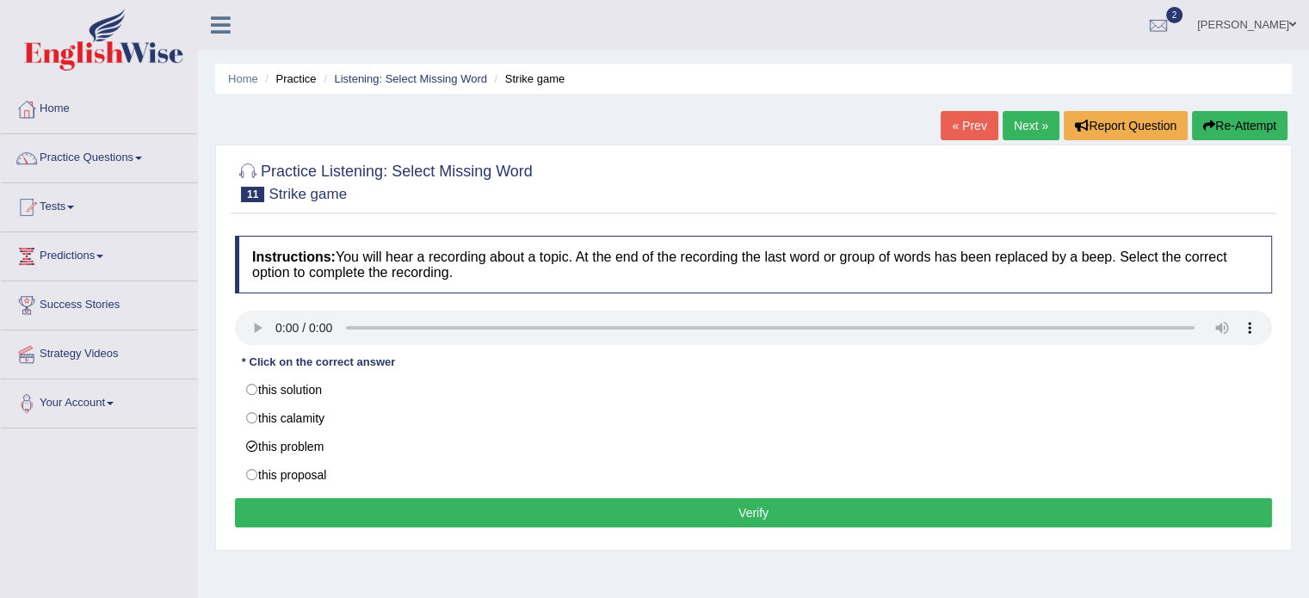
click at [272, 507] on button "Verify" at bounding box center [753, 512] width 1037 height 29
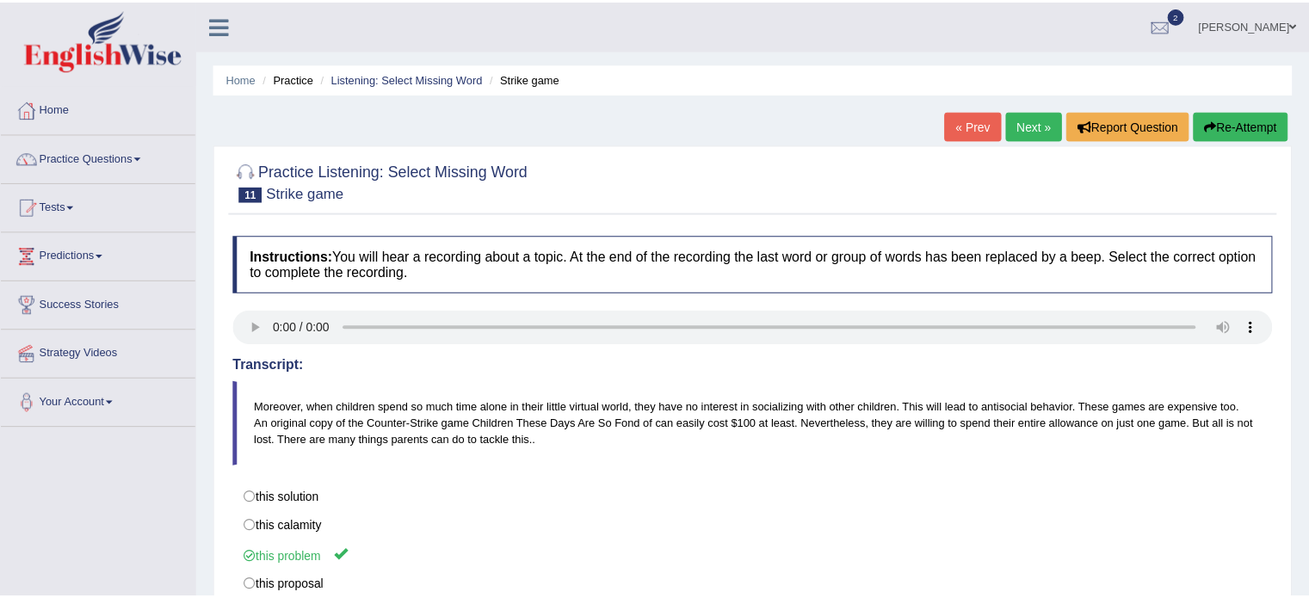
scroll to position [52, 0]
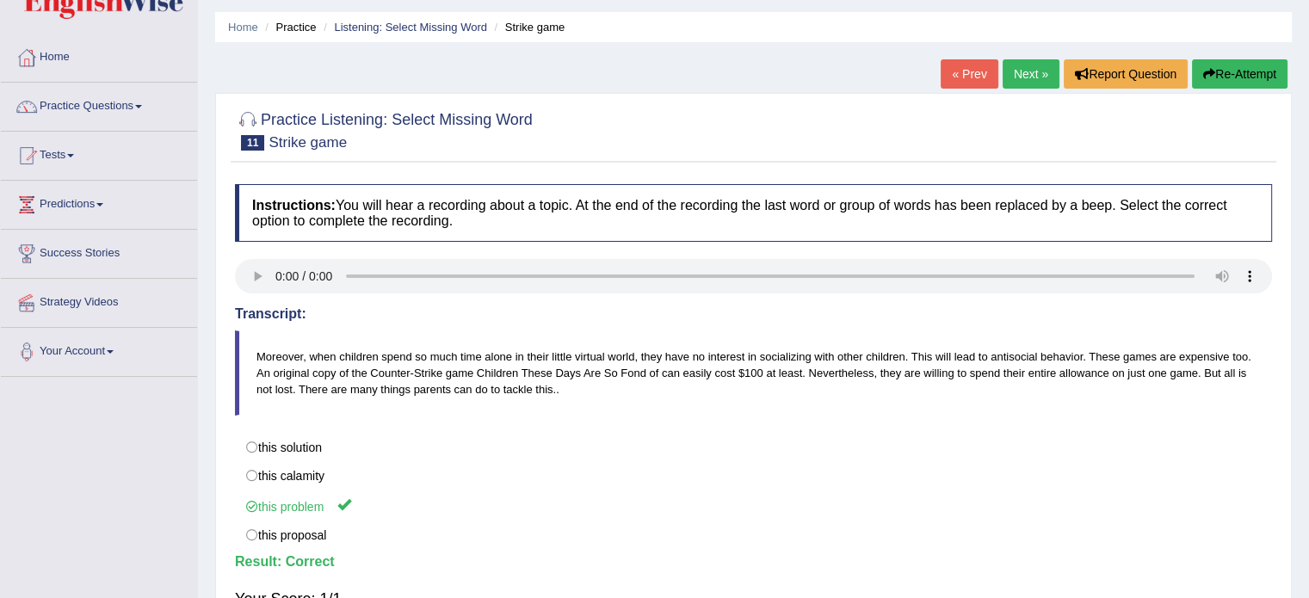
click at [1033, 75] on link "Next »" at bounding box center [1030, 73] width 57 height 29
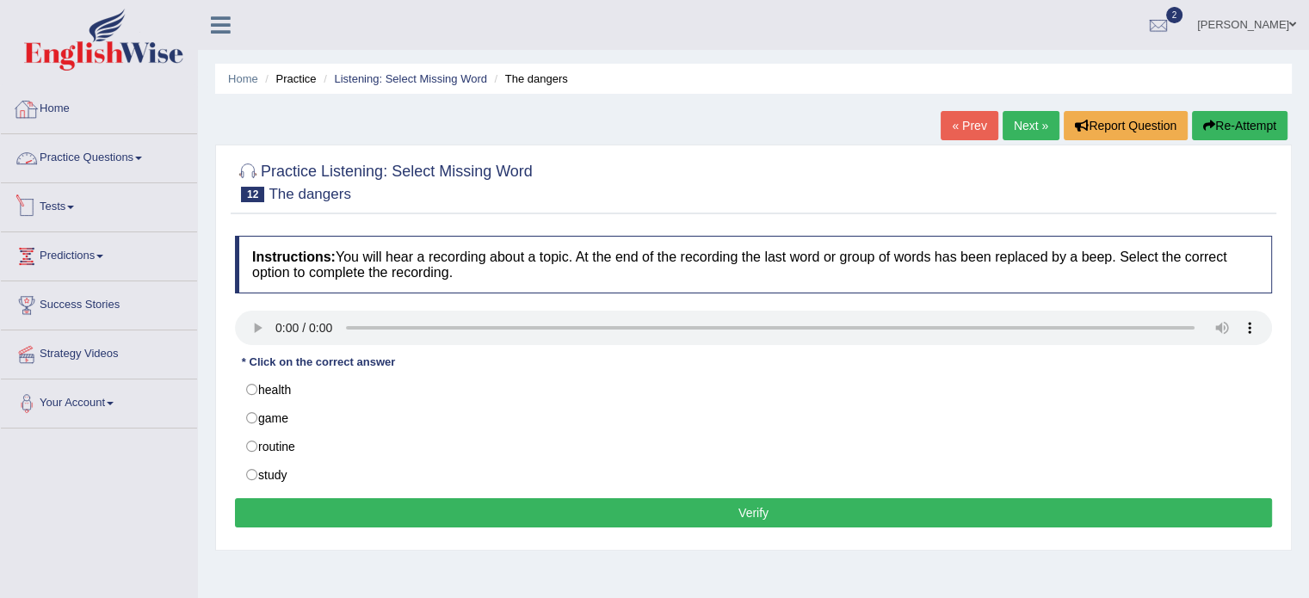
click at [64, 164] on link "Practice Questions" at bounding box center [99, 155] width 196 height 43
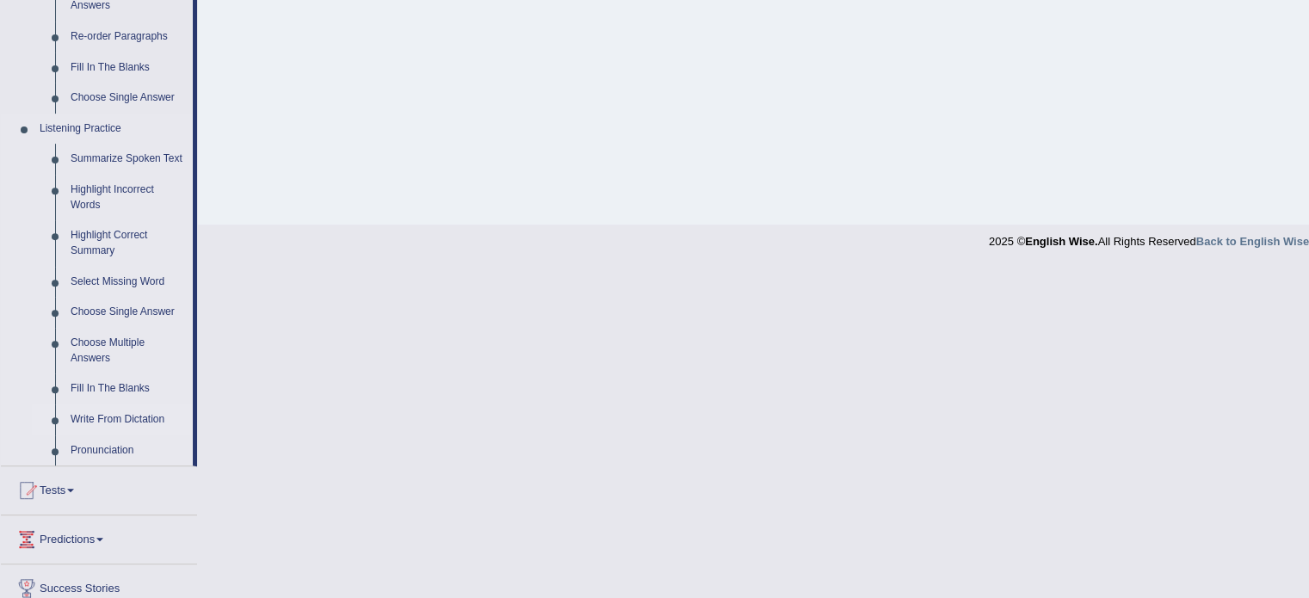
scroll to position [637, 0]
click at [99, 359] on link "Choose Multiple Answers" at bounding box center [128, 350] width 130 height 46
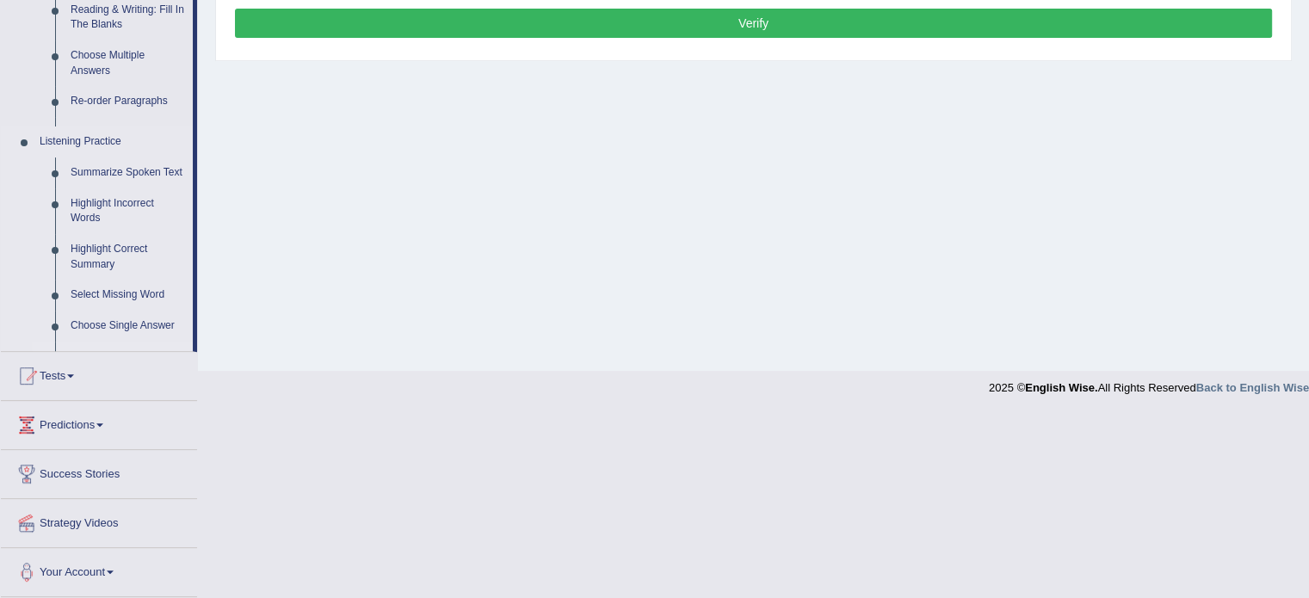
scroll to position [305, 0]
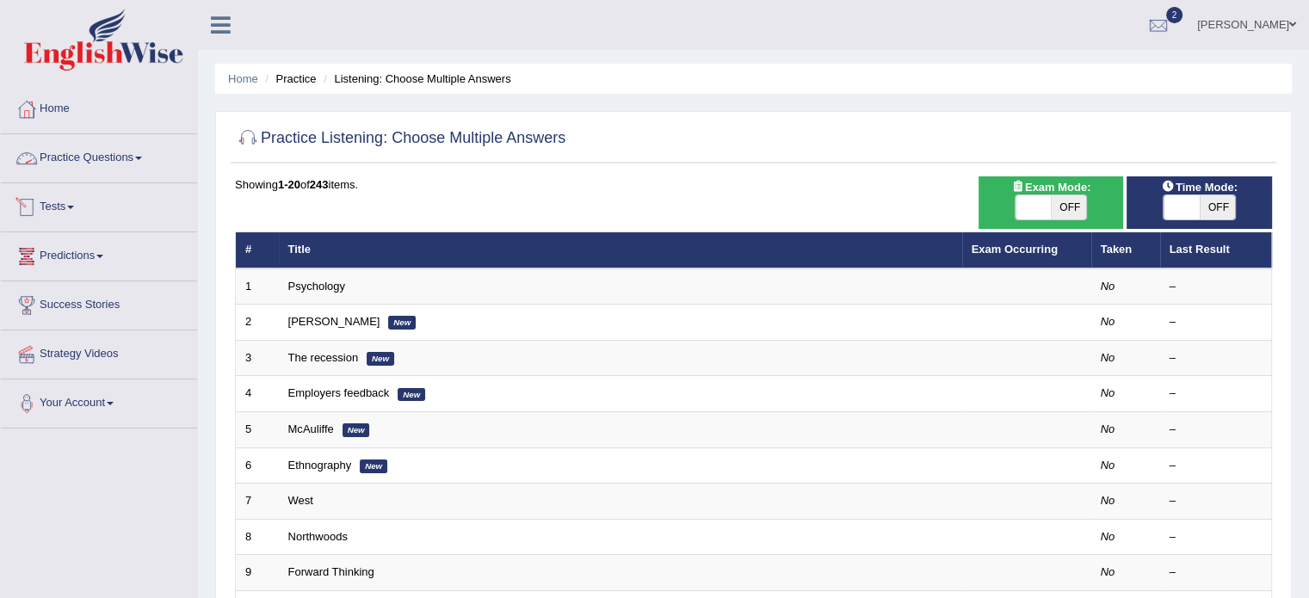
click at [101, 157] on link "Practice Questions" at bounding box center [99, 155] width 196 height 43
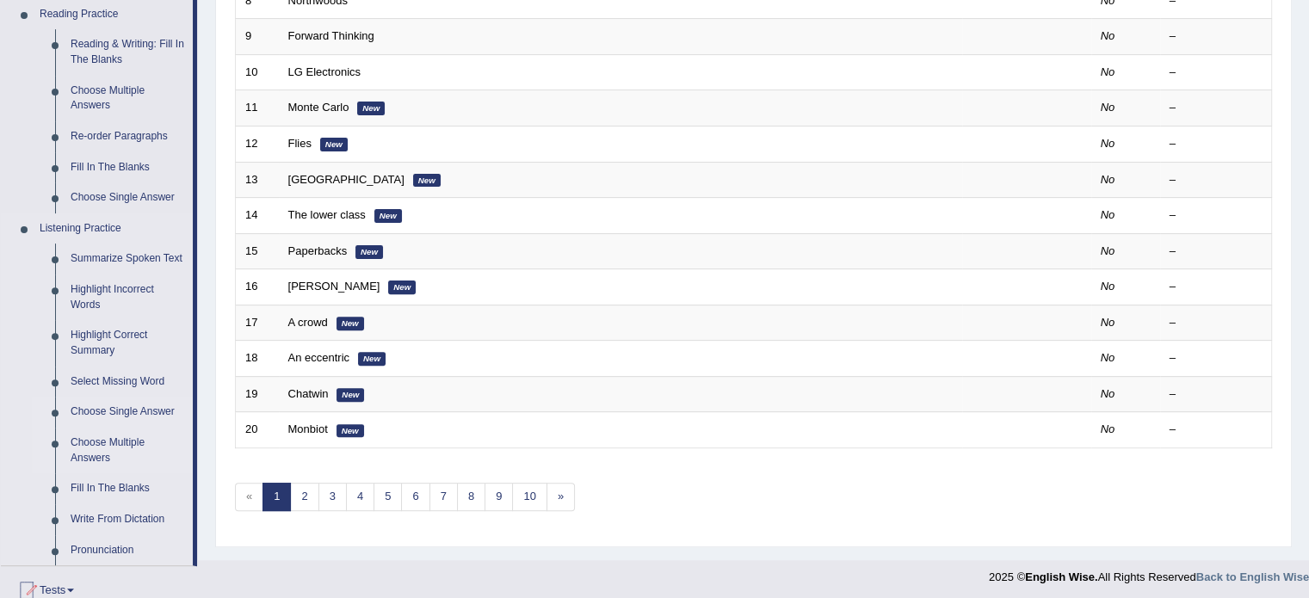
scroll to position [537, 0]
click at [102, 414] on link "Choose Single Answer" at bounding box center [128, 411] width 130 height 31
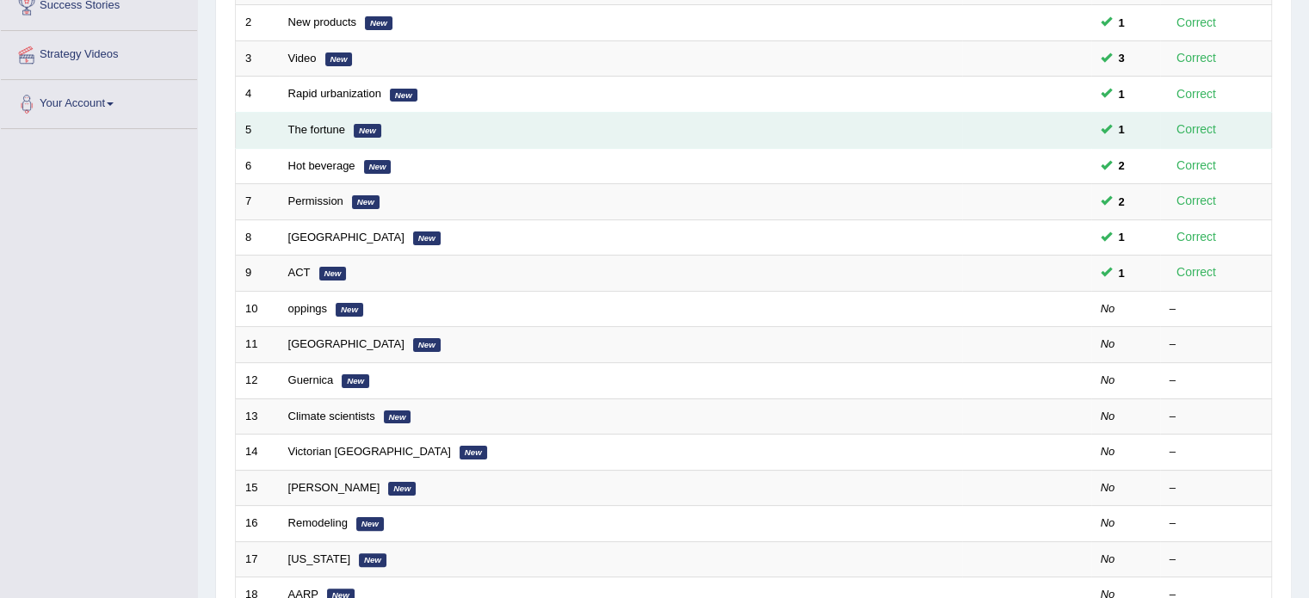
scroll to position [309, 0]
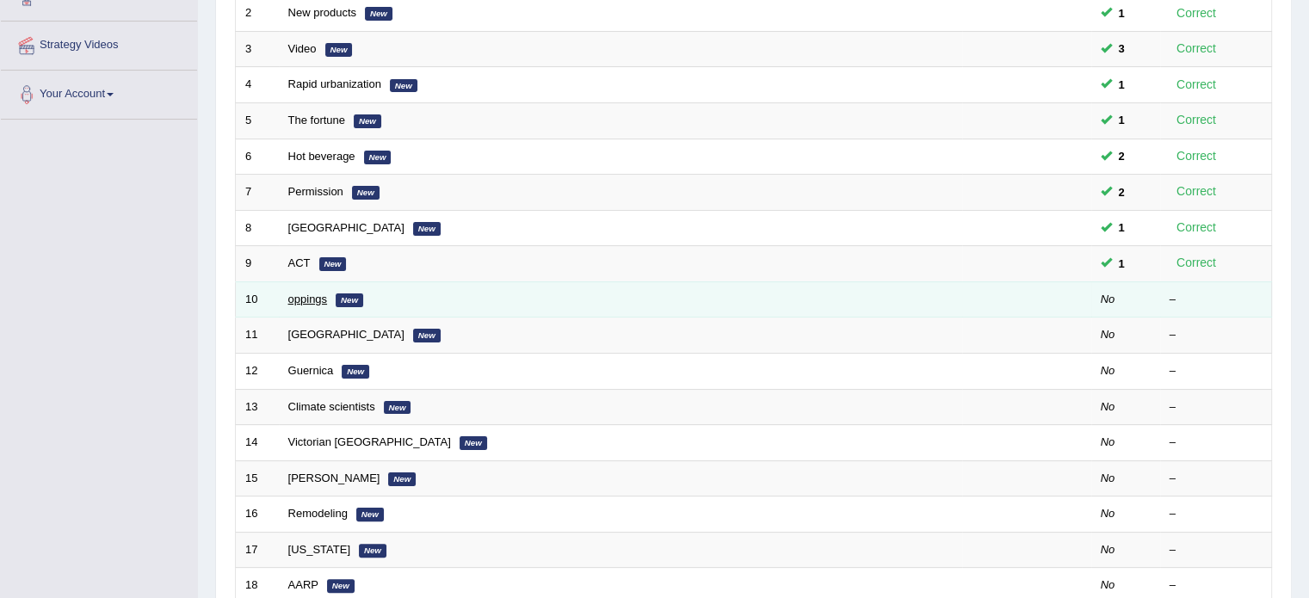
click at [294, 293] on link "oppings" at bounding box center [308, 299] width 40 height 13
